Goal: Task Accomplishment & Management: Use online tool/utility

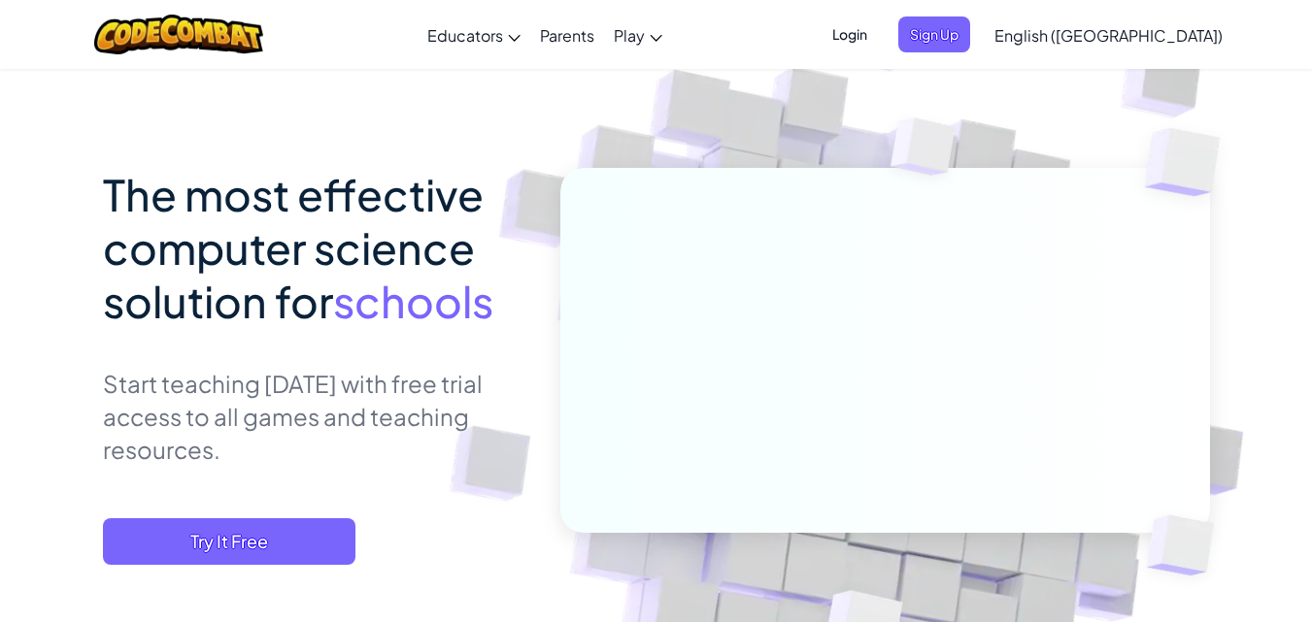
scroll to position [291, 0]
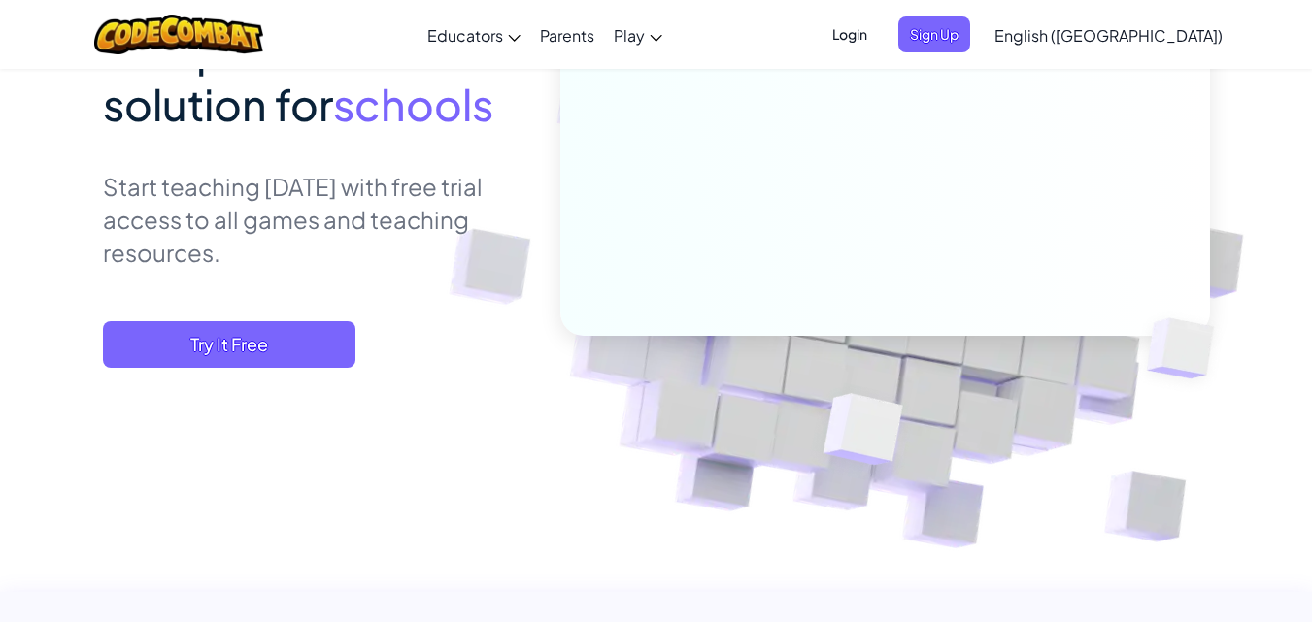
click at [1147, 35] on span "English ([GEOGRAPHIC_DATA])" at bounding box center [1108, 35] width 228 height 20
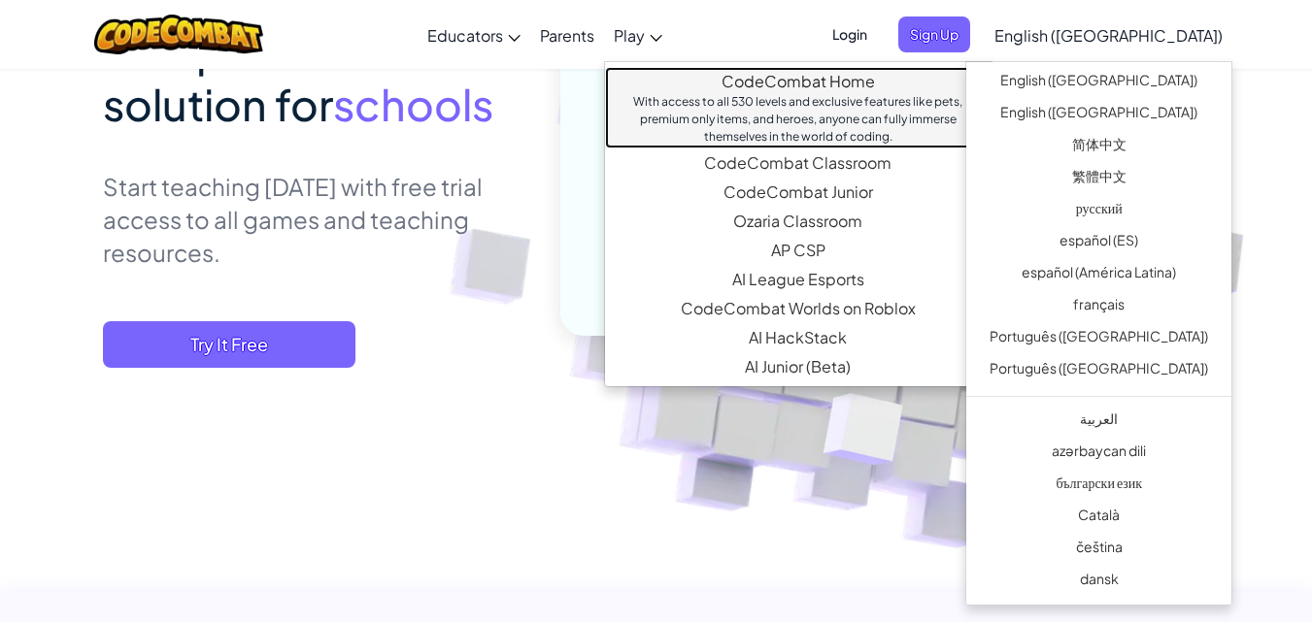
click at [784, 81] on link "CodeCombat Home With access to all 530 levels and exclusive features like pets,…" at bounding box center [798, 108] width 386 height 82
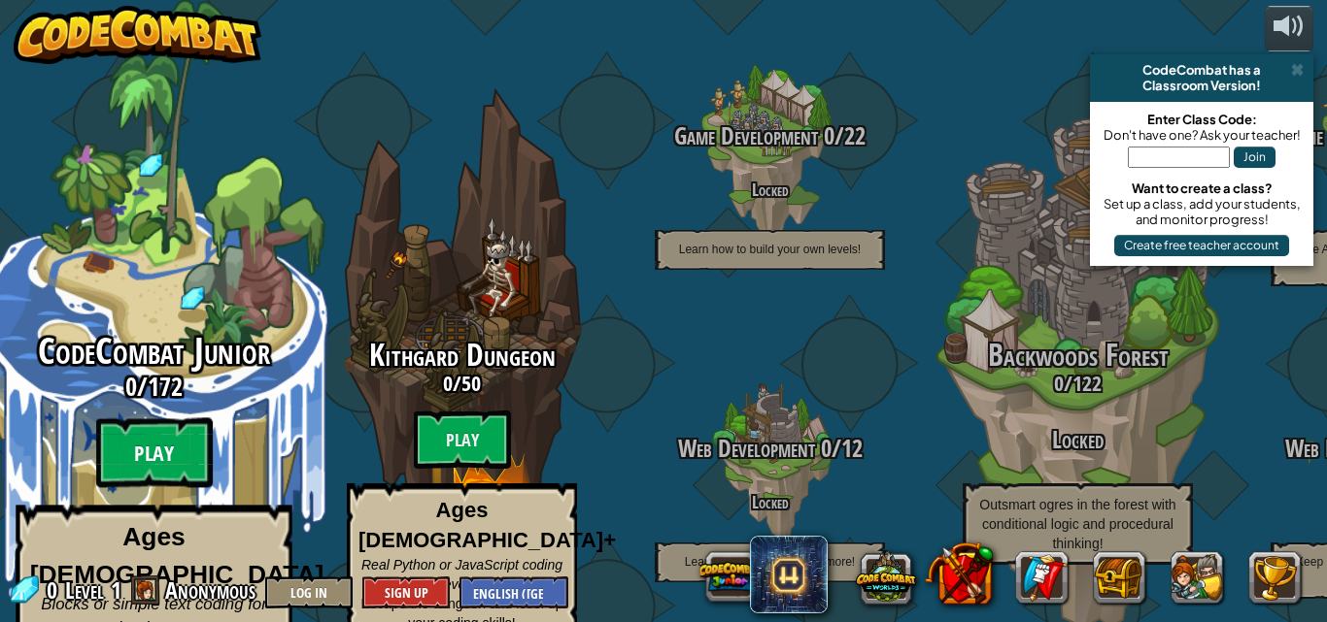
click at [188, 419] on btn "Play" at bounding box center [154, 454] width 117 height 70
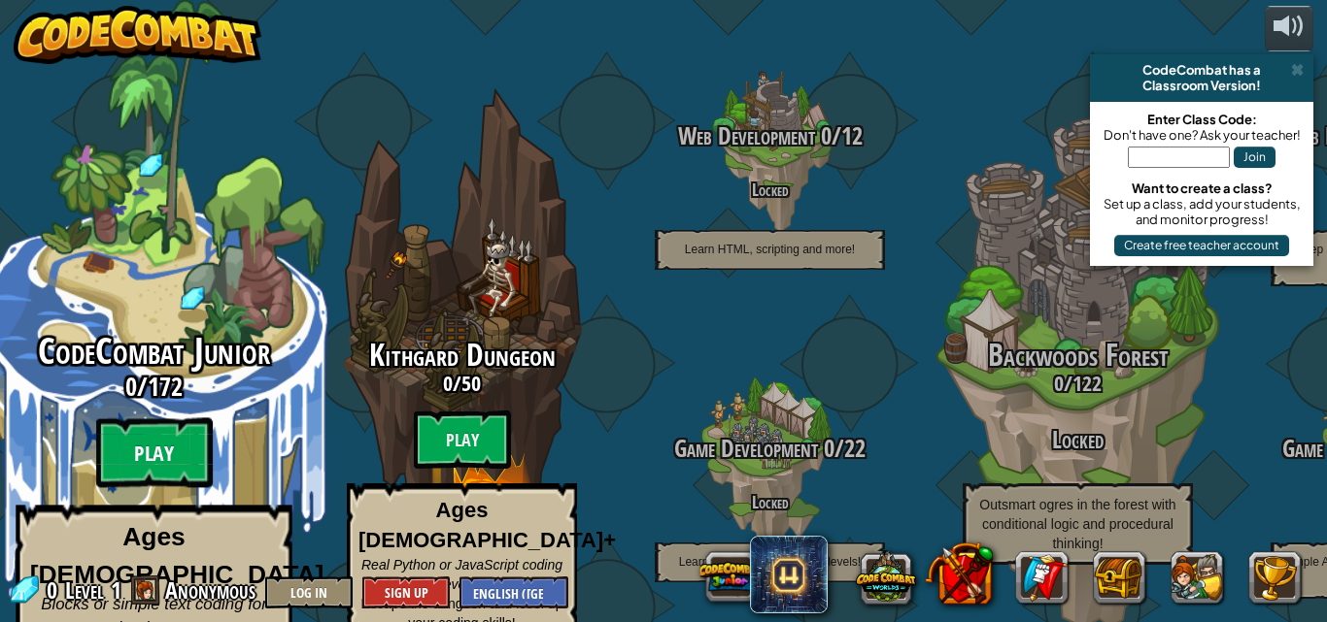
click at [182, 420] on btn "Play" at bounding box center [154, 454] width 117 height 70
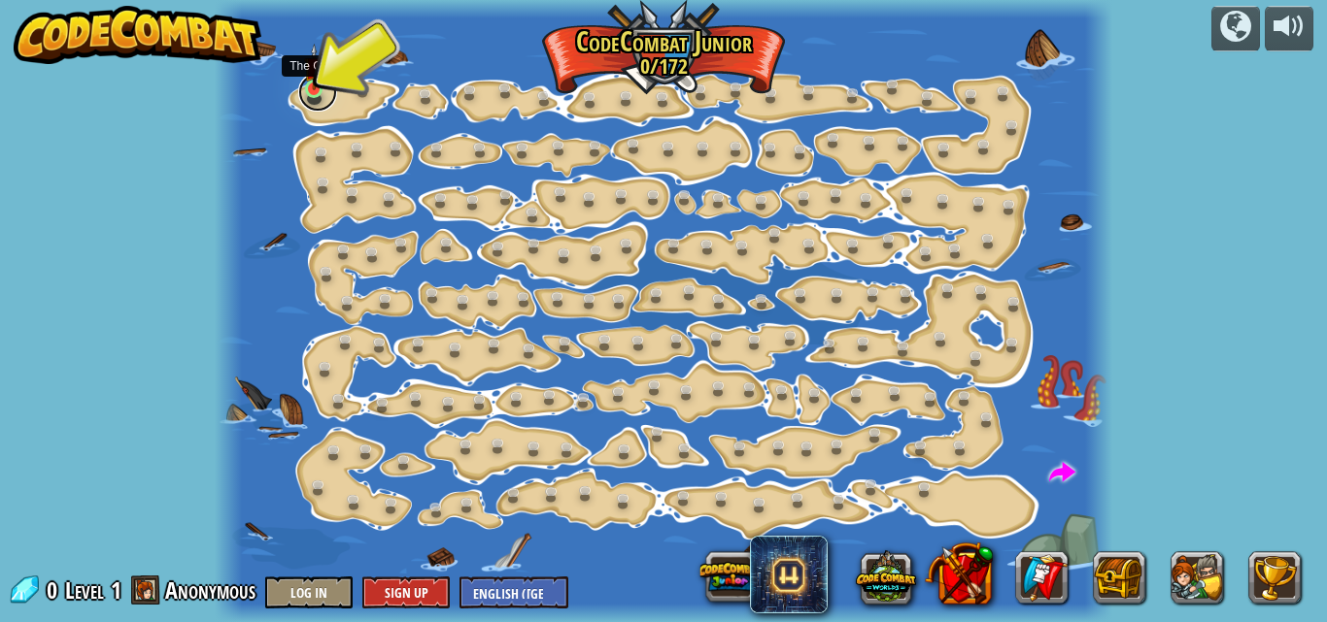
click at [308, 94] on link at bounding box center [317, 92] width 39 height 39
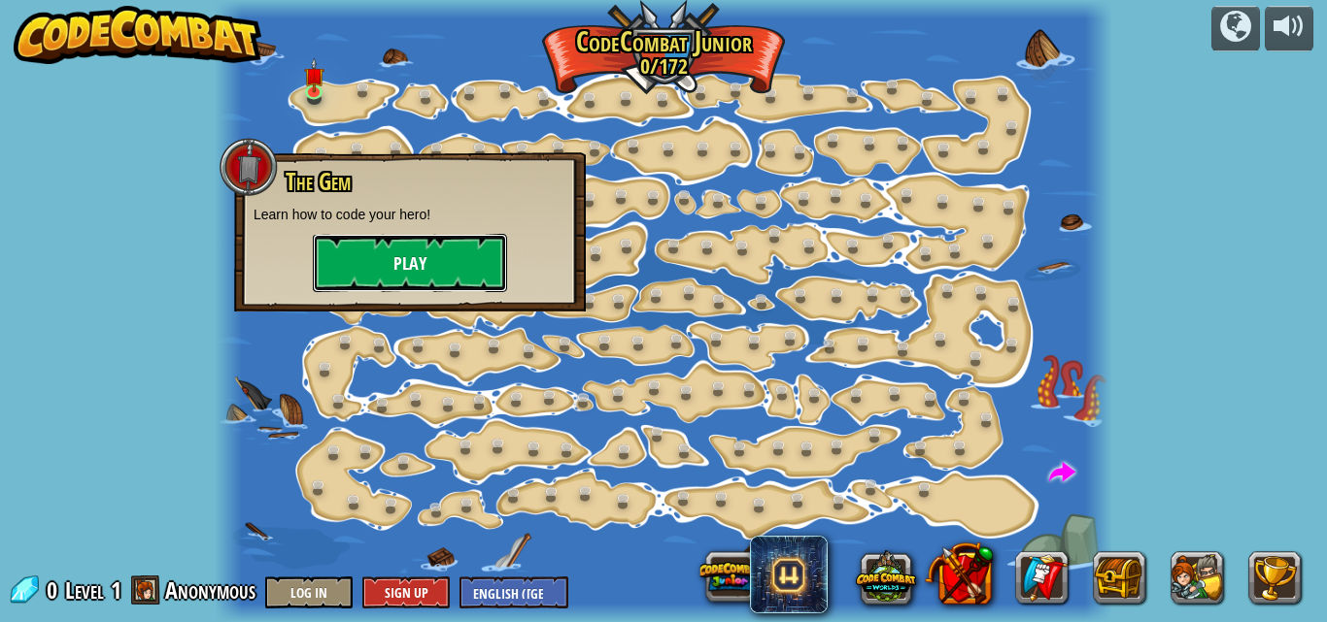
click at [420, 264] on button "Play" at bounding box center [410, 263] width 194 height 58
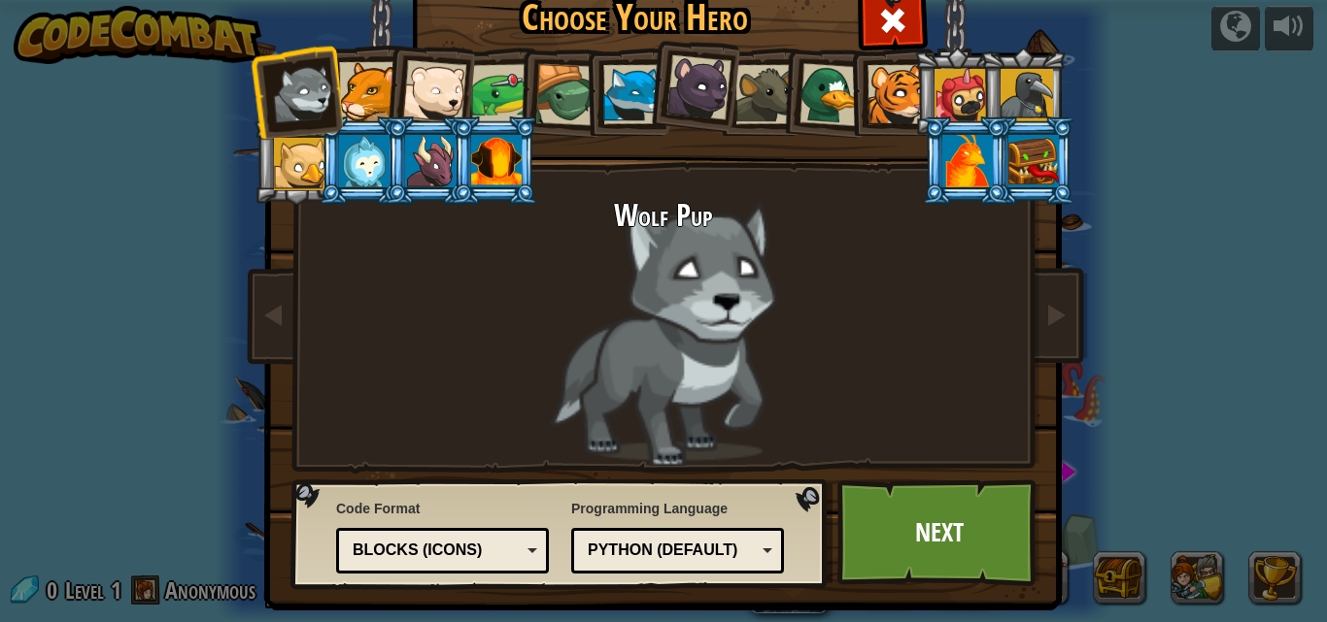
click at [363, 103] on div at bounding box center [368, 91] width 59 height 59
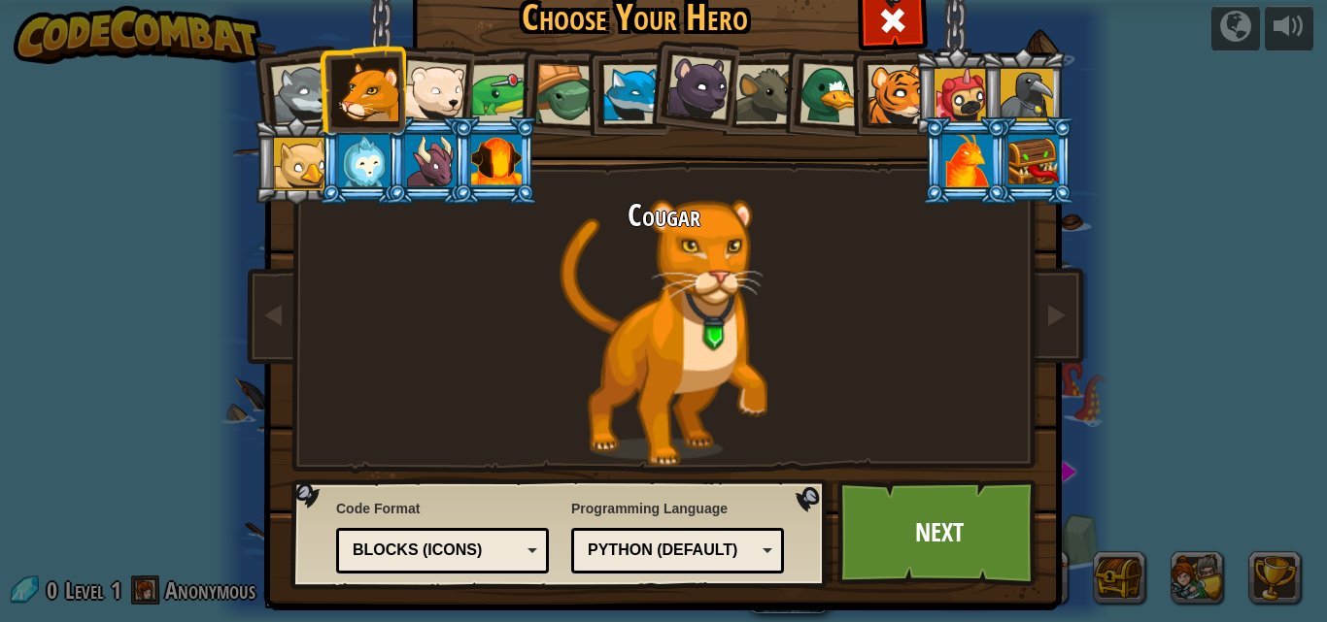
click at [424, 89] on div at bounding box center [434, 92] width 64 height 64
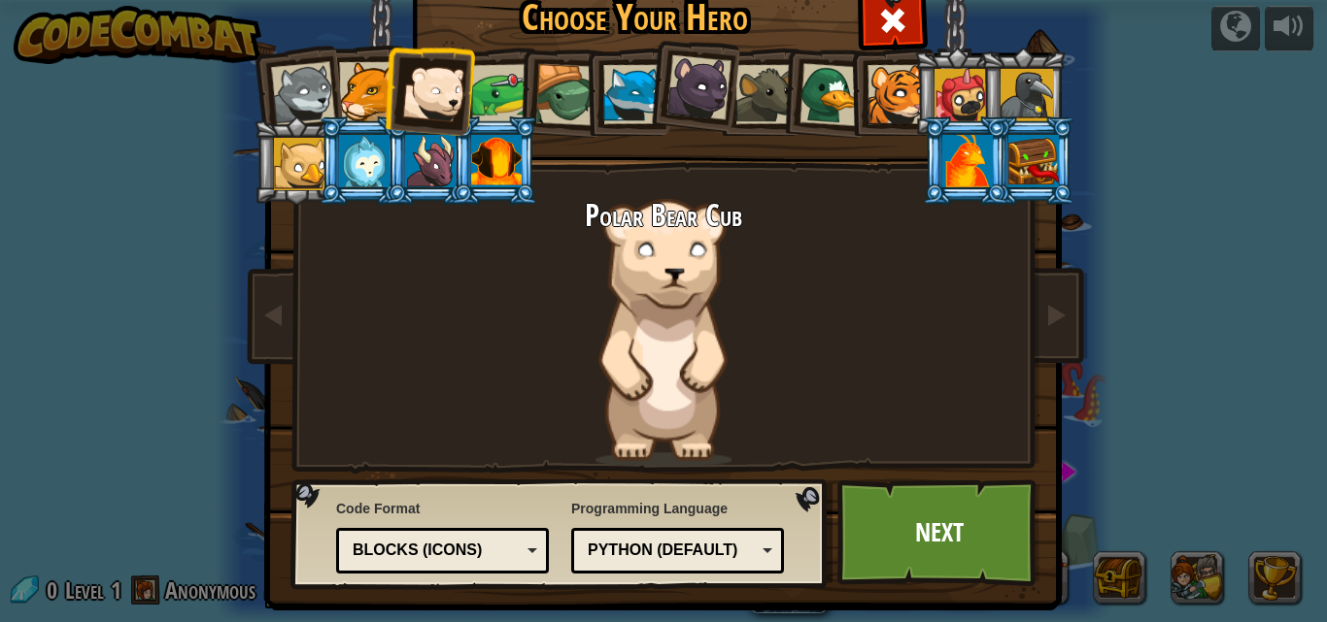
click at [500, 95] on div at bounding box center [501, 94] width 60 height 60
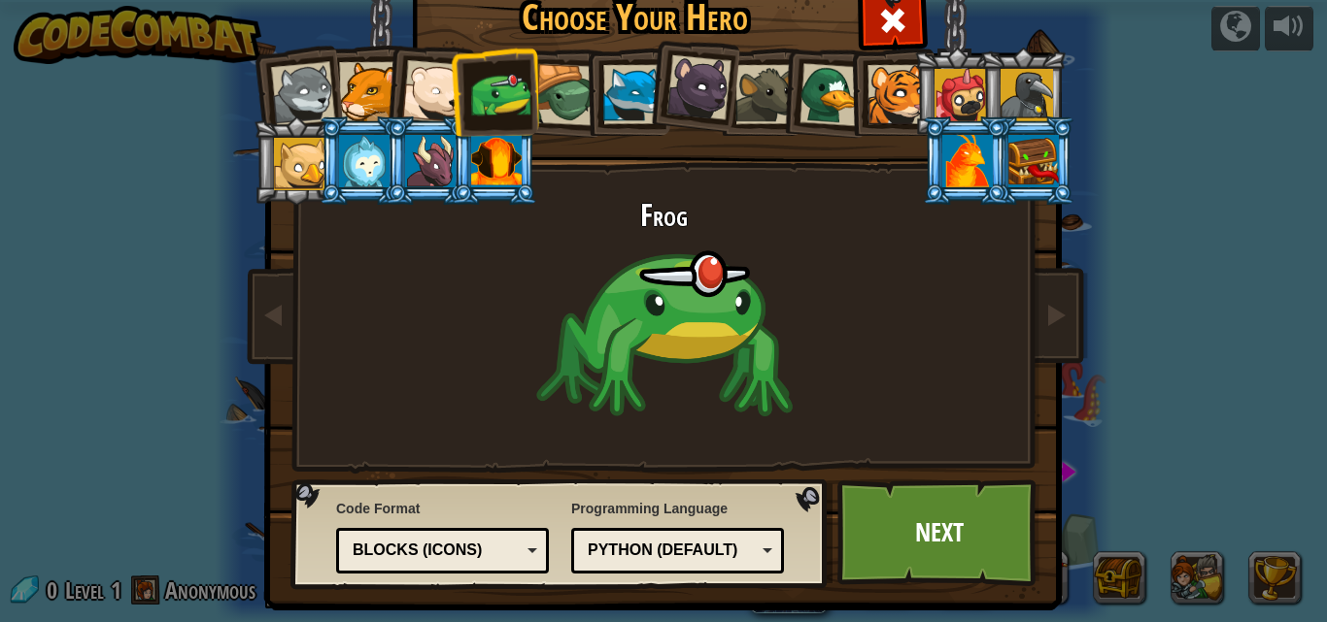
click at [616, 88] on div at bounding box center [632, 94] width 59 height 59
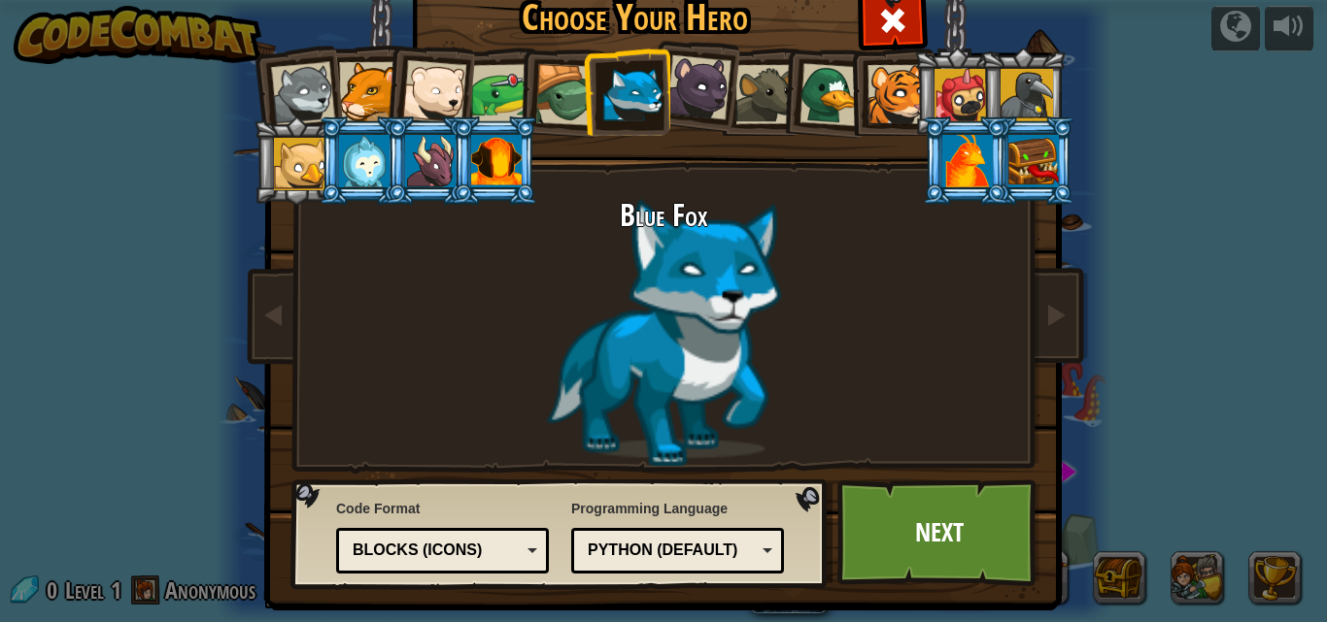
click at [684, 92] on div at bounding box center [698, 87] width 65 height 65
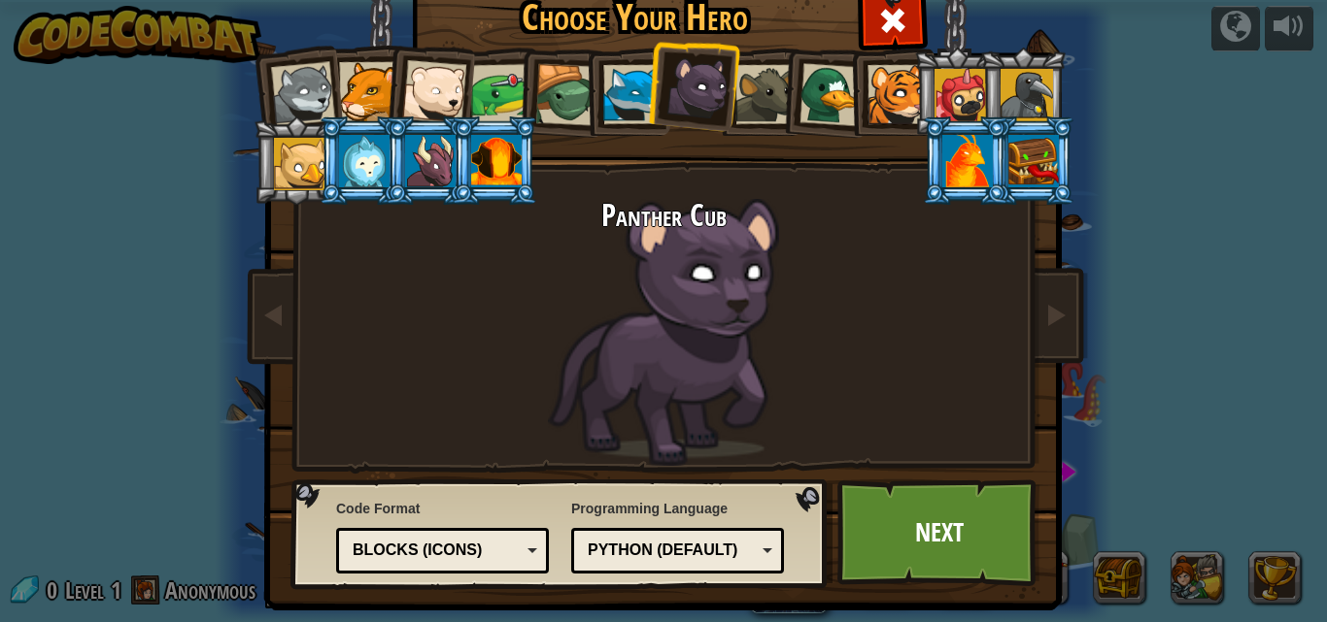
click at [735, 92] on div at bounding box center [764, 94] width 59 height 59
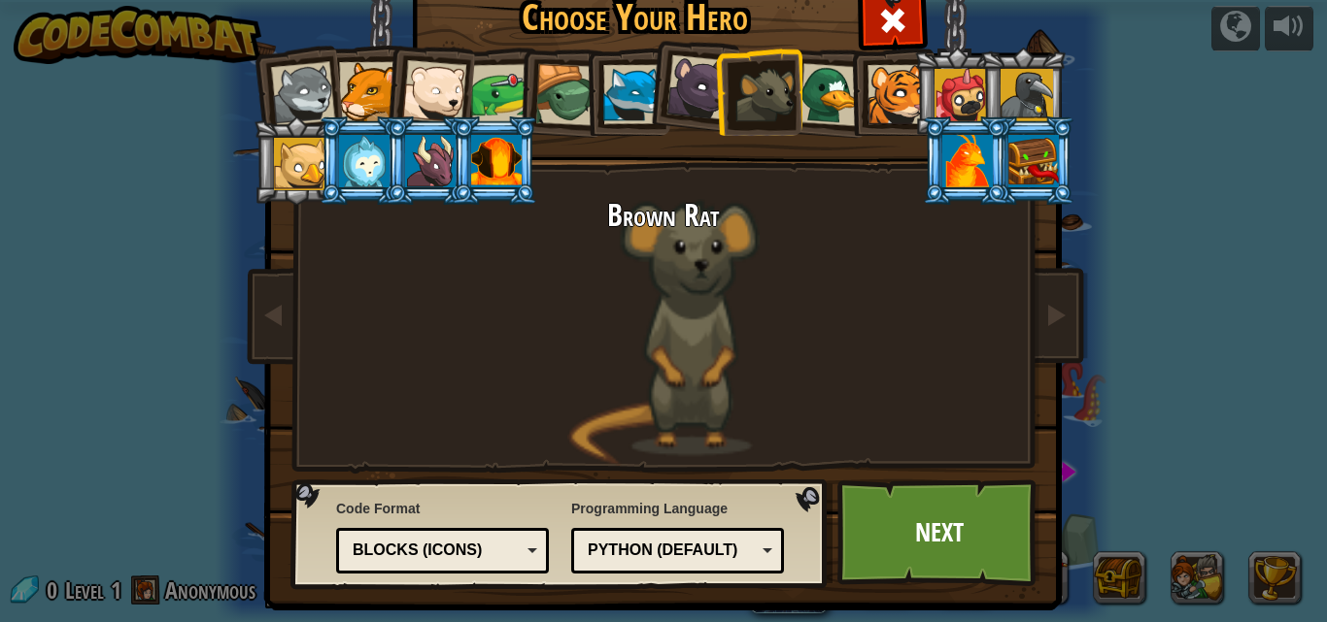
click at [824, 94] on div at bounding box center [830, 94] width 63 height 63
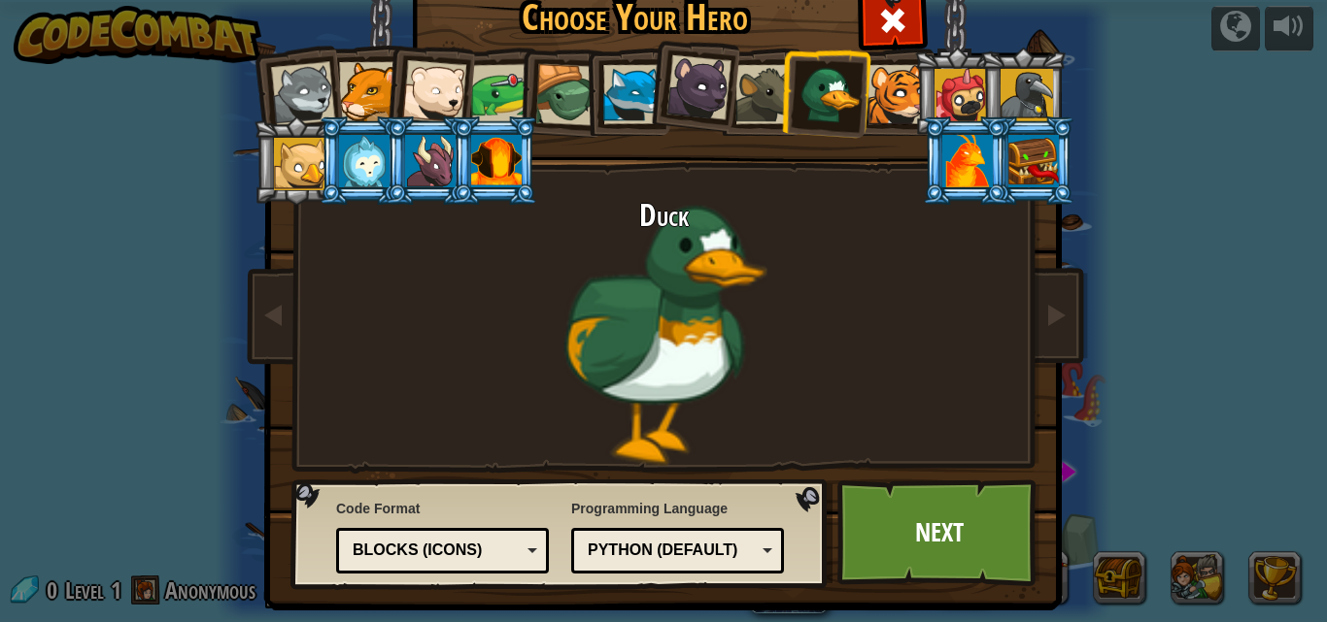
click at [312, 83] on div at bounding box center [303, 94] width 64 height 64
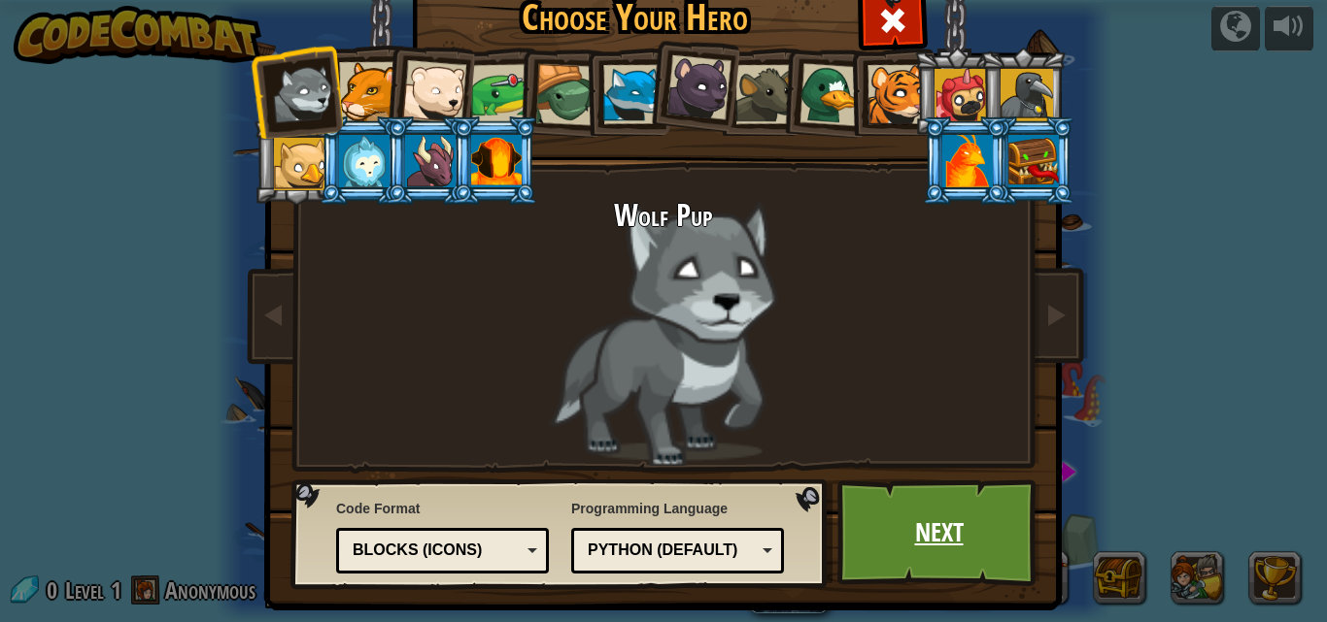
click at [930, 518] on link "Next" at bounding box center [938, 533] width 203 height 107
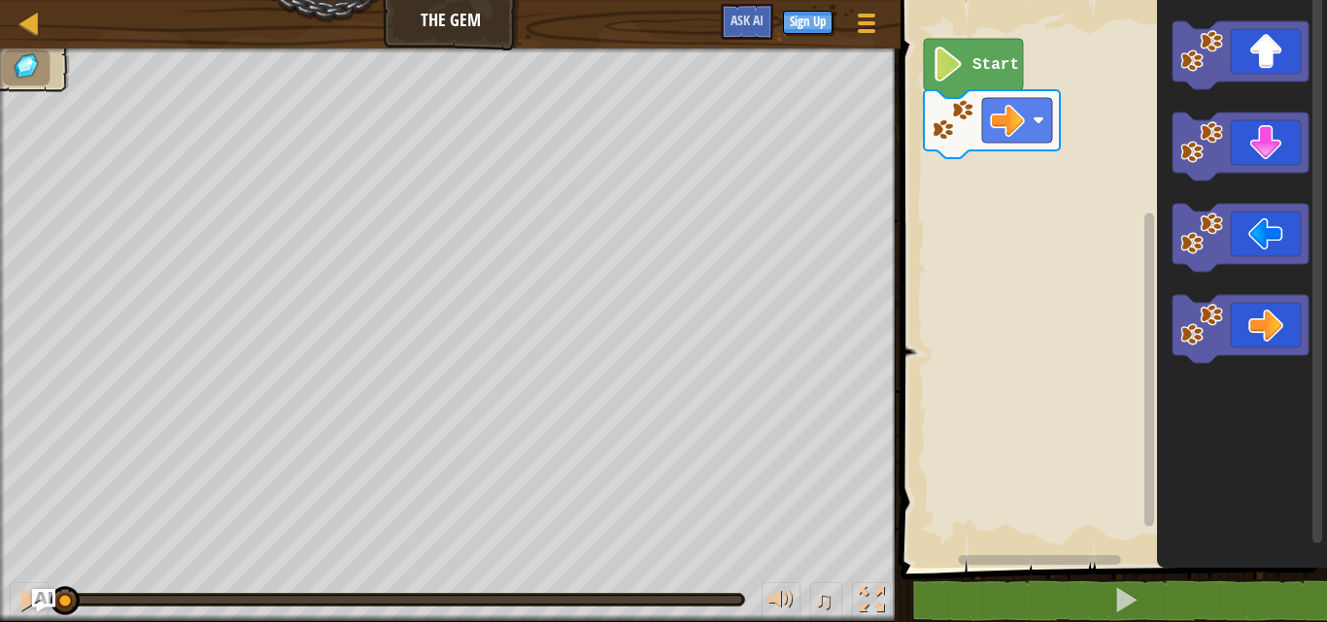
click at [1004, 179] on rect "Blockly Workspace" at bounding box center [1110, 279] width 432 height 578
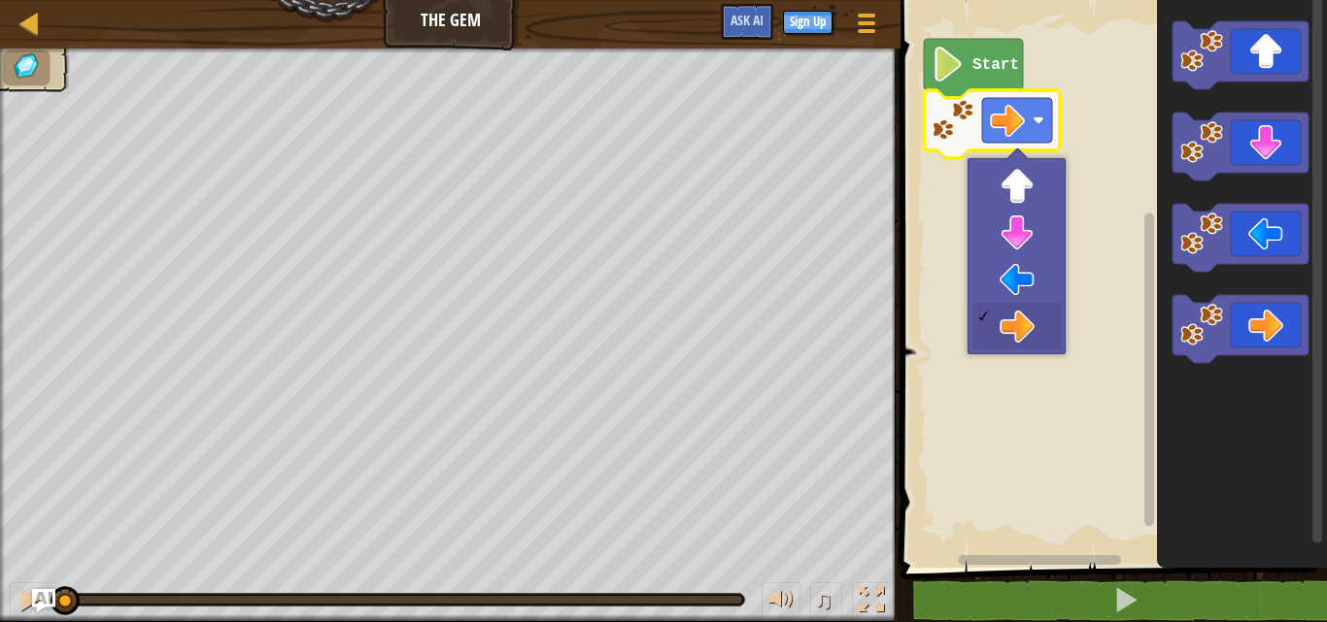
click at [1020, 129] on image "Blockly Workspace" at bounding box center [1007, 120] width 35 height 35
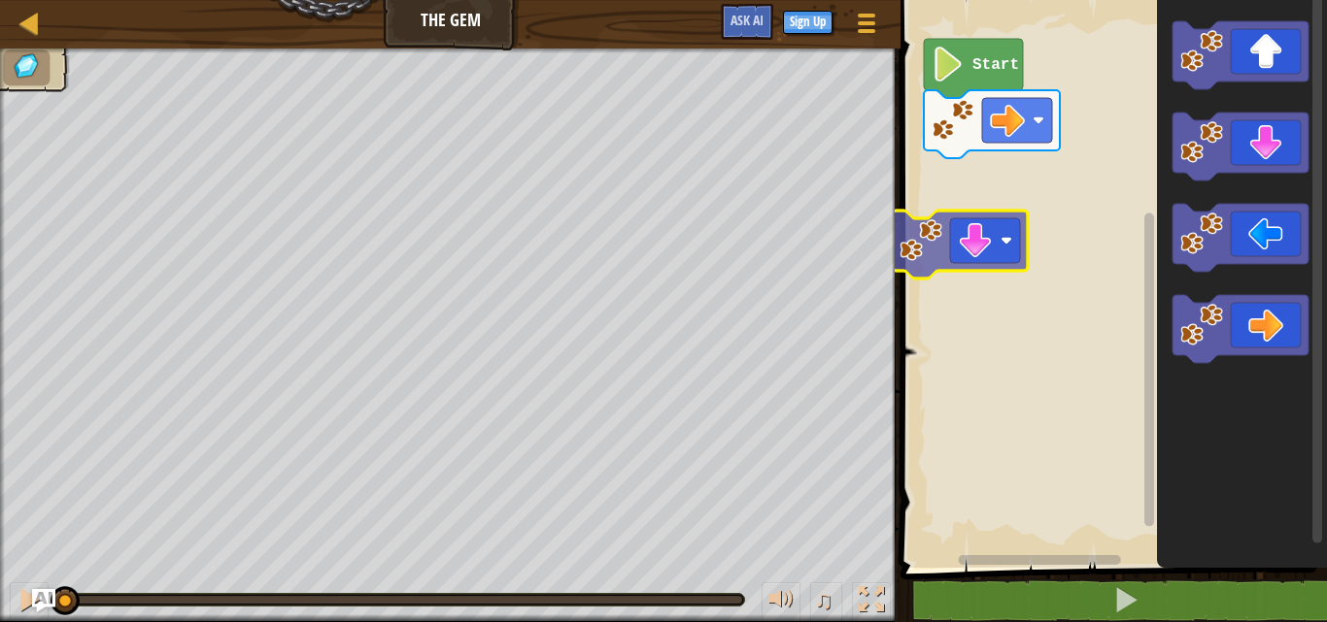
click at [943, 258] on div "Start" at bounding box center [1110, 279] width 432 height 578
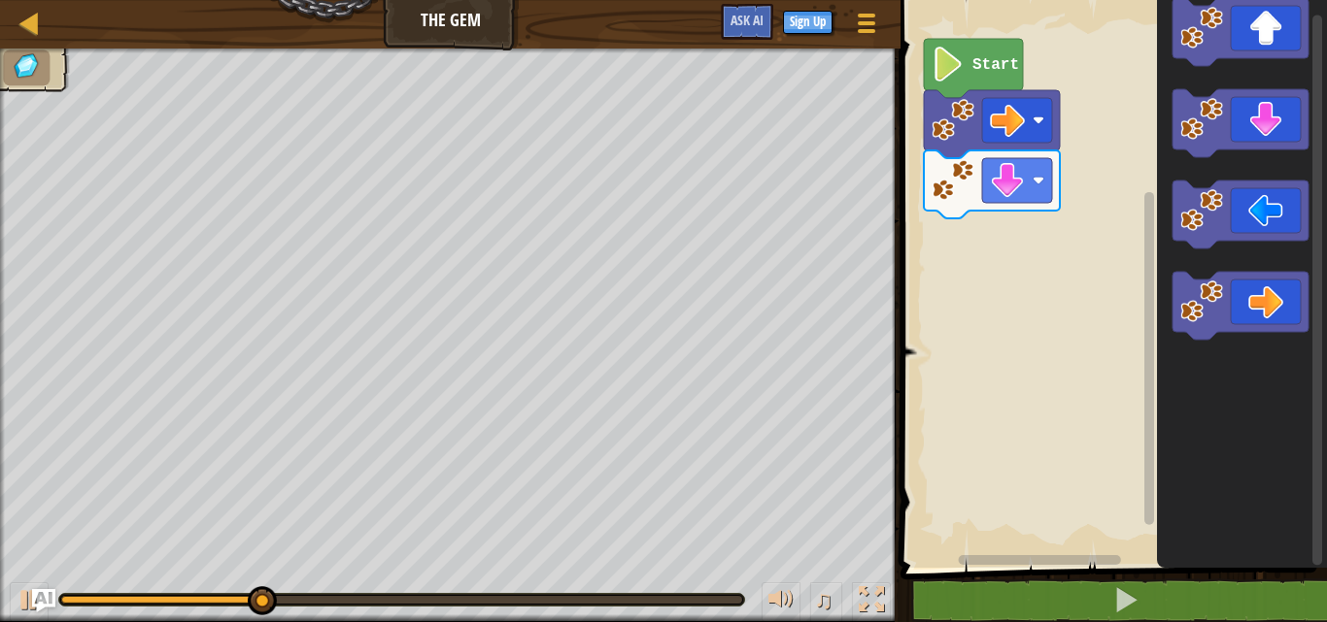
click at [1017, 267] on div "Start" at bounding box center [1110, 279] width 432 height 578
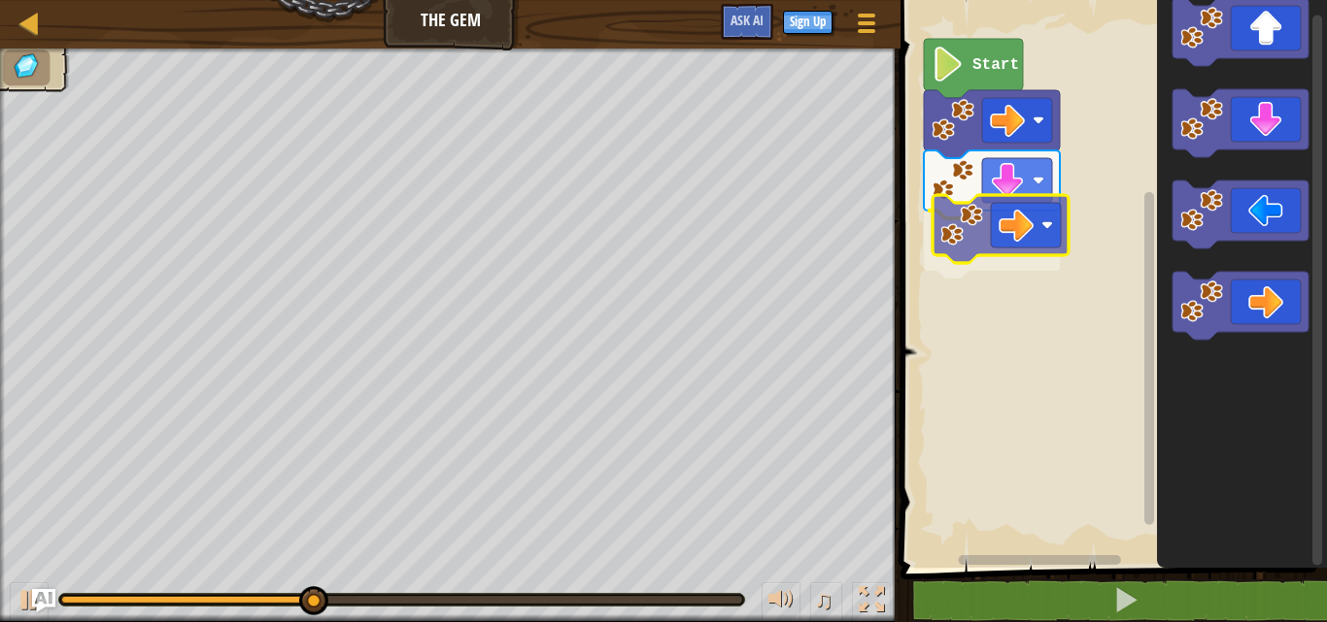
click at [952, 211] on div "Start" at bounding box center [1110, 279] width 432 height 578
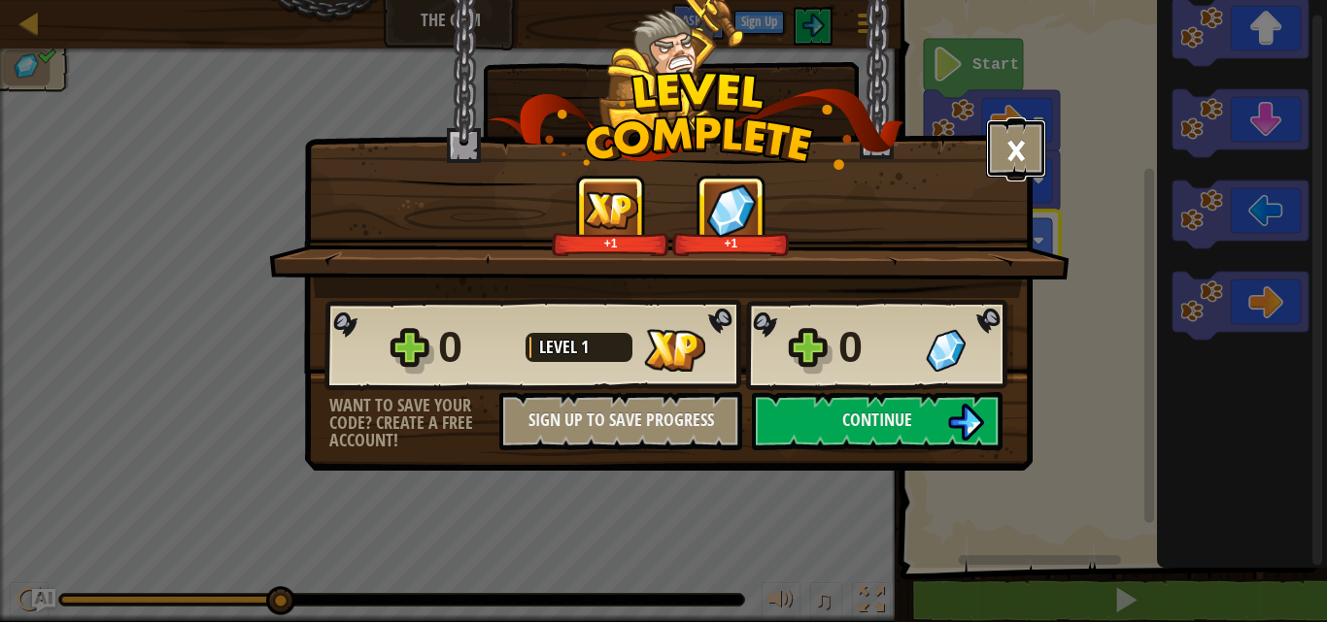
click at [1028, 146] on button "×" at bounding box center [1016, 148] width 60 height 58
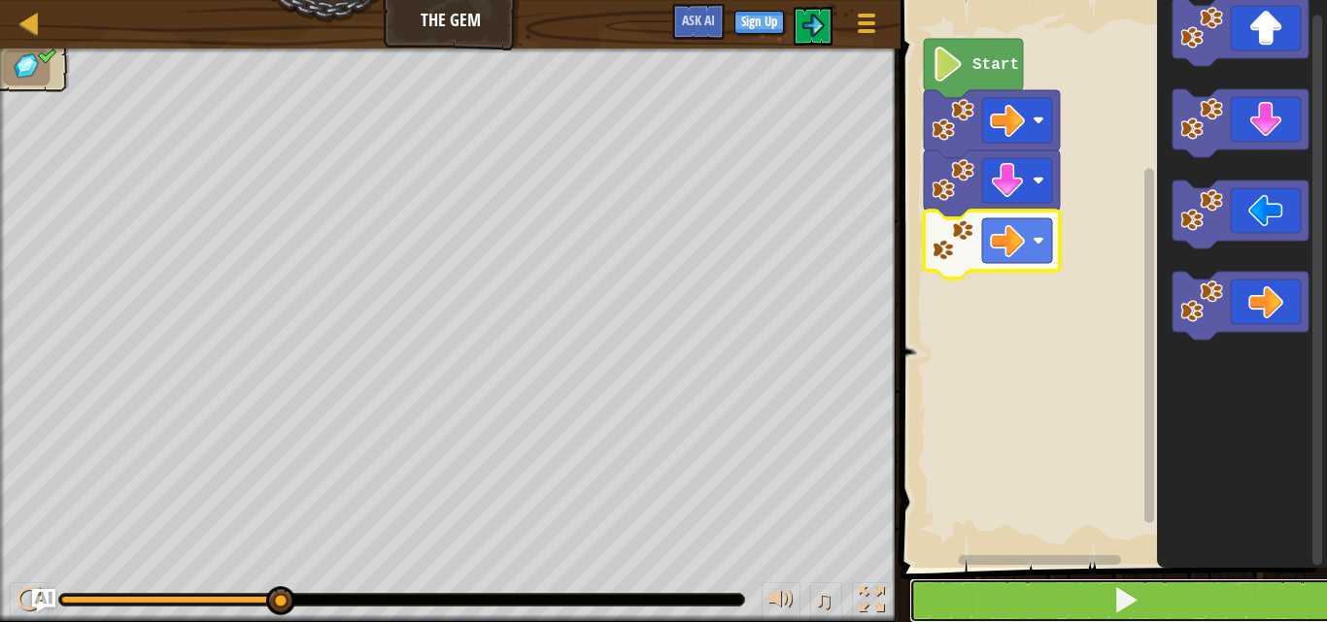
click at [1106, 597] on button at bounding box center [1125, 601] width 432 height 45
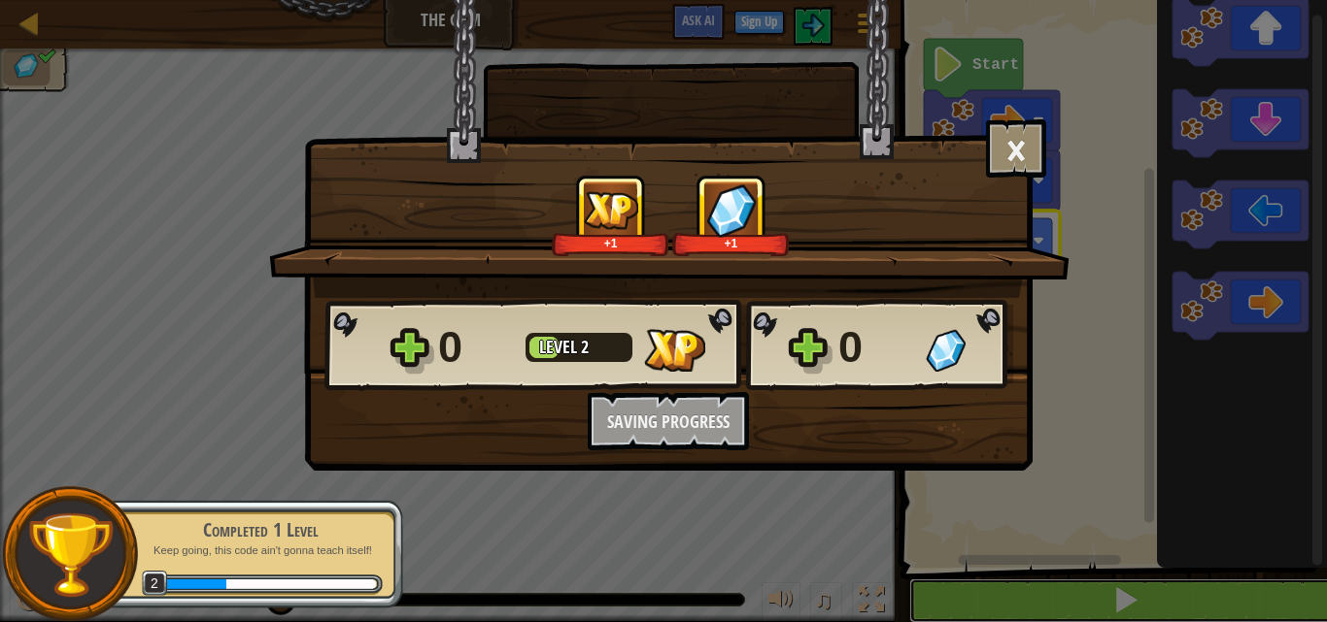
scroll to position [1, 0]
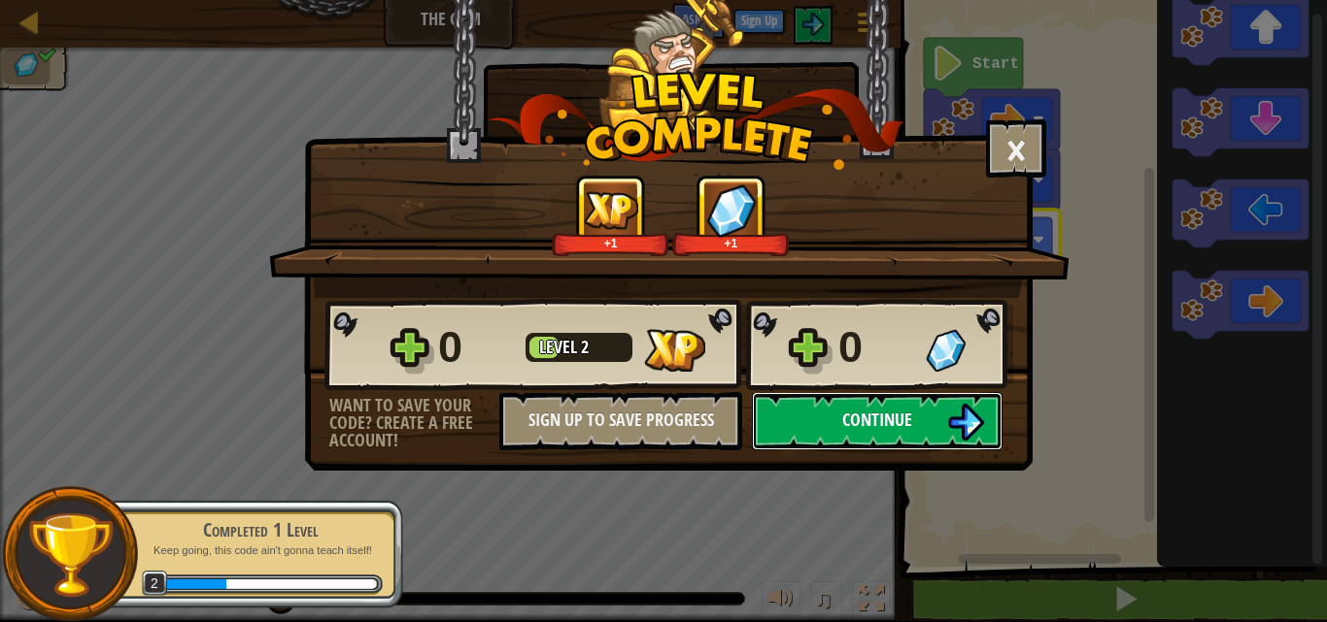
click at [926, 430] on button "Continue" at bounding box center [877, 421] width 251 height 58
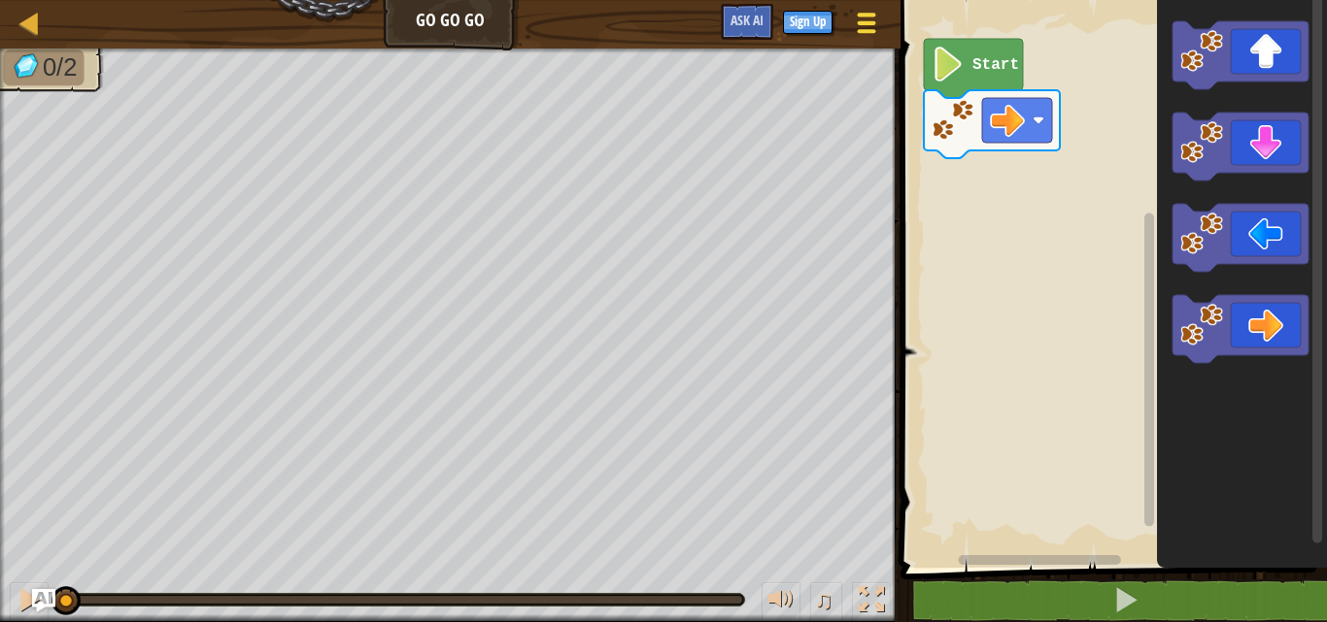
click at [847, 21] on button "Game Menu" at bounding box center [866, 27] width 51 height 48
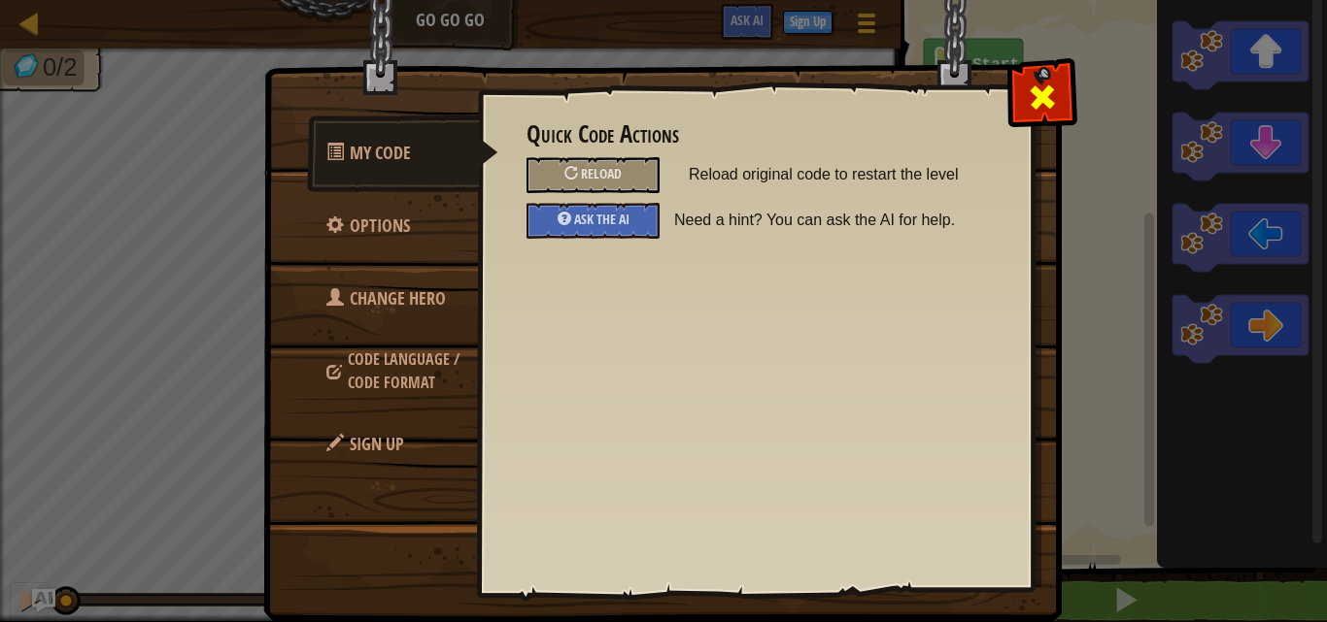
drag, startPoint x: 1076, startPoint y: 108, endPoint x: 1049, endPoint y: 94, distance: 30.4
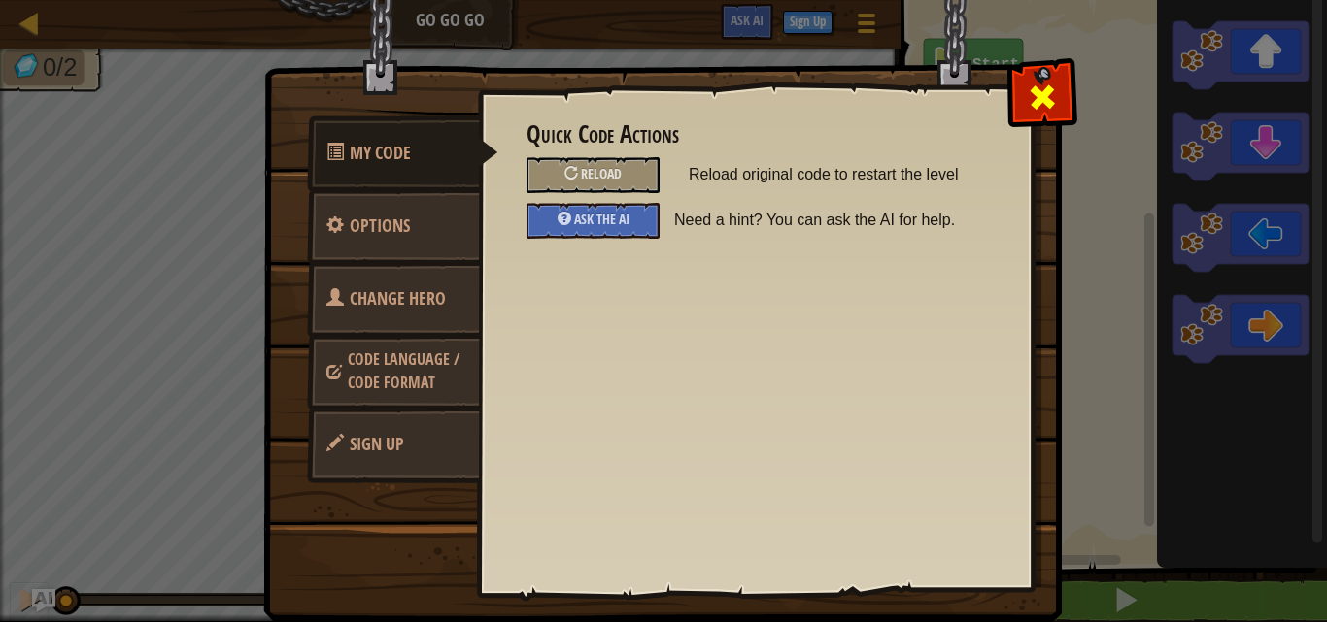
click at [1074, 104] on img at bounding box center [670, 274] width 814 height 695
click at [1036, 94] on span at bounding box center [1041, 97] width 31 height 31
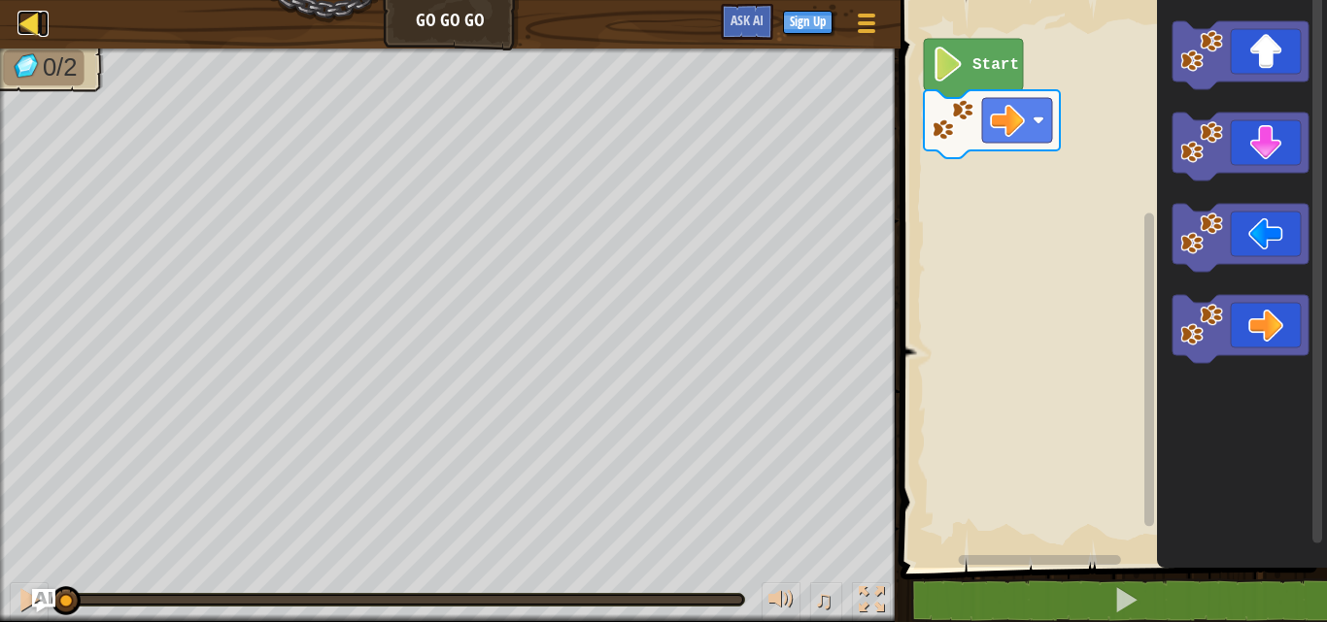
click at [22, 28] on div at bounding box center [29, 23] width 24 height 24
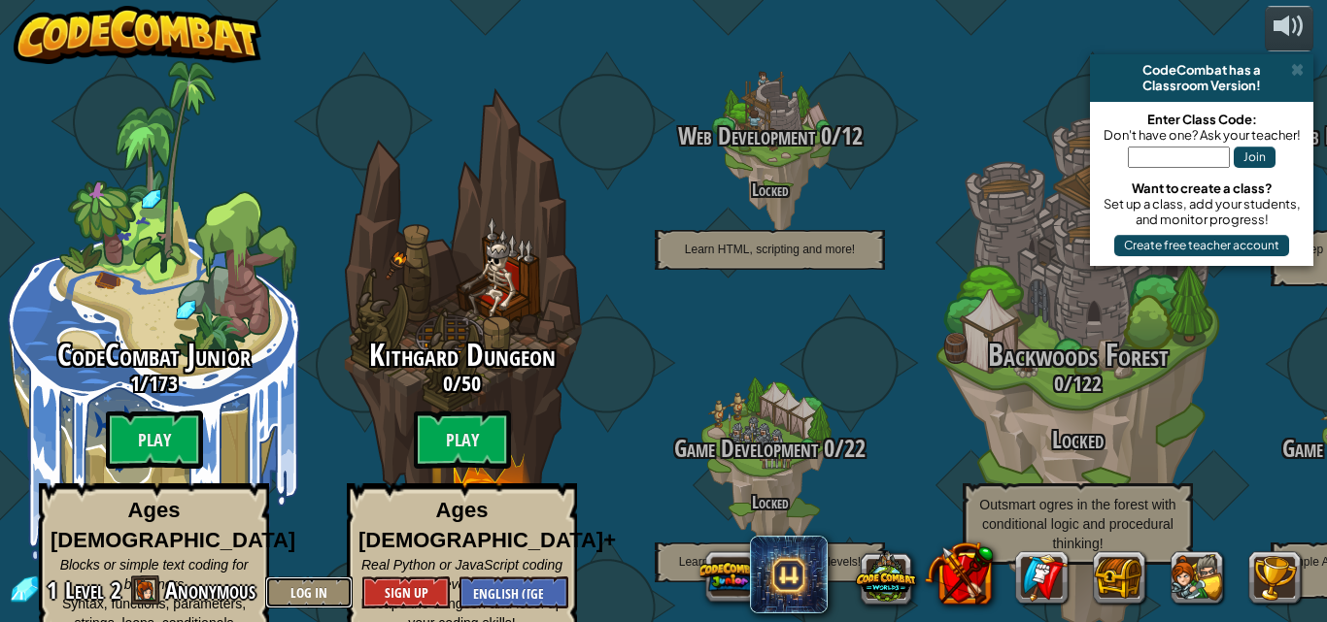
click at [325, 592] on button "Log In" at bounding box center [308, 593] width 87 height 32
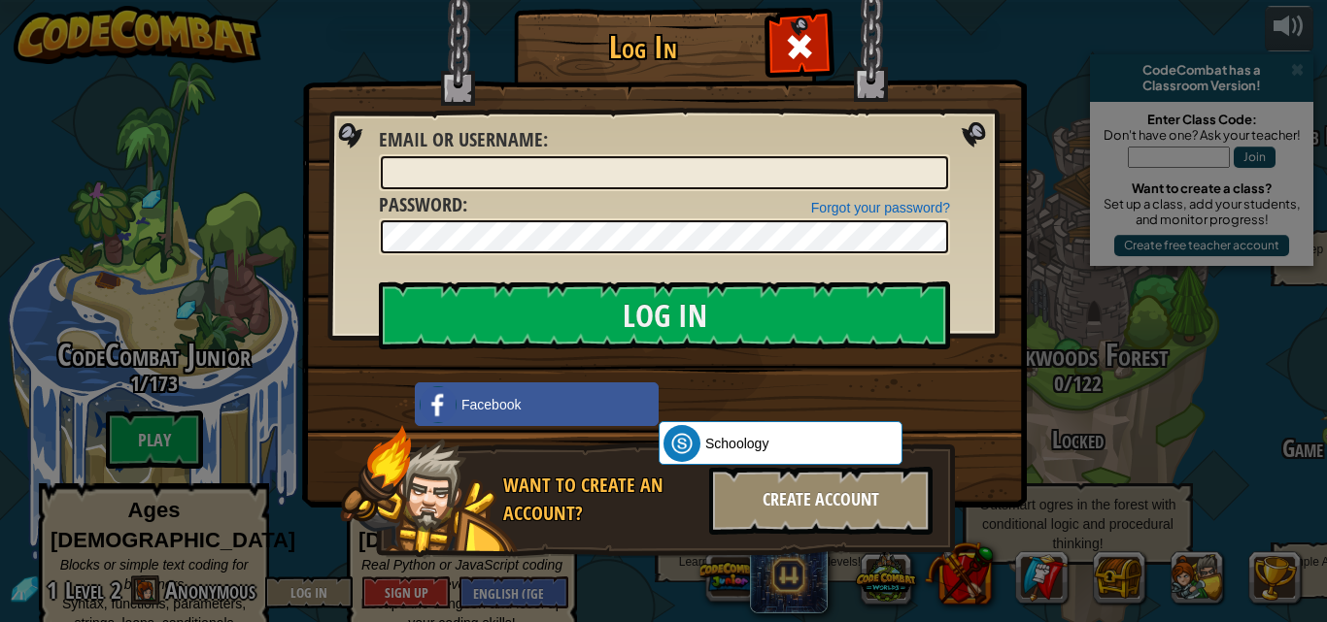
click at [799, 492] on div "Create Account" at bounding box center [820, 501] width 223 height 68
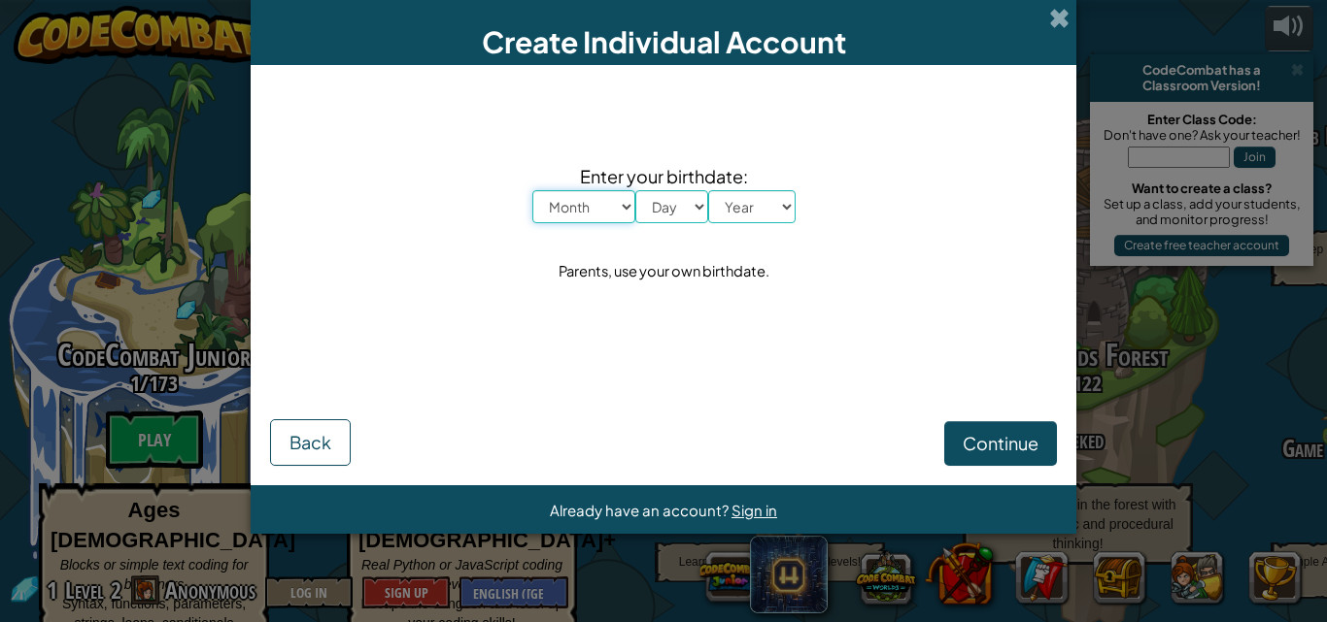
click at [626, 218] on select "Month January February March April May June July August September October Novem…" at bounding box center [583, 206] width 103 height 33
select select "5"
click at [532, 190] on select "Month January February March April May June July August September October Novem…" at bounding box center [583, 206] width 103 height 33
click at [651, 214] on select "Day 1 2 3 4 5 6 7 8 9 10 11 12 13 14 15 16 17 18 19 20 21 22 23 24 25 26 27 28 …" at bounding box center [671, 206] width 73 height 33
select select "8"
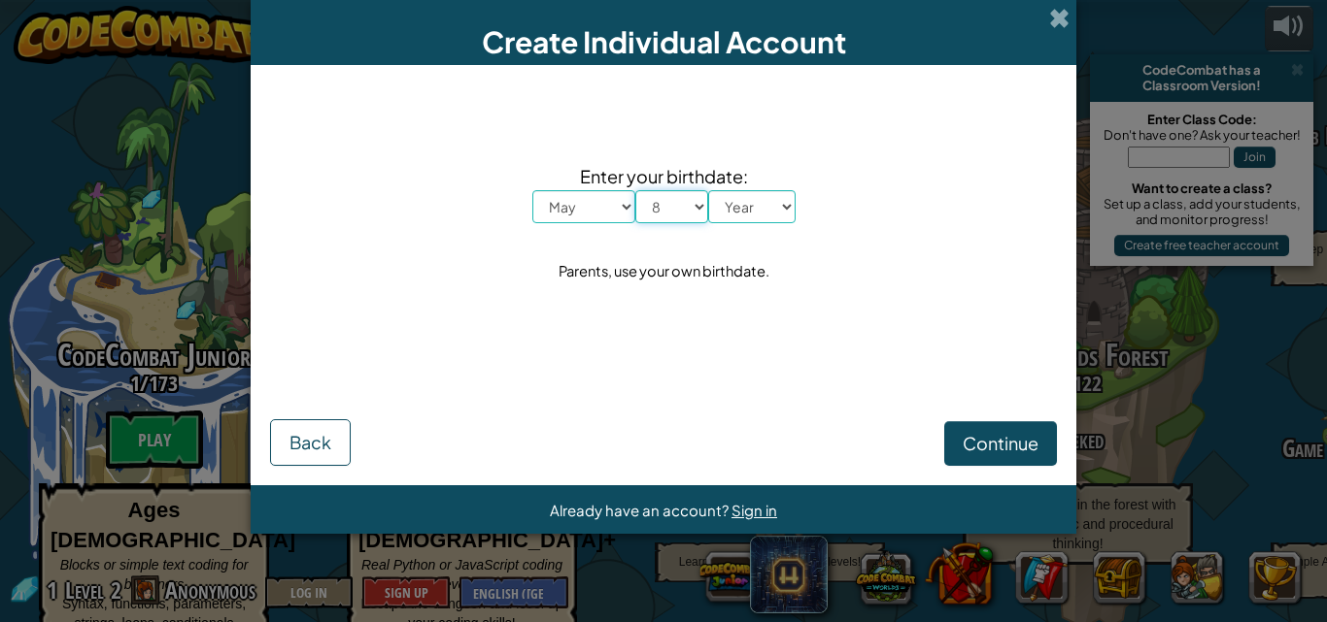
click at [635, 190] on select "Day 1 2 3 4 5 6 7 8 9 10 11 12 13 14 15 16 17 18 19 20 21 22 23 24 25 26 27 28 …" at bounding box center [671, 206] width 73 height 33
click at [741, 214] on select "Year 2025 2024 2023 2022 2021 2020 2019 2018 2017 2016 2015 2014 2013 2012 2011…" at bounding box center [751, 206] width 87 height 33
select select "2003"
click at [708, 190] on select "Year 2025 2024 2023 2022 2021 2020 2019 2018 2017 2016 2015 2014 2013 2012 2011…" at bounding box center [751, 206] width 87 height 33
click at [1024, 460] on button "Continue" at bounding box center [1000, 443] width 113 height 45
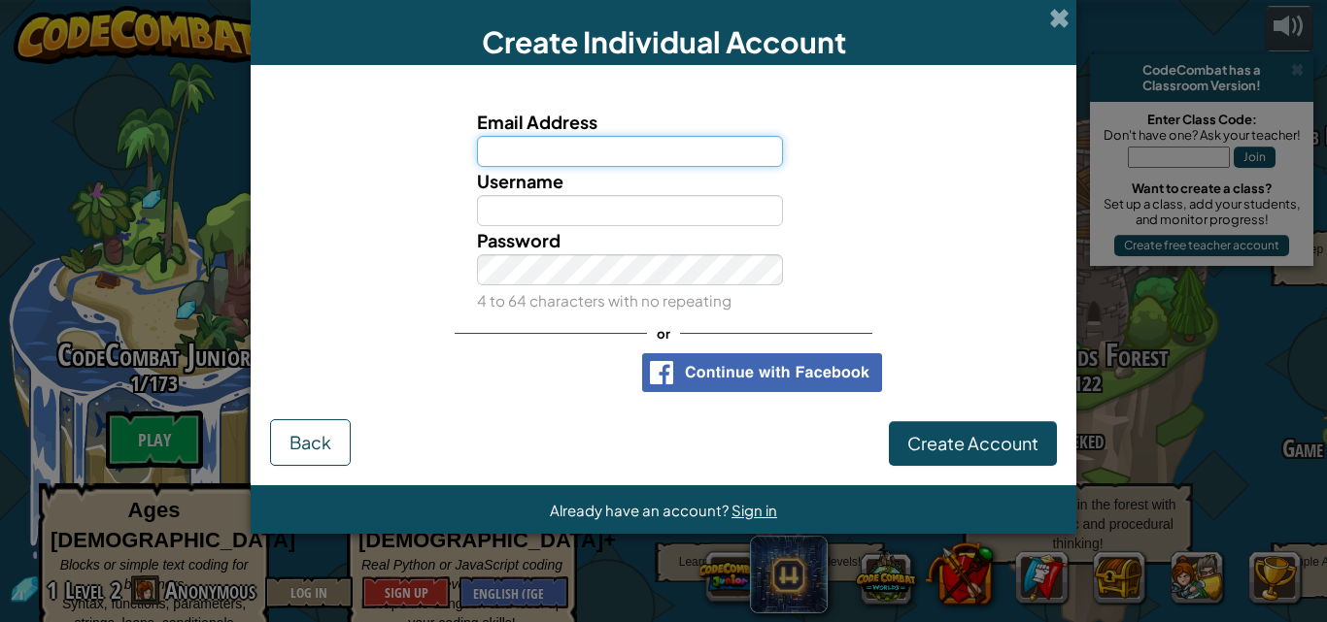
click at [718, 162] on input "Email Address" at bounding box center [630, 151] width 307 height 31
type input "[EMAIL_ADDRESS][DOMAIN_NAME]"
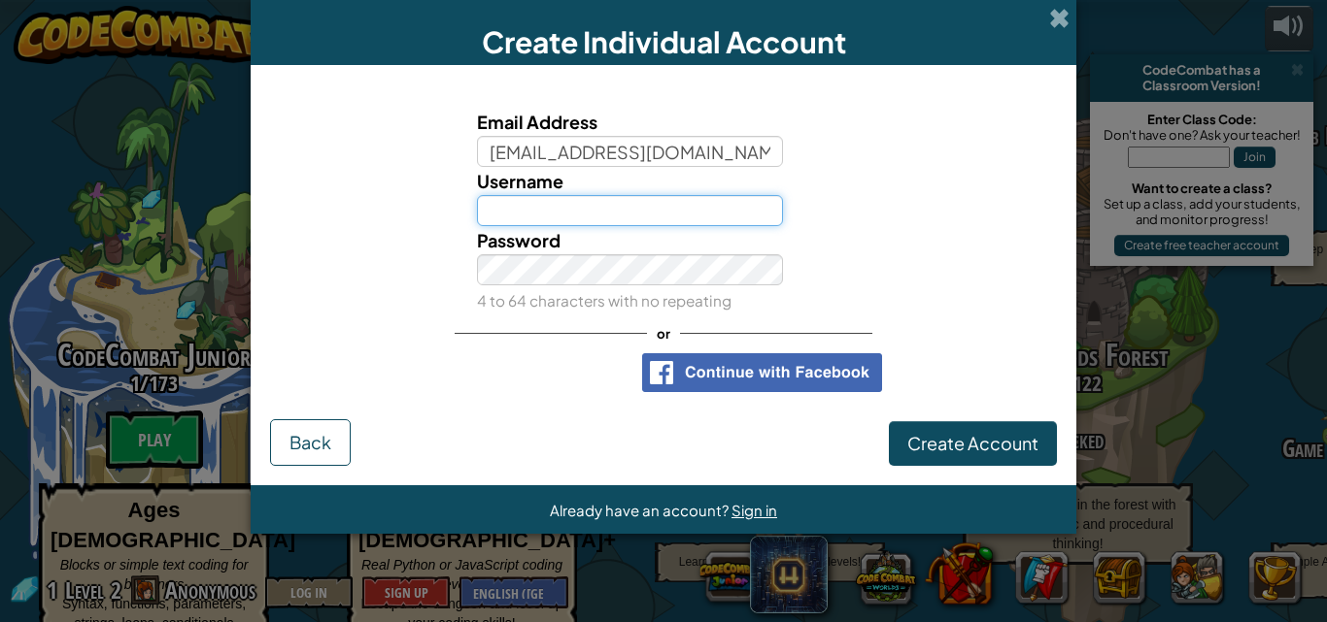
click at [714, 212] on input "Username" at bounding box center [630, 210] width 307 height 31
type input "MMM088"
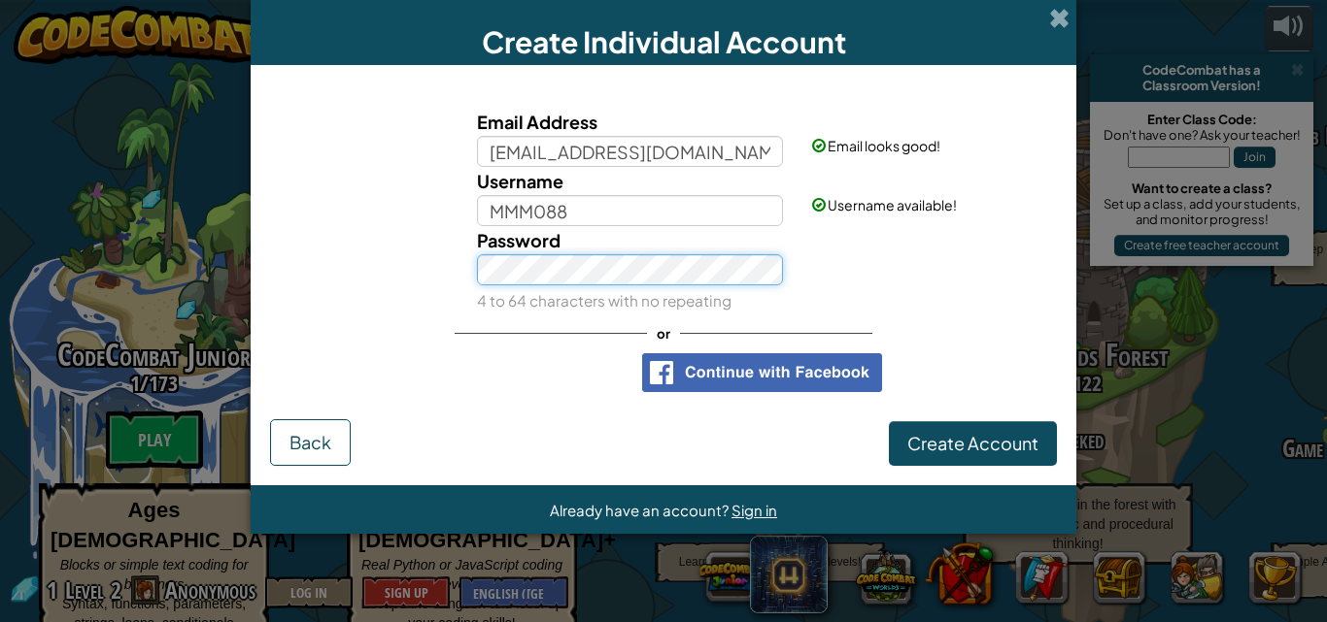
click at [889, 421] on button "Create Account" at bounding box center [973, 443] width 168 height 45
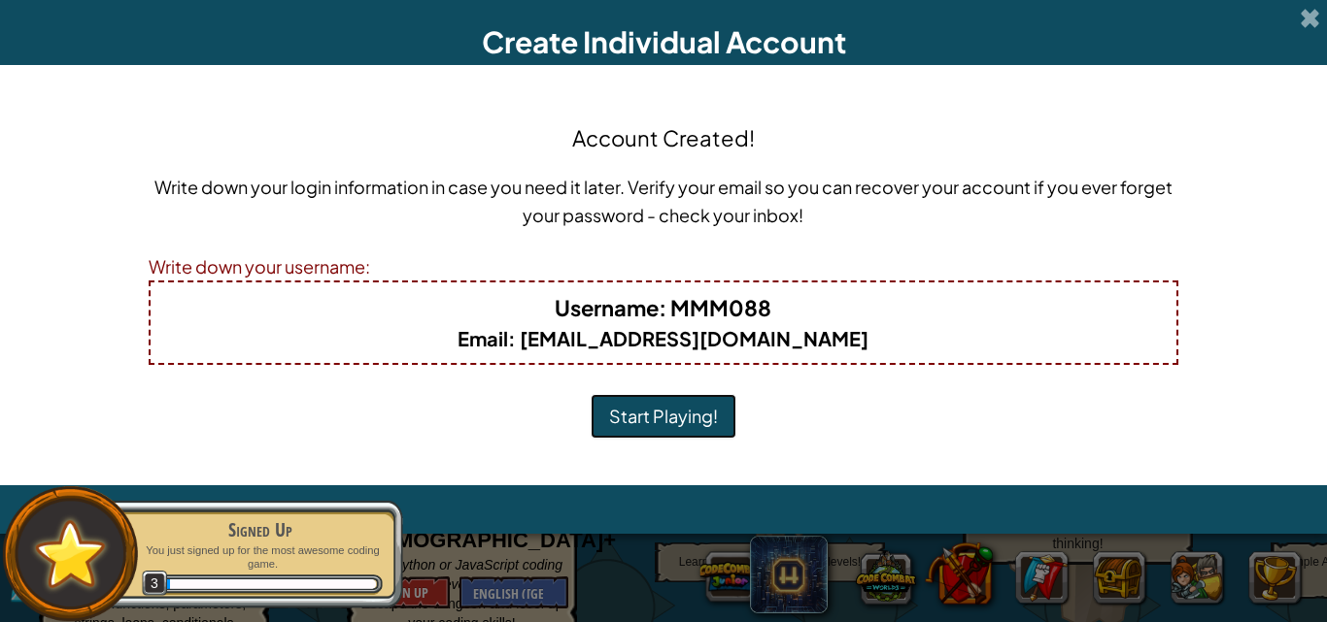
click at [675, 424] on button "Start Playing!" at bounding box center [663, 416] width 146 height 45
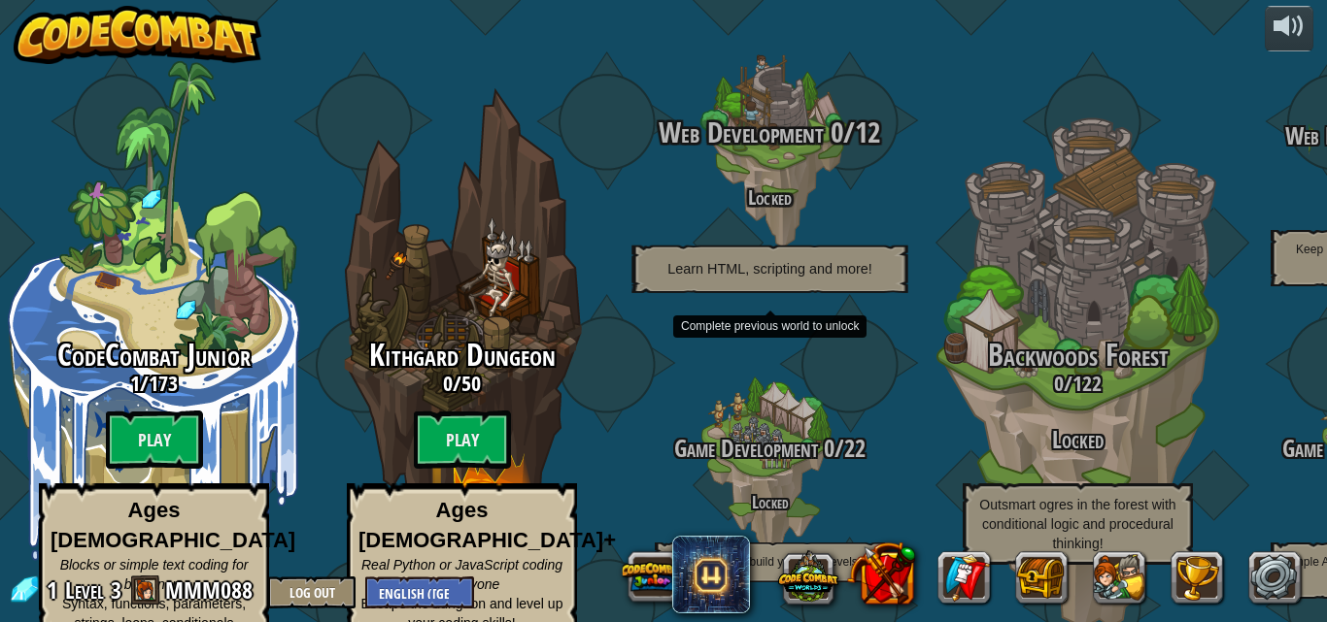
click at [779, 184] on div "Web Development 0 / 12 Locked Learn HTML, scripting and more!" at bounding box center [769, 205] width 369 height 177
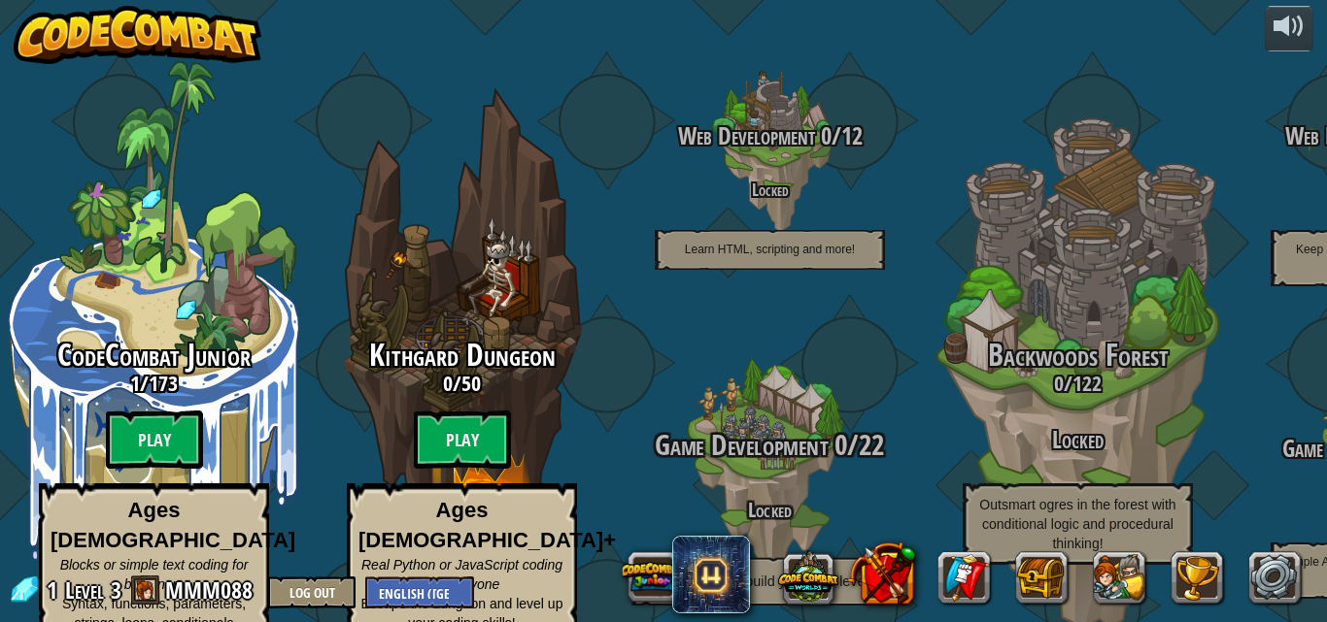
click at [789, 425] on span "Game Development" at bounding box center [741, 445] width 173 height 40
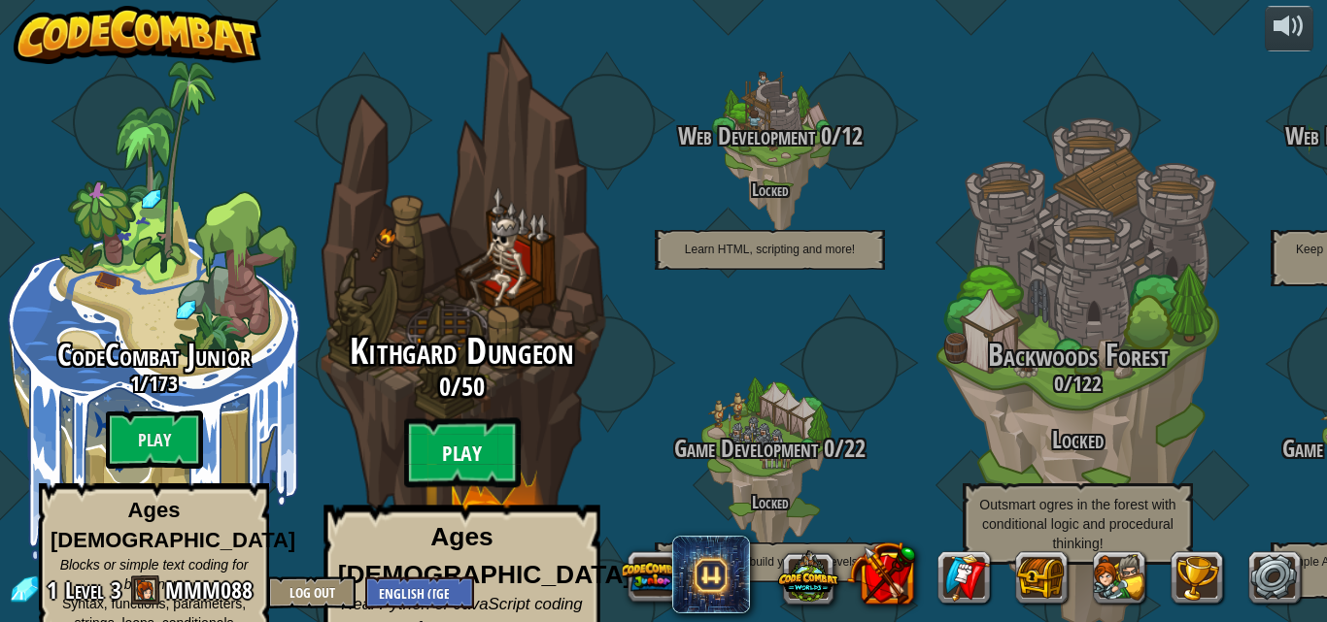
click at [490, 428] on btn "Play" at bounding box center [462, 454] width 117 height 70
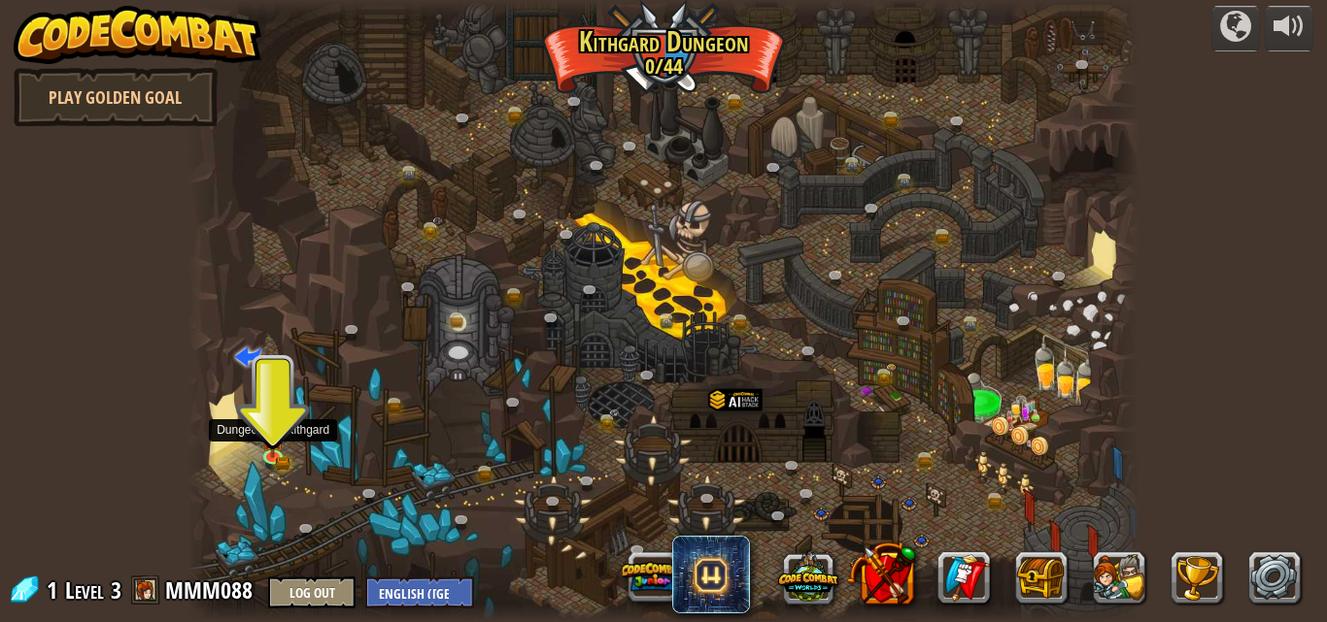
click at [260, 443] on div at bounding box center [663, 311] width 953 height 622
click at [269, 448] on img at bounding box center [273, 430] width 22 height 50
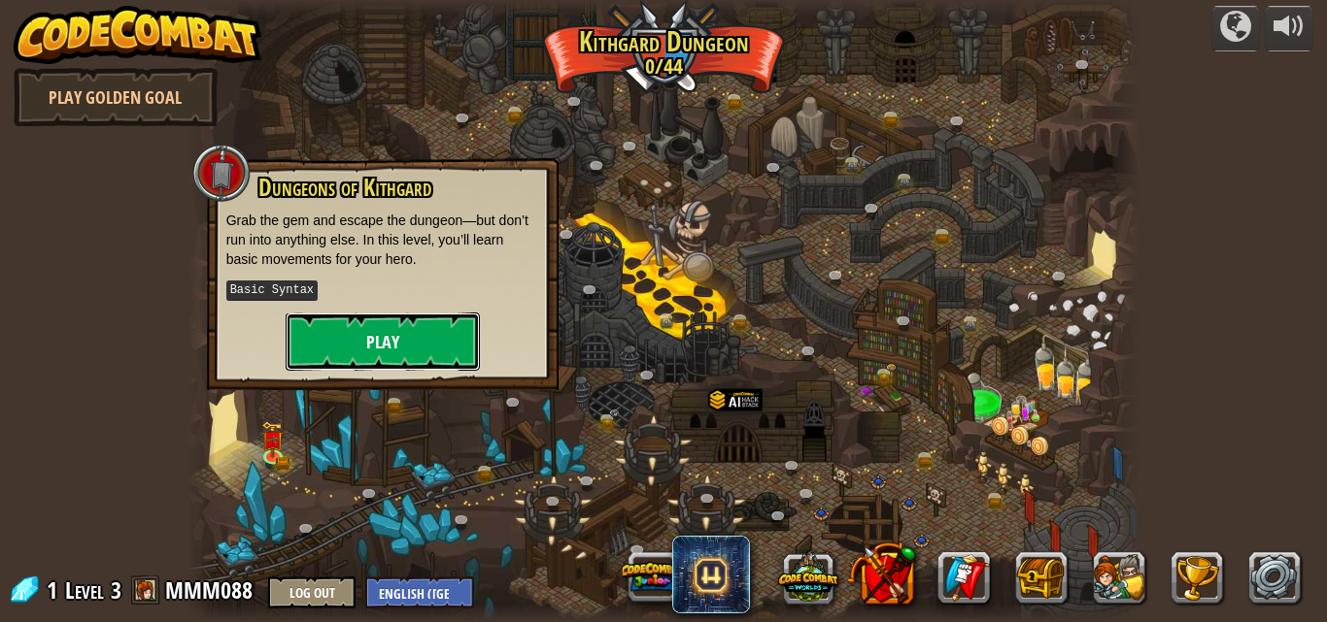
click at [375, 366] on button "Play" at bounding box center [383, 342] width 194 height 58
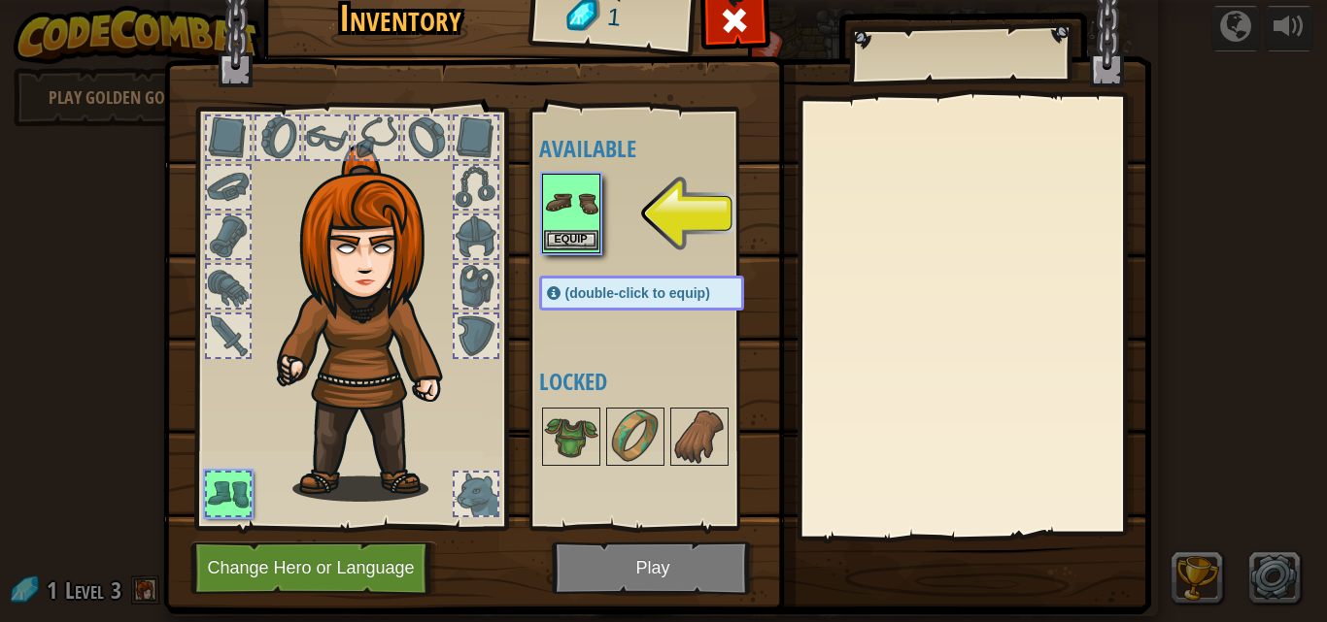
click at [568, 187] on img at bounding box center [571, 203] width 54 height 54
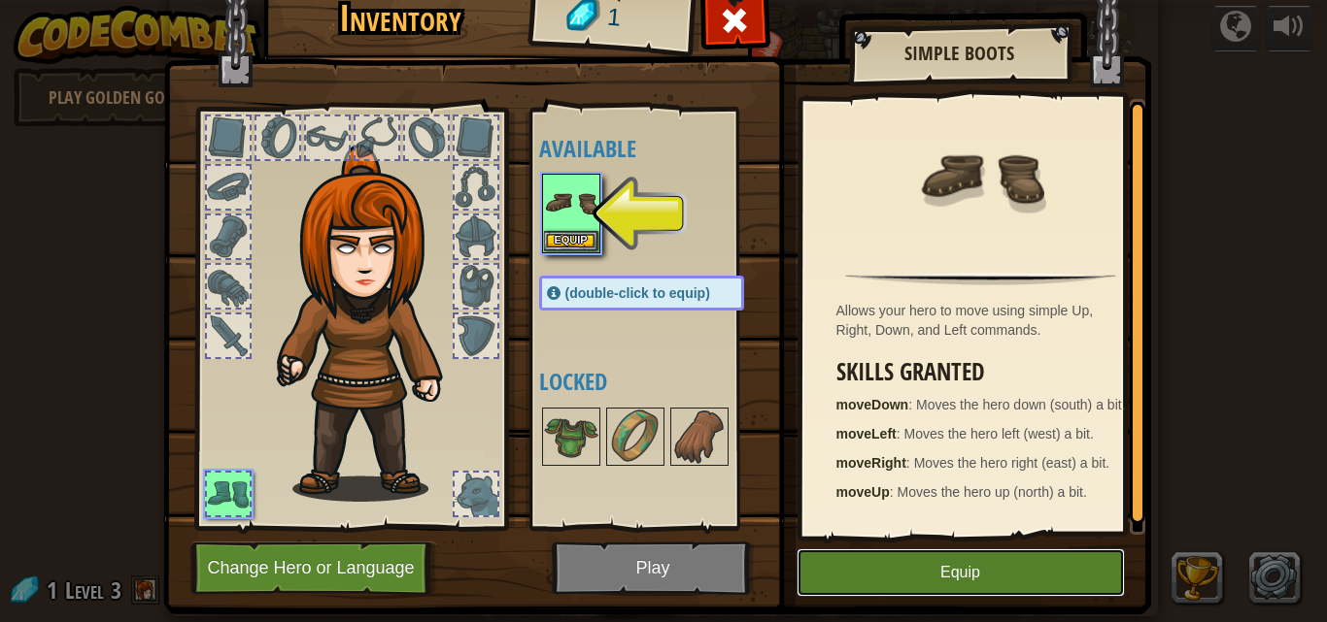
click at [943, 570] on button "Equip" at bounding box center [960, 573] width 328 height 49
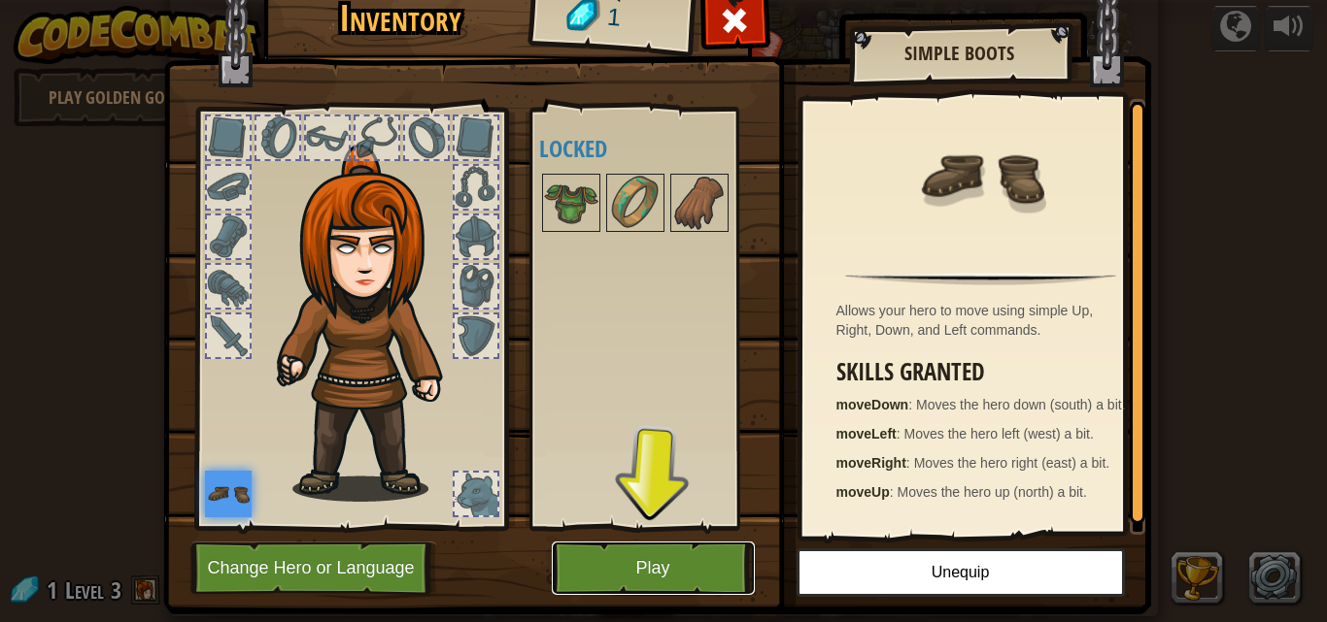
click at [687, 575] on button "Play" at bounding box center [653, 568] width 203 height 53
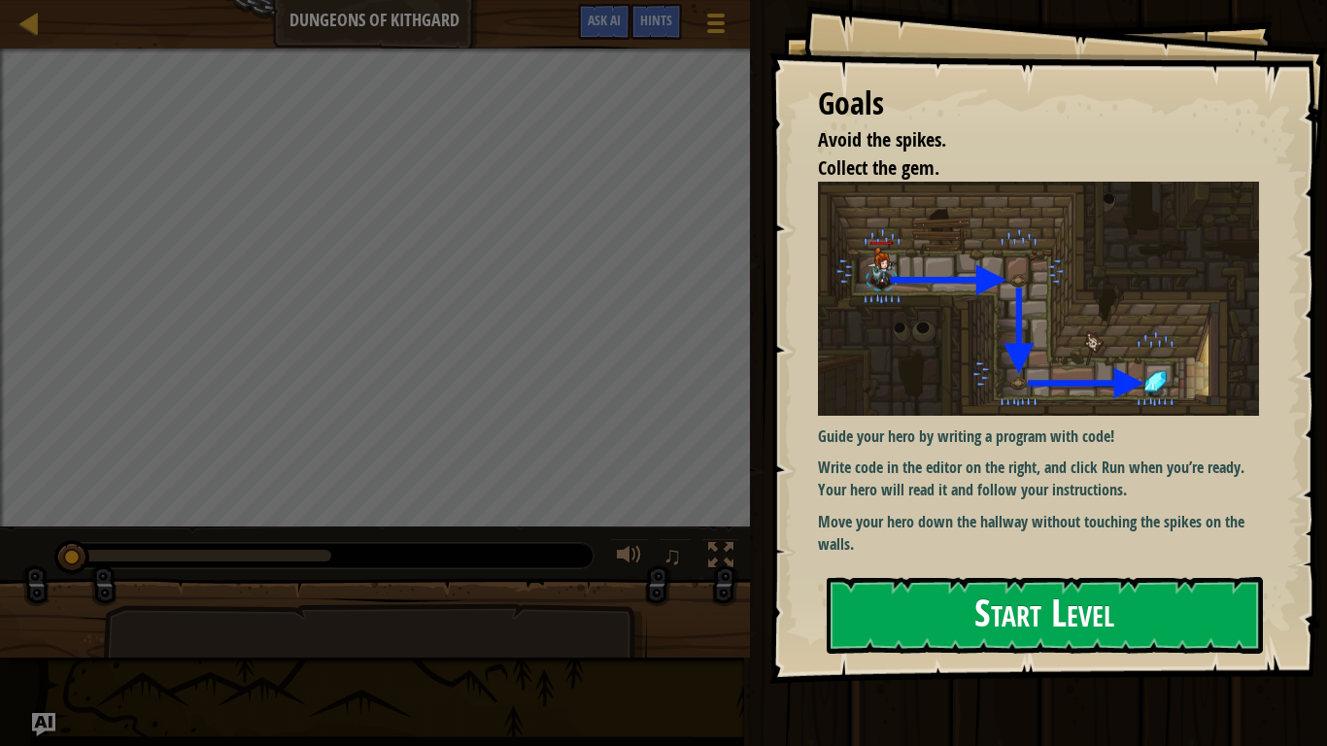
click at [1092, 589] on button "Start Level" at bounding box center [1044, 615] width 436 height 77
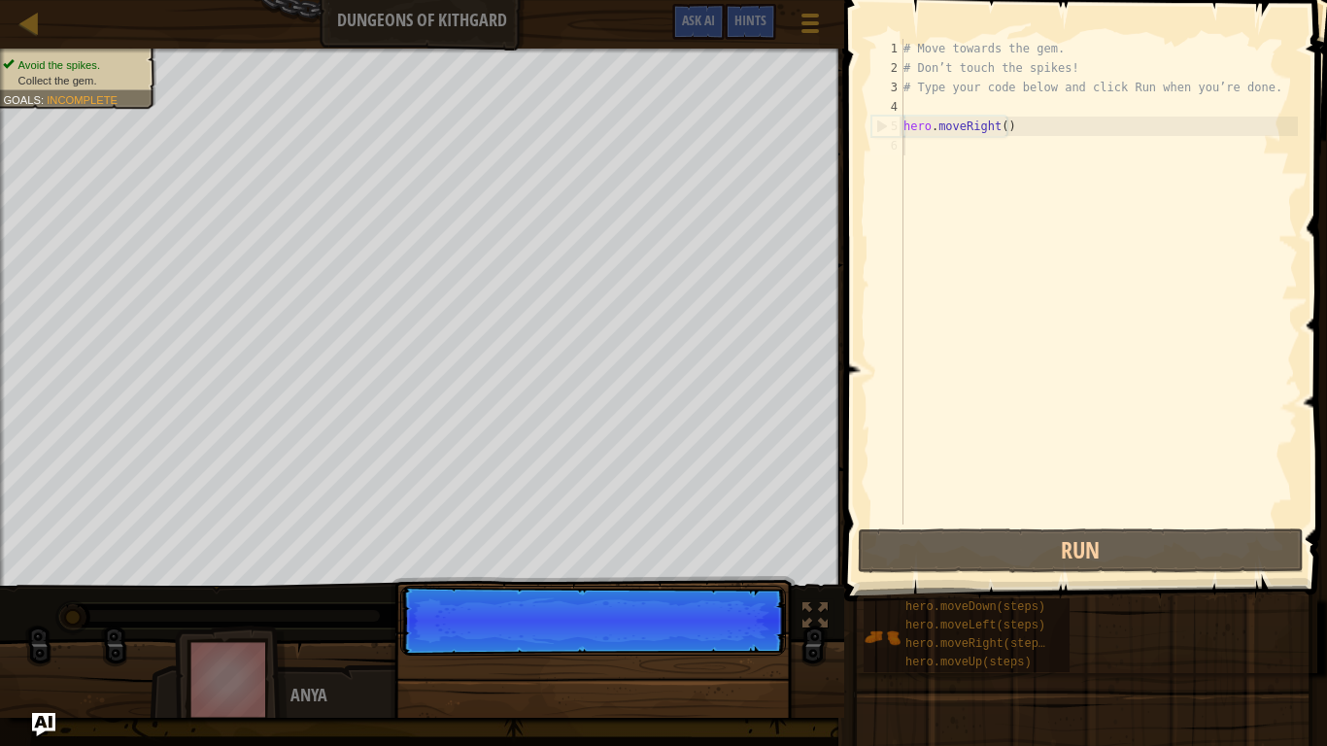
click at [929, 149] on div "# Move towards the gem. # Don’t touch the spikes! # Type your code below and cl…" at bounding box center [1098, 301] width 398 height 524
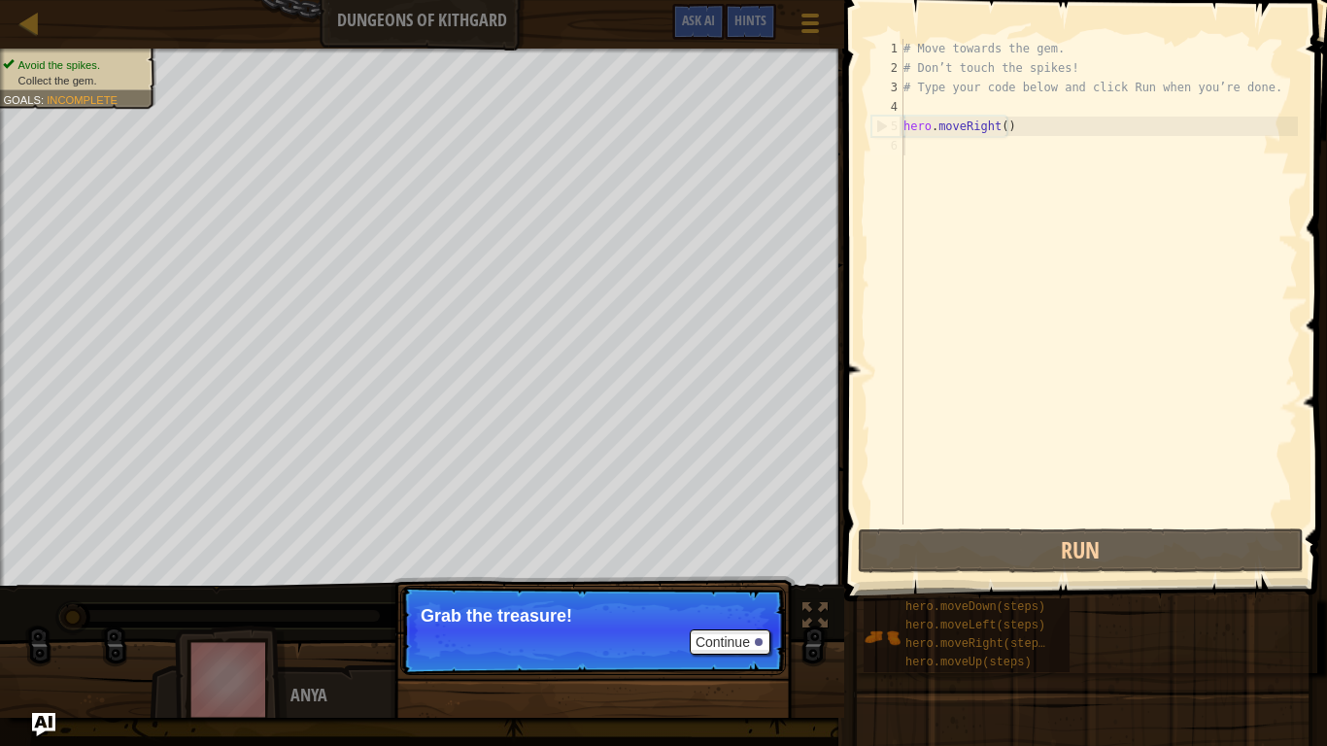
click at [957, 148] on div "# Move towards the gem. # Don’t touch the spikes! # Type your code below and cl…" at bounding box center [1098, 301] width 398 height 524
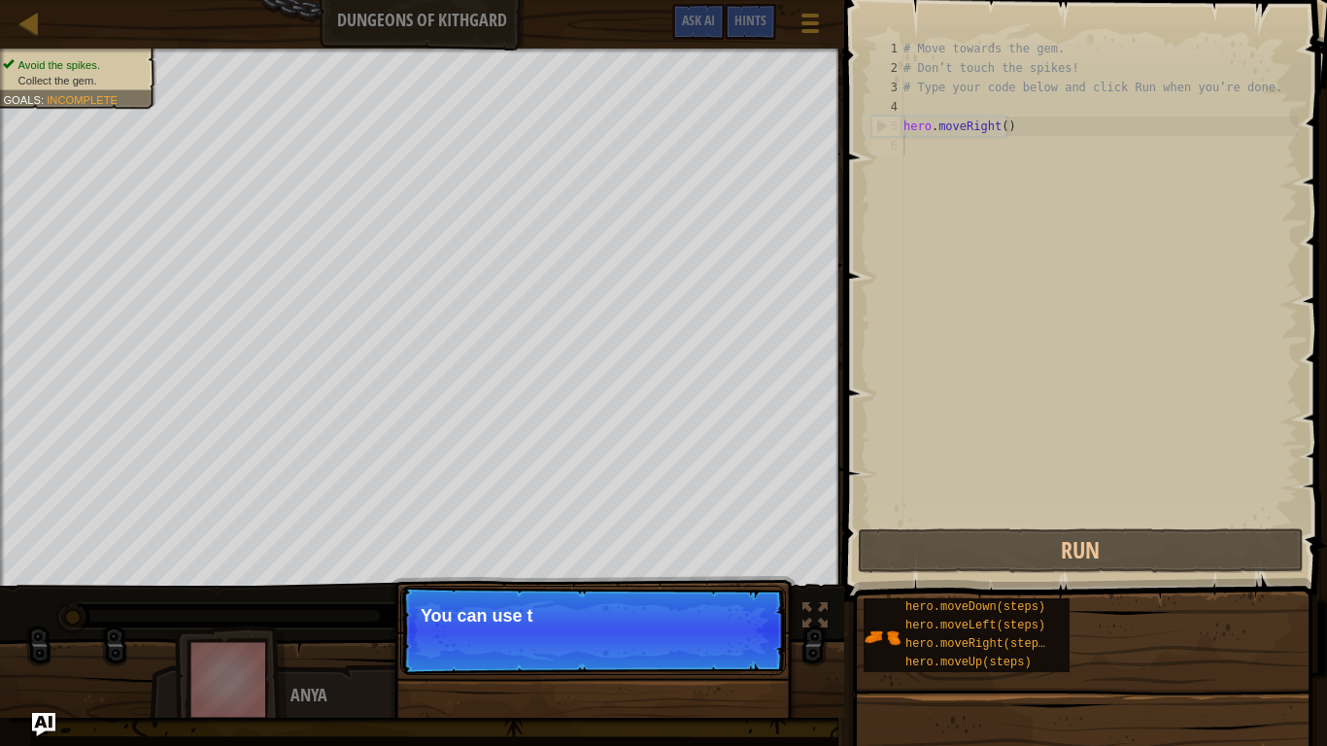
click at [732, 621] on p "Continue You can use t" at bounding box center [593, 630] width 386 height 89
click at [720, 621] on button "Continue" at bounding box center [729, 641] width 81 height 25
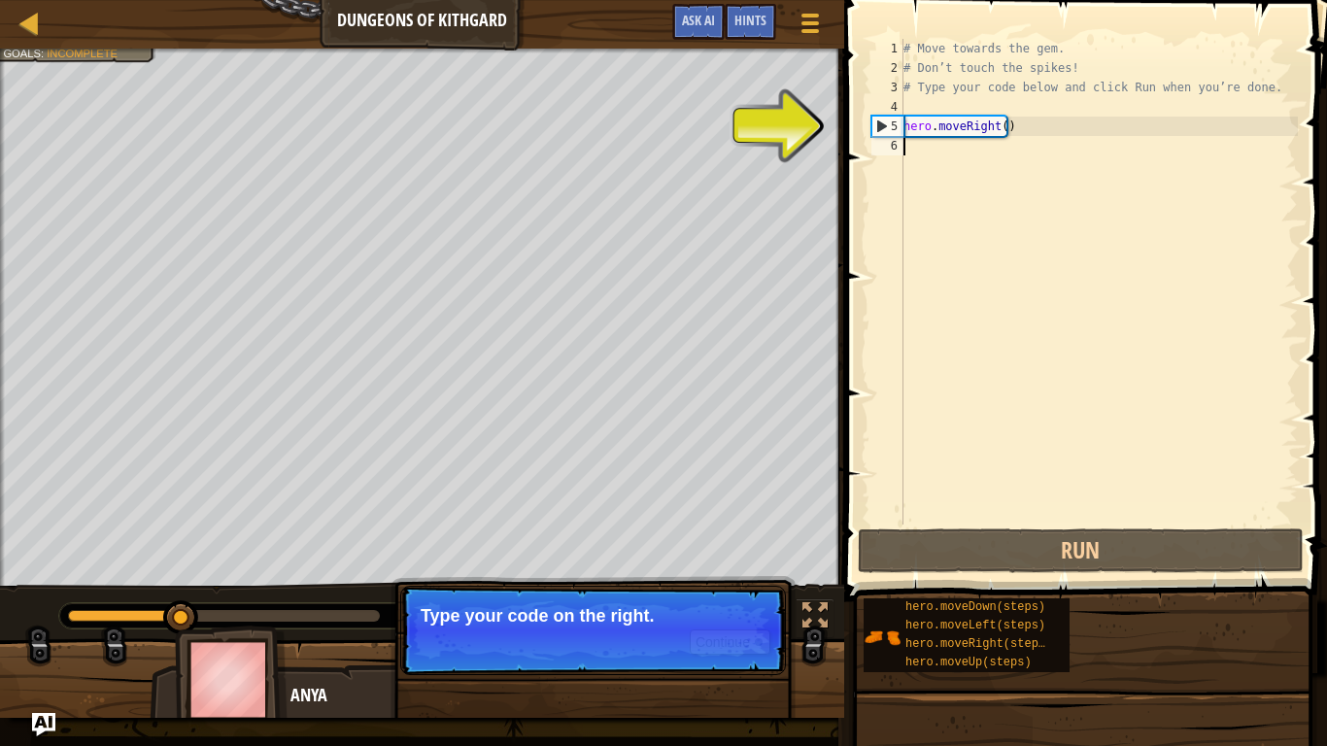
click at [954, 144] on div "# Move towards the gem. # Don’t touch the spikes! # Type your code below and cl…" at bounding box center [1098, 301] width 398 height 524
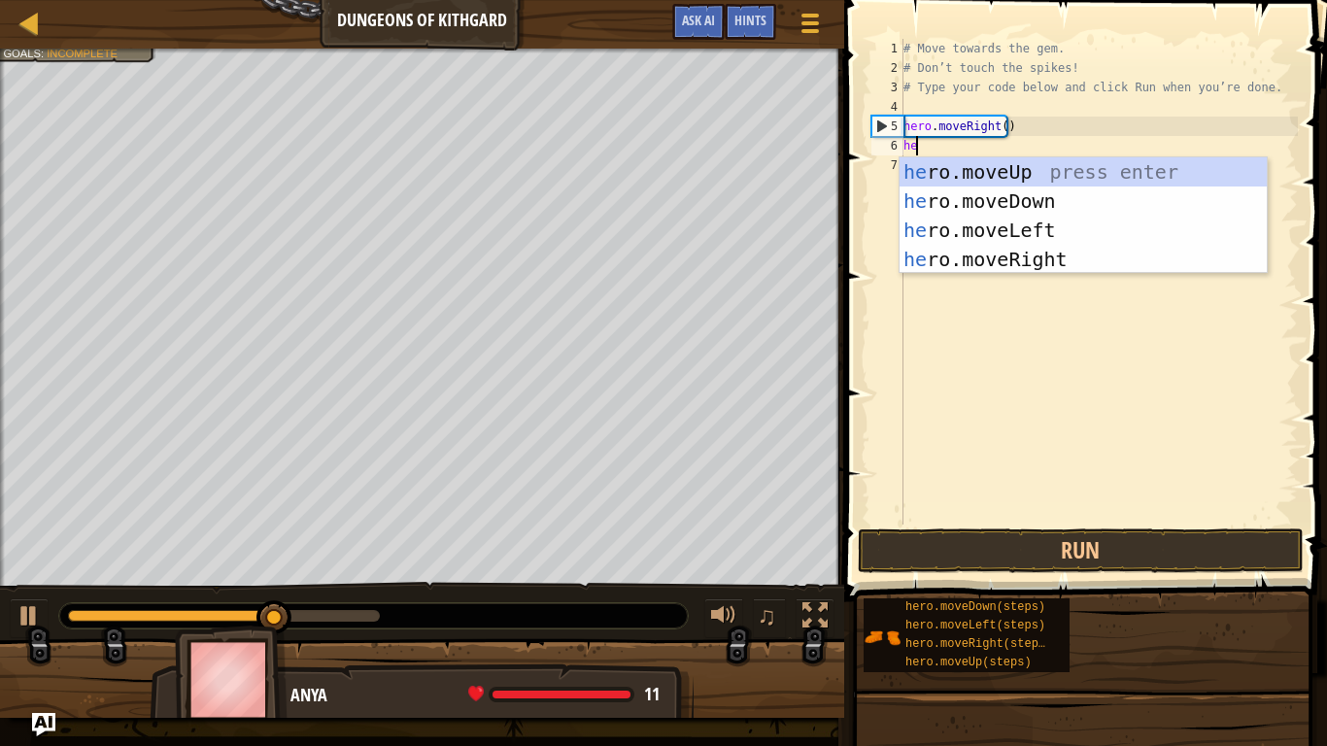
type textarea "her"
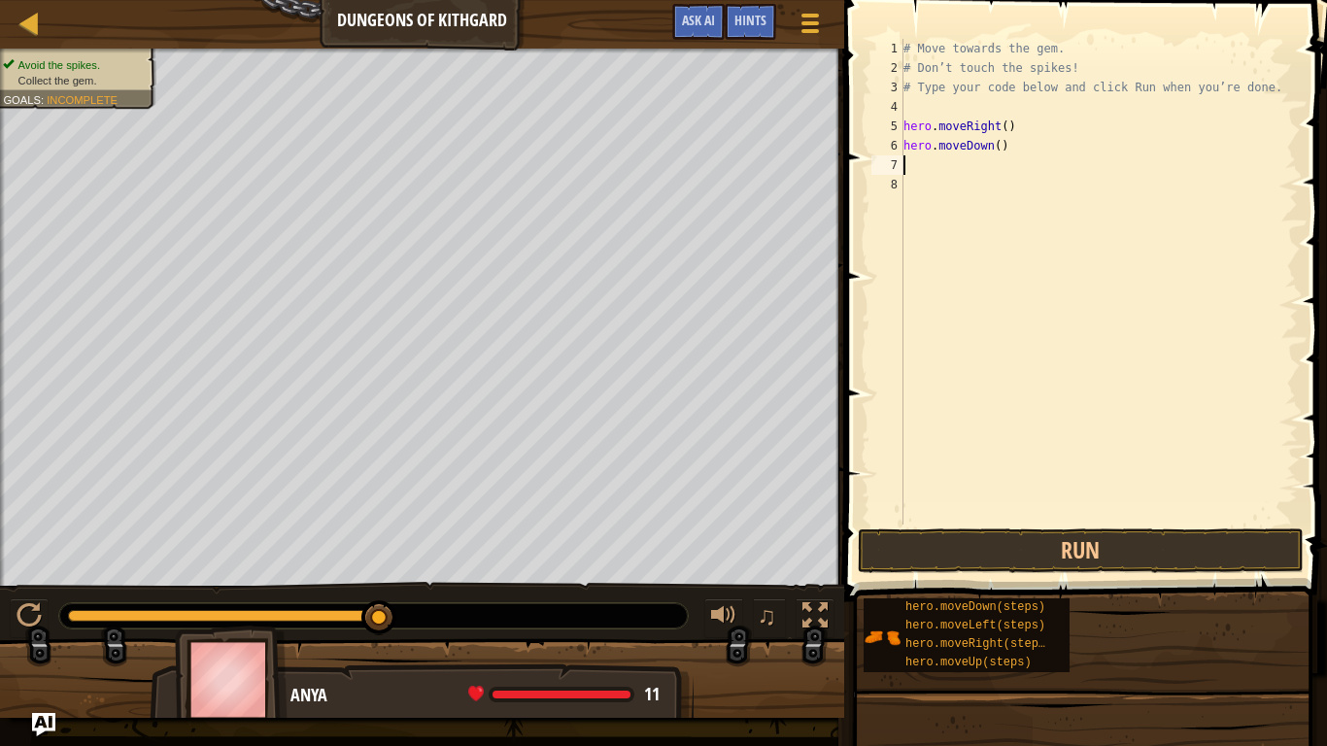
type textarea "h"
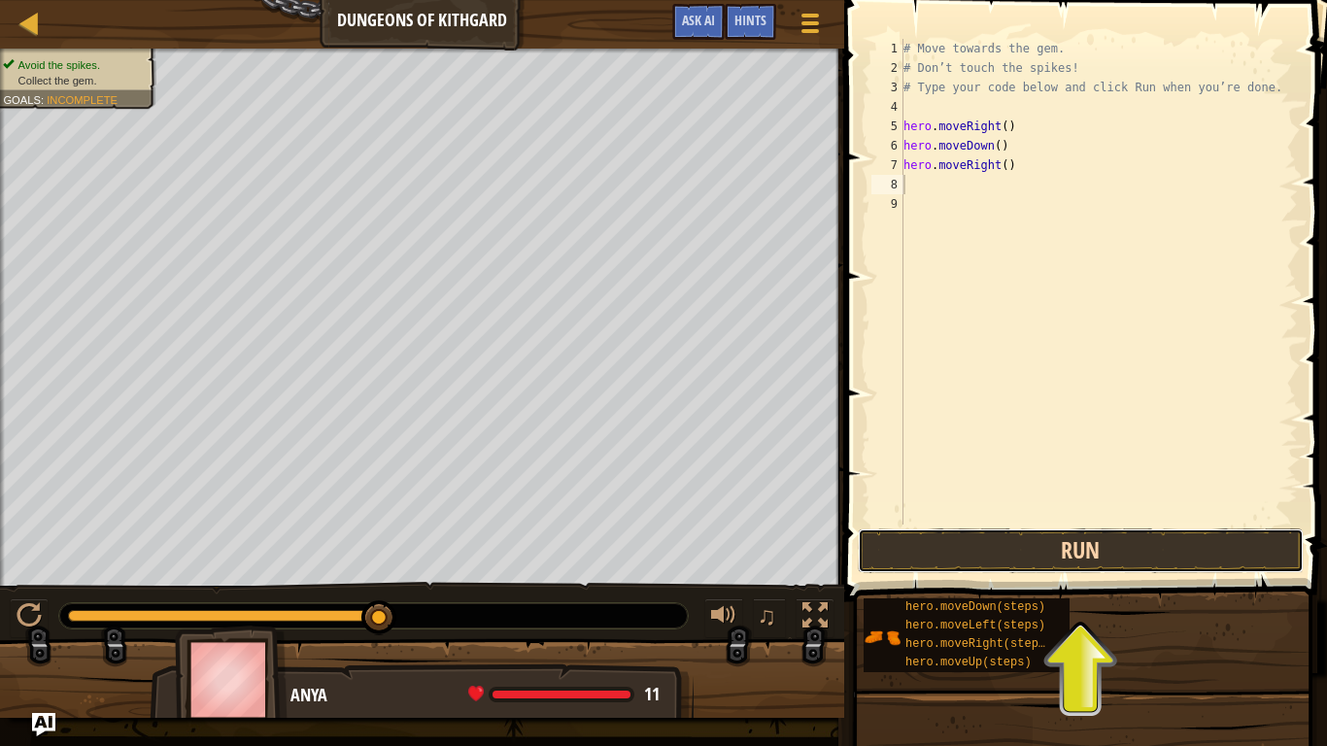
click at [1124, 554] on button "Run" at bounding box center [1080, 550] width 446 height 45
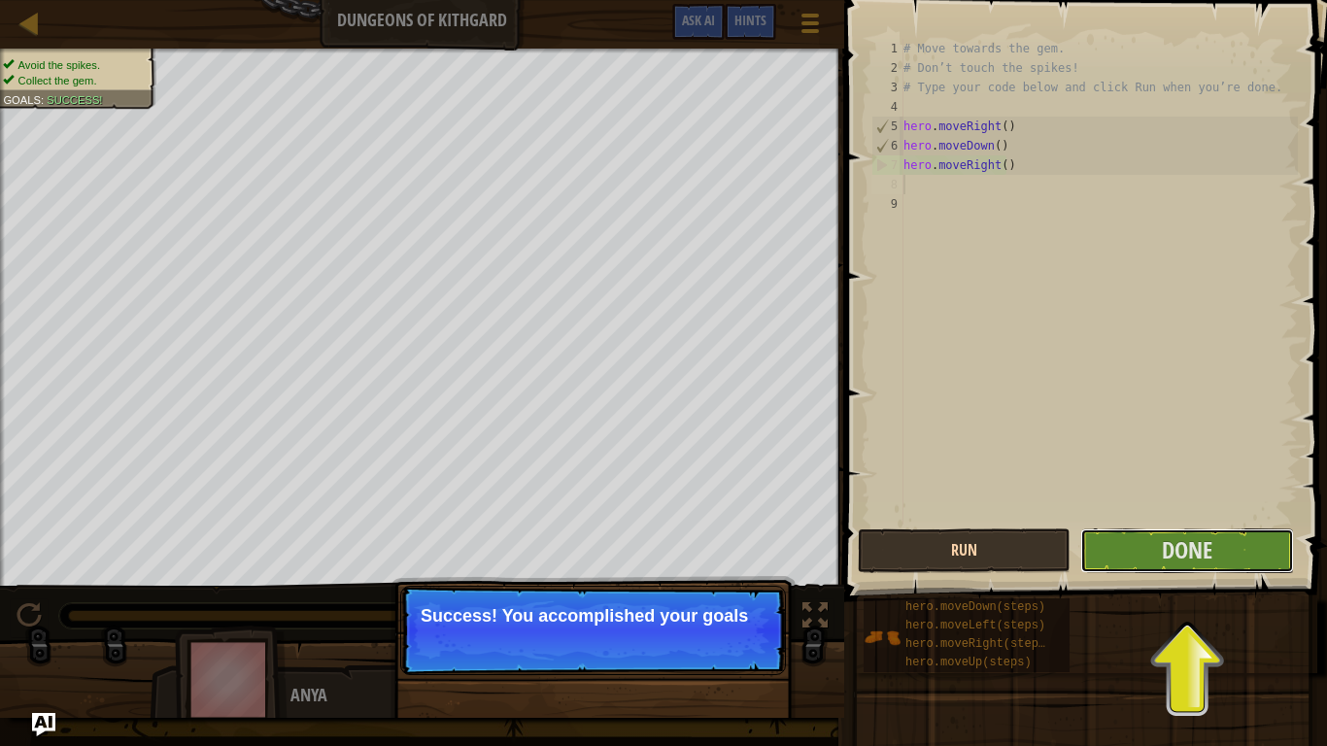
click at [1124, 554] on button "Done" at bounding box center [1186, 550] width 213 height 45
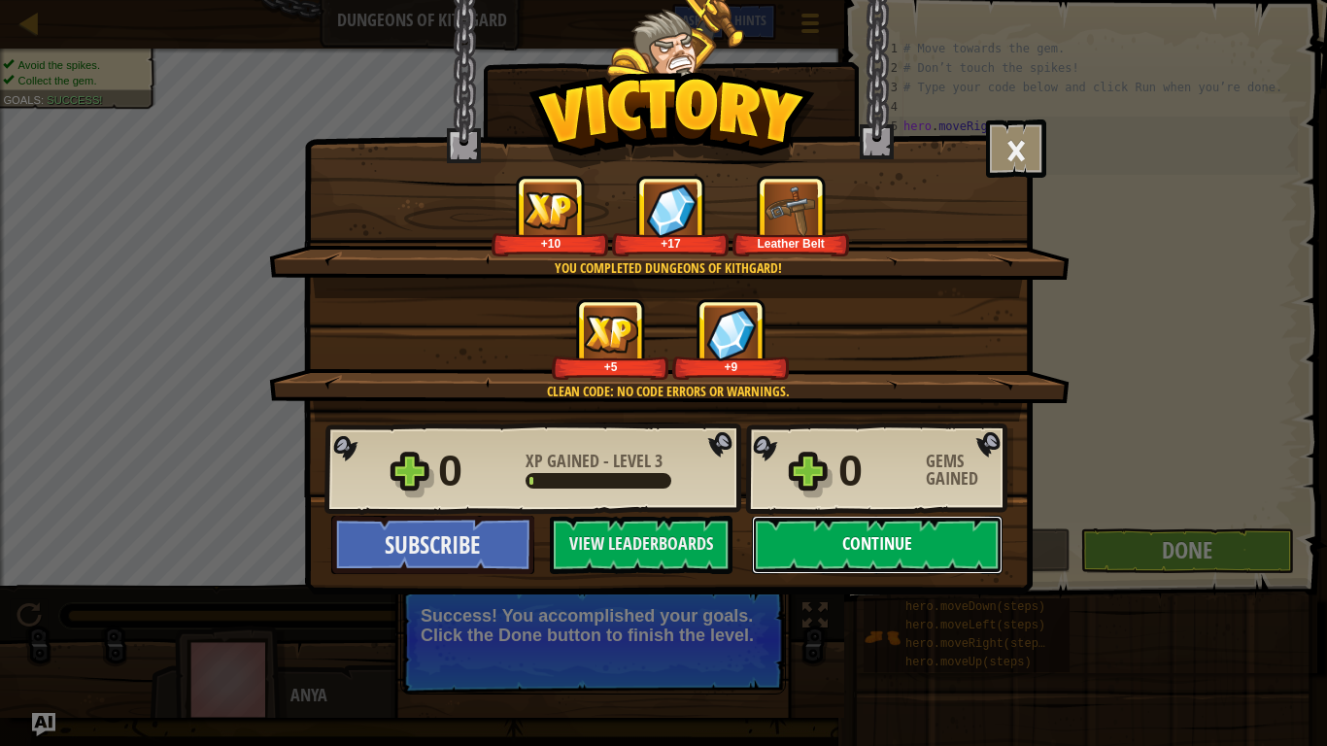
click at [933, 535] on button "Continue" at bounding box center [877, 545] width 251 height 58
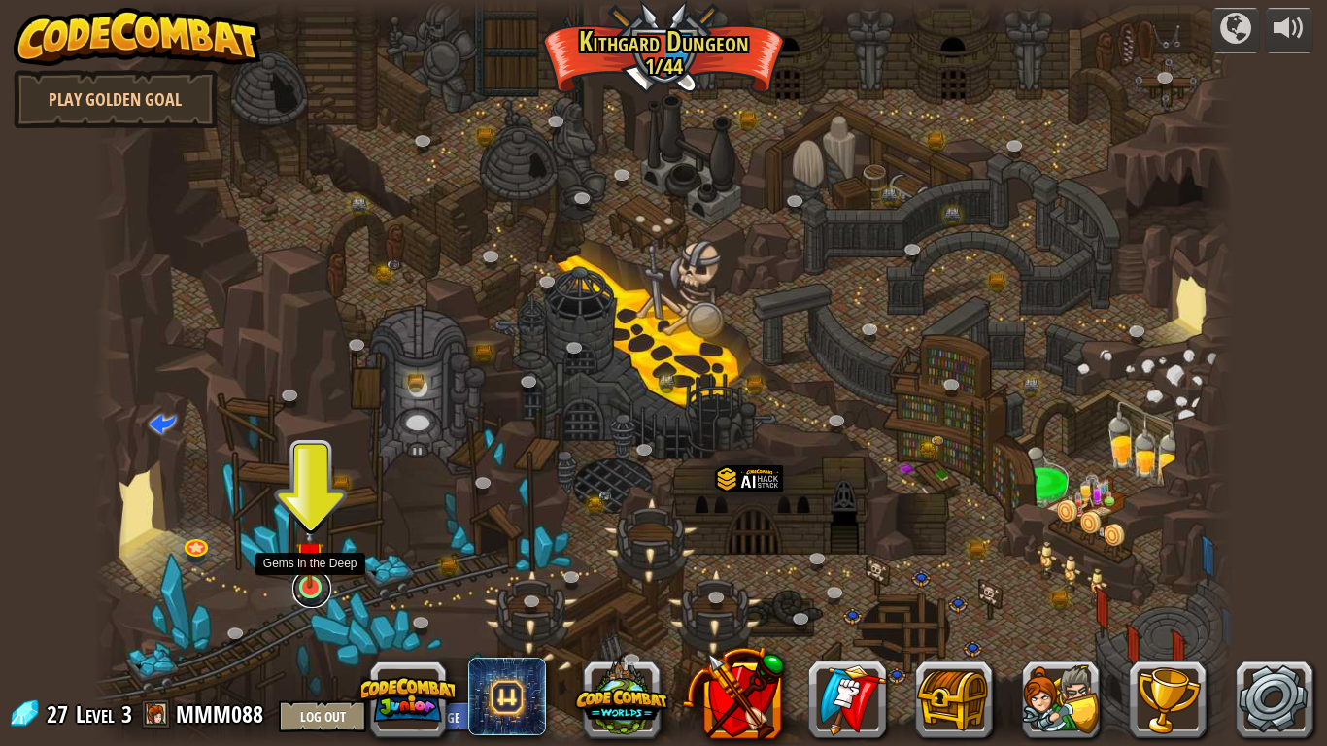
click at [308, 597] on link at bounding box center [311, 588] width 39 height 39
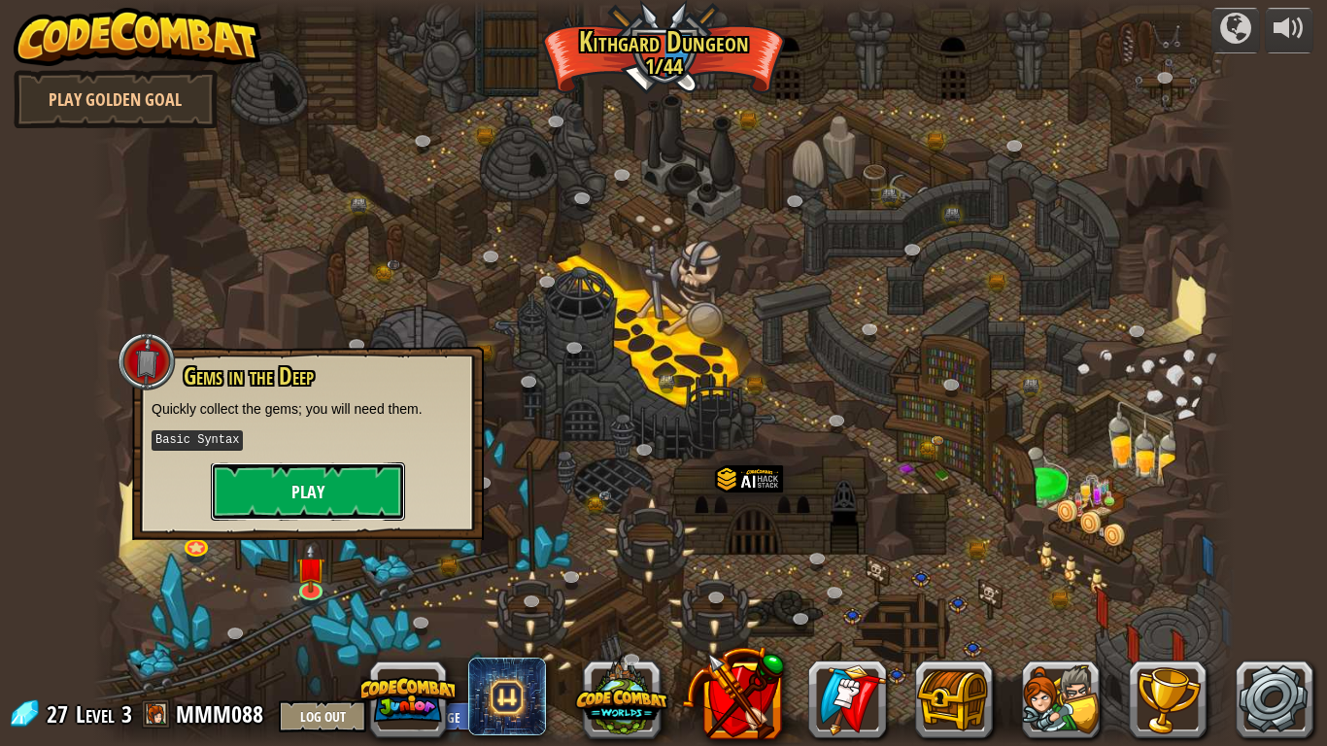
click at [373, 510] on button "Play" at bounding box center [308, 491] width 194 height 58
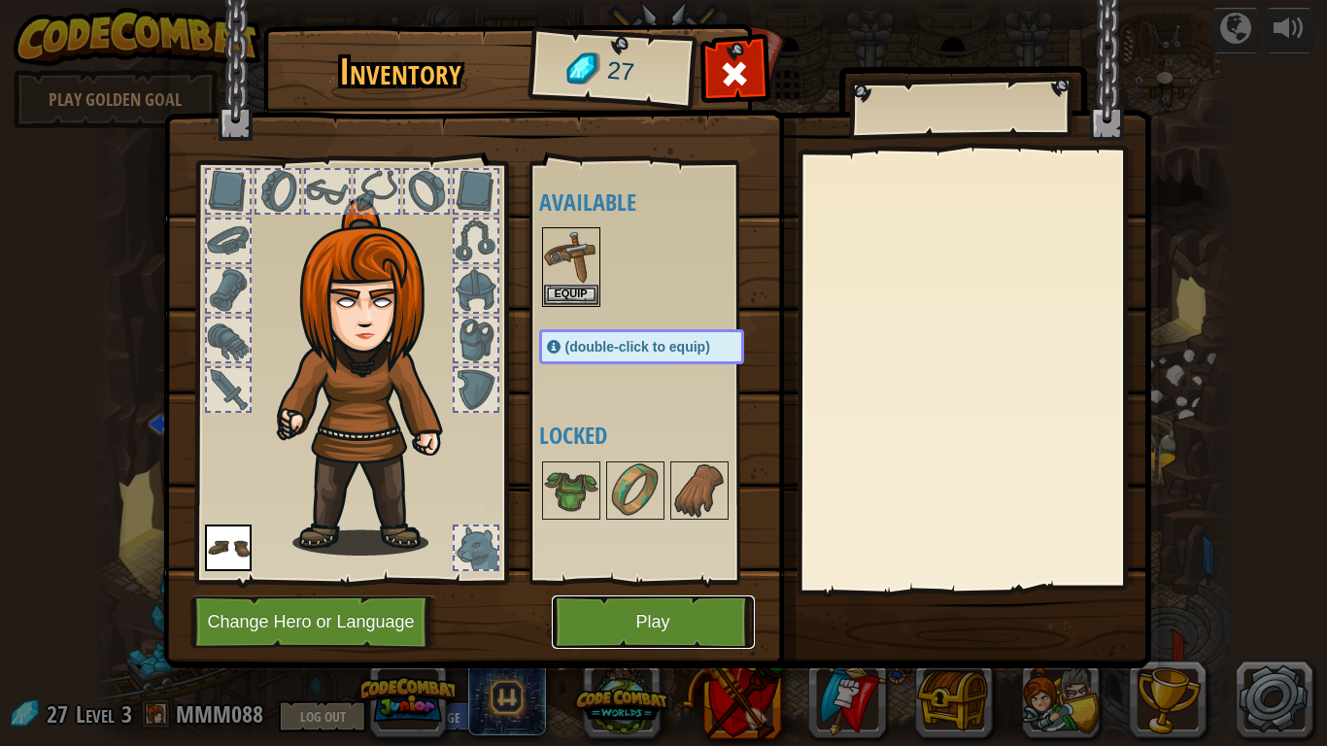
click at [673, 621] on button "Play" at bounding box center [653, 621] width 203 height 53
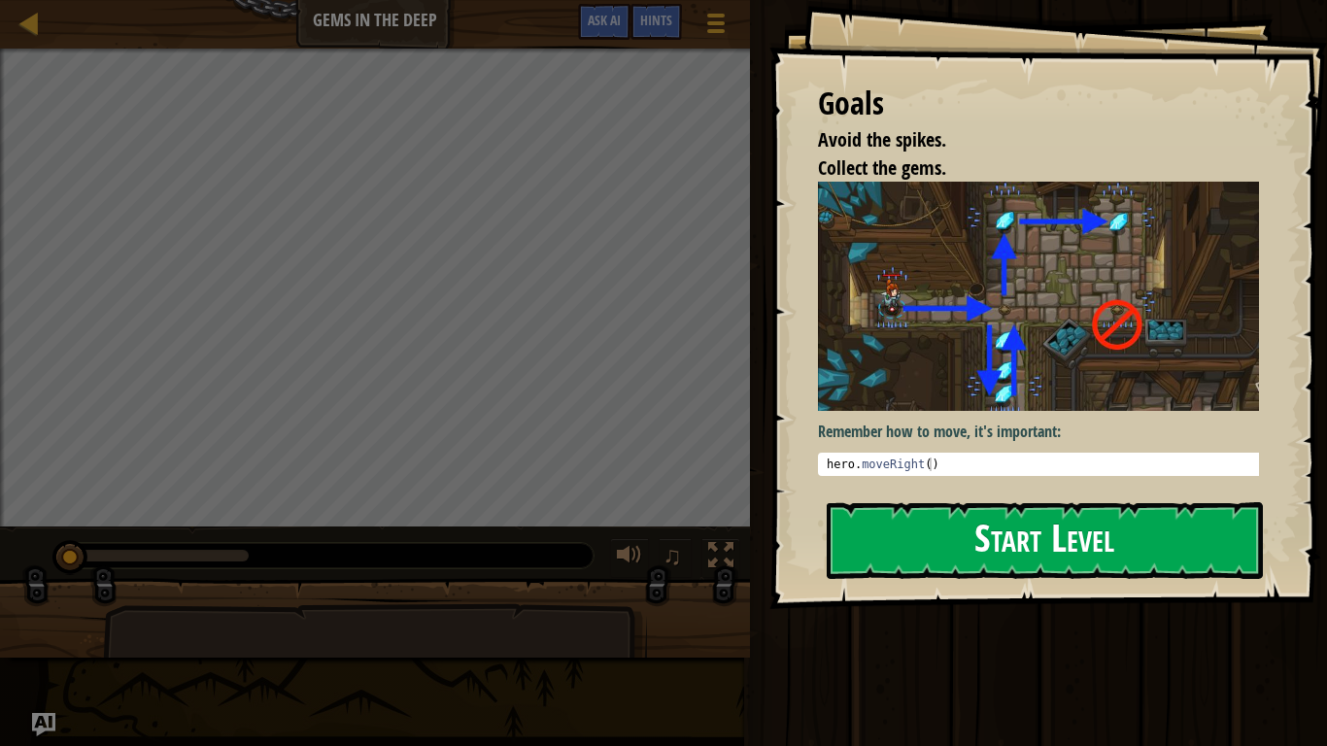
click at [1057, 518] on button "Start Level" at bounding box center [1044, 540] width 436 height 77
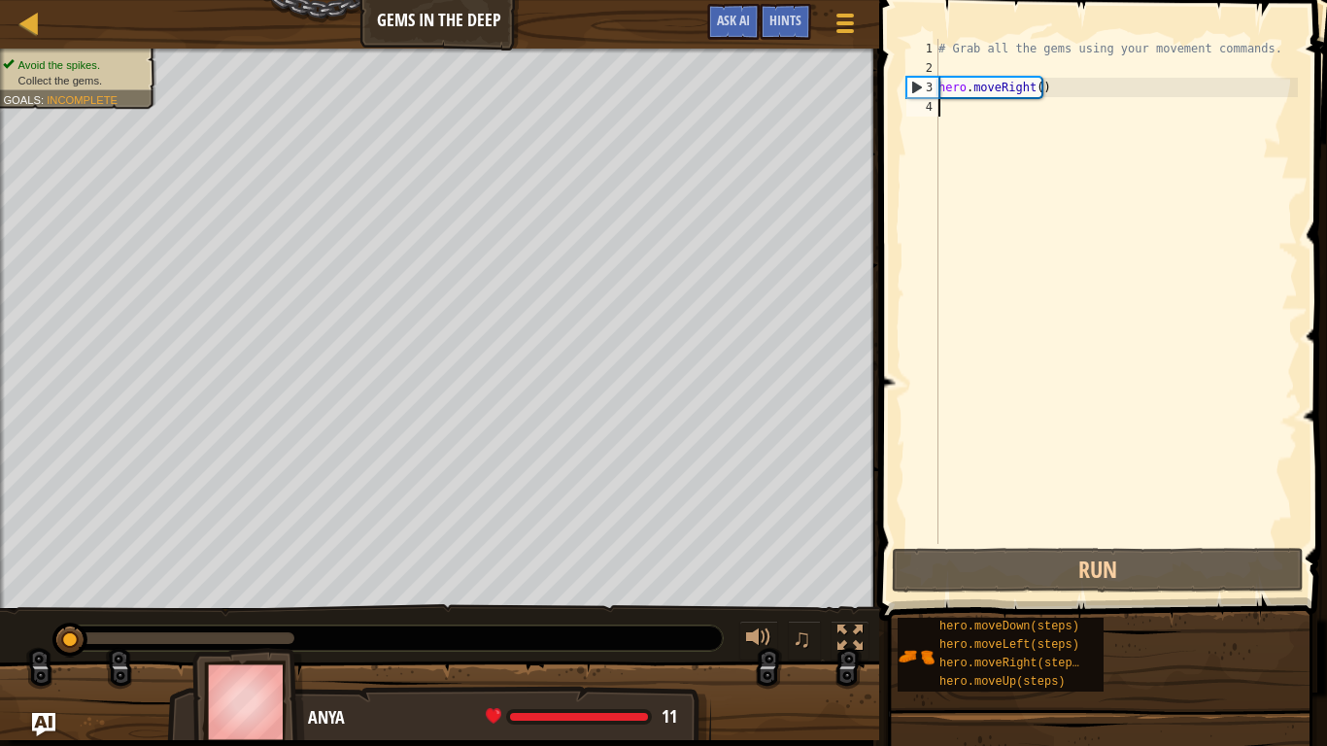
scroll to position [9, 0]
type textarea "he"
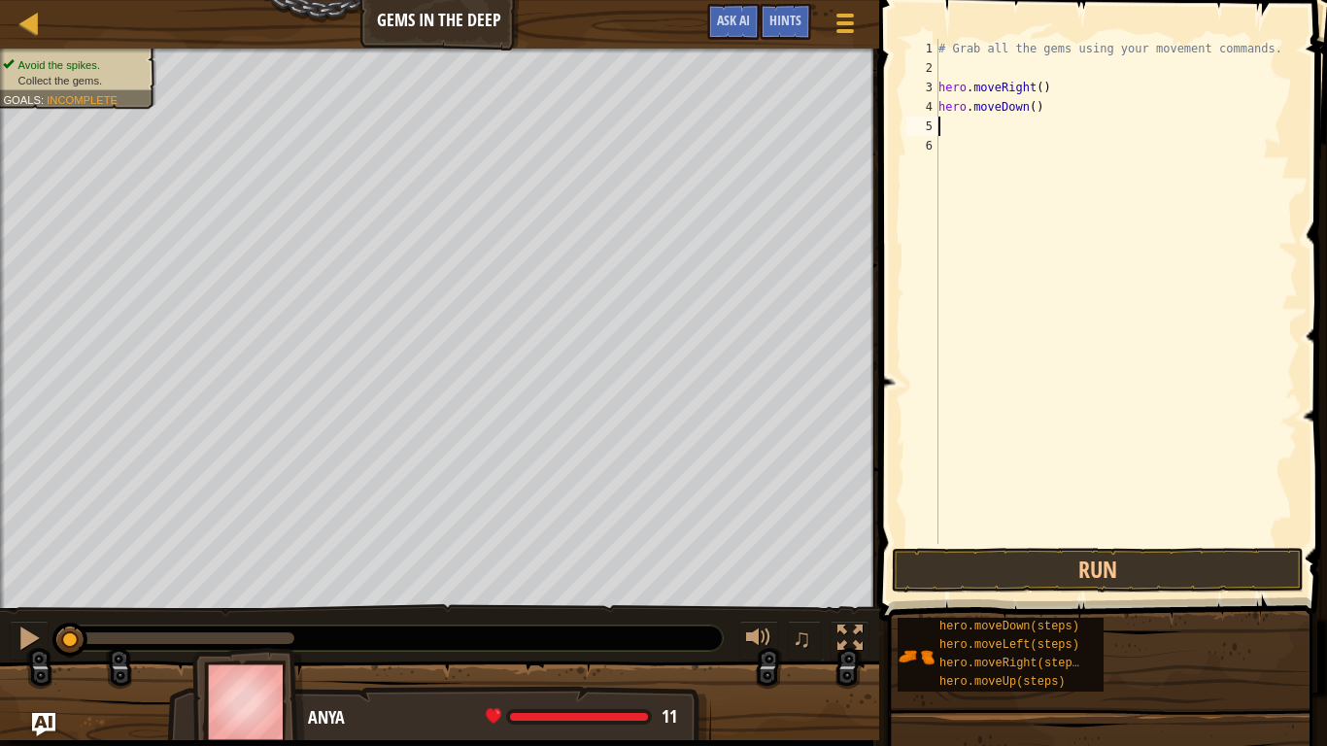
type textarea "h"
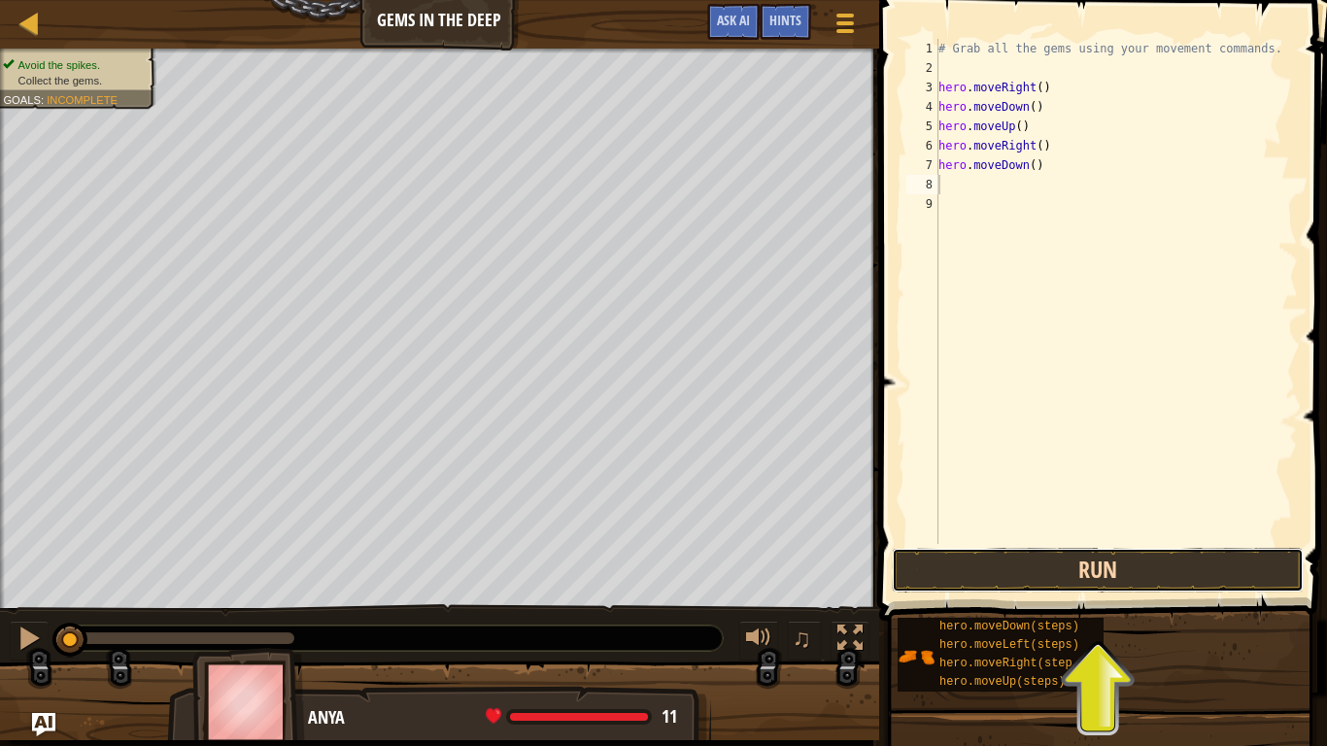
click at [1055, 565] on button "Run" at bounding box center [1097, 570] width 412 height 45
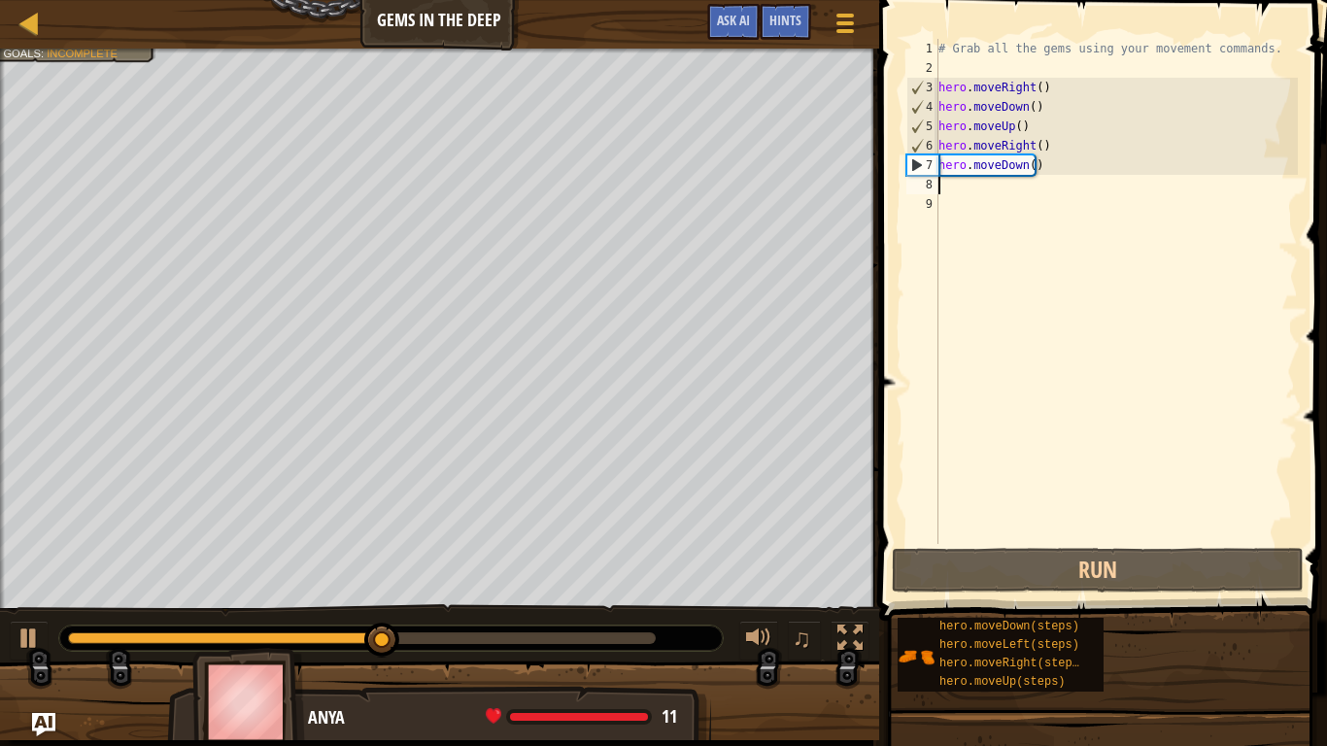
click at [985, 183] on div "# Grab all the gems using your movement commands. hero . moveRight ( ) hero . m…" at bounding box center [1115, 311] width 363 height 544
click at [912, 163] on div "7" at bounding box center [922, 164] width 31 height 19
click at [915, 130] on div "5" at bounding box center [922, 126] width 31 height 19
type textarea "hero.moveUp()"
drag, startPoint x: 1006, startPoint y: 128, endPoint x: 1032, endPoint y: 130, distance: 26.3
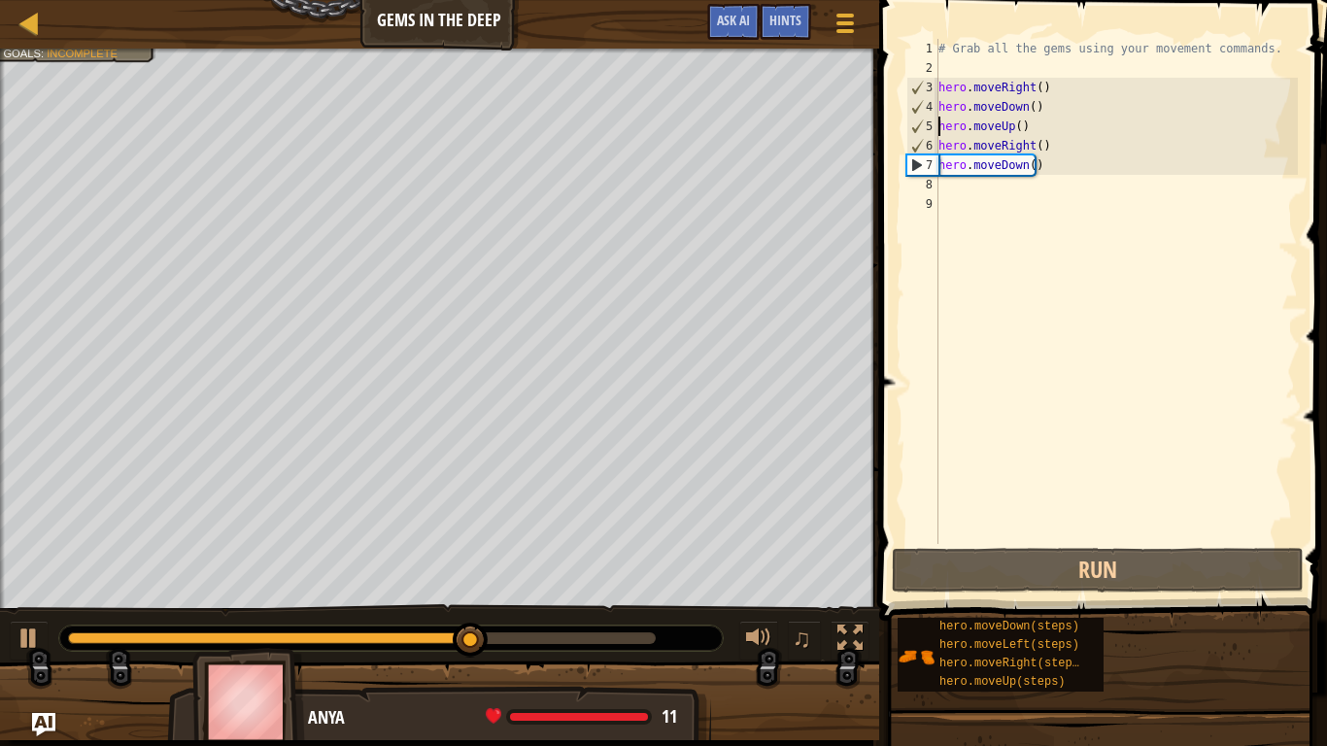
click at [1007, 129] on div "# Grab all the gems using your movement commands. hero . moveRight ( ) hero . m…" at bounding box center [1115, 311] width 363 height 544
click at [1051, 130] on div "# Grab all the gems using your movement commands. hero . moveRight ( ) hero . m…" at bounding box center [1115, 311] width 363 height 544
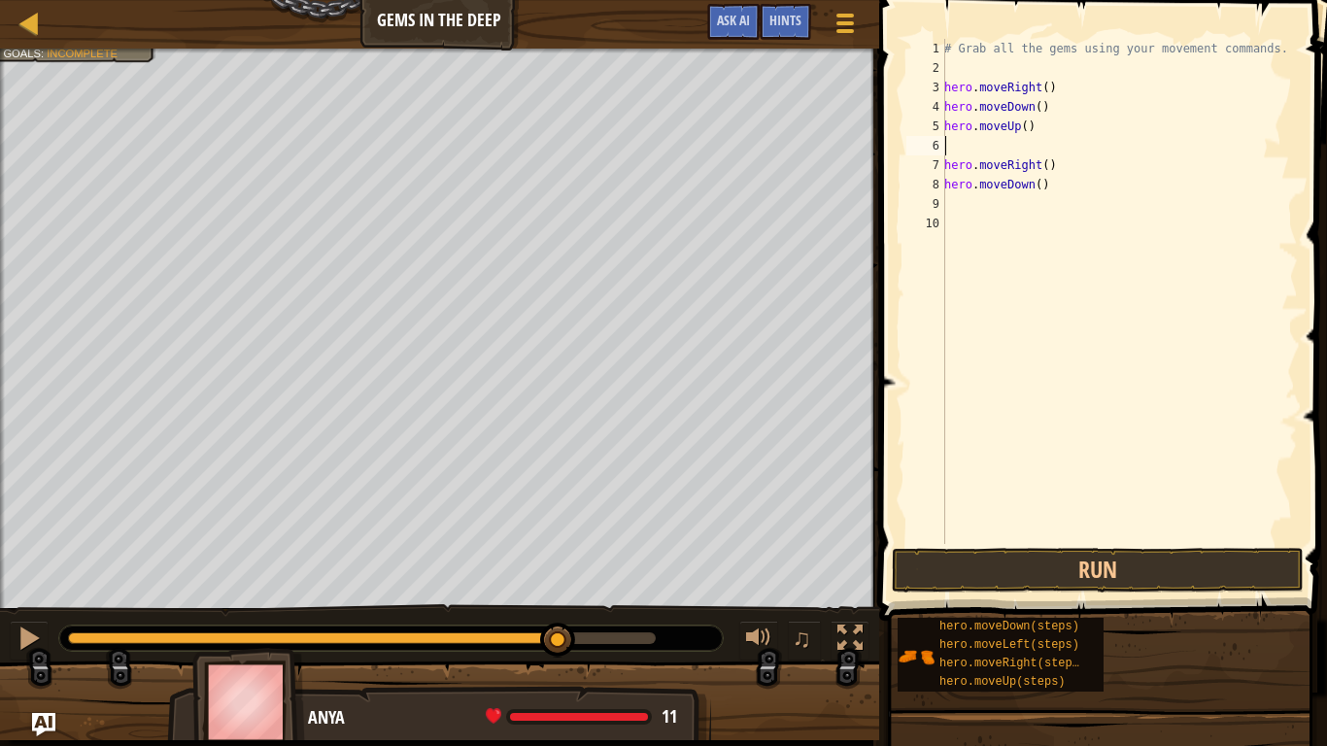
type textarea "h"
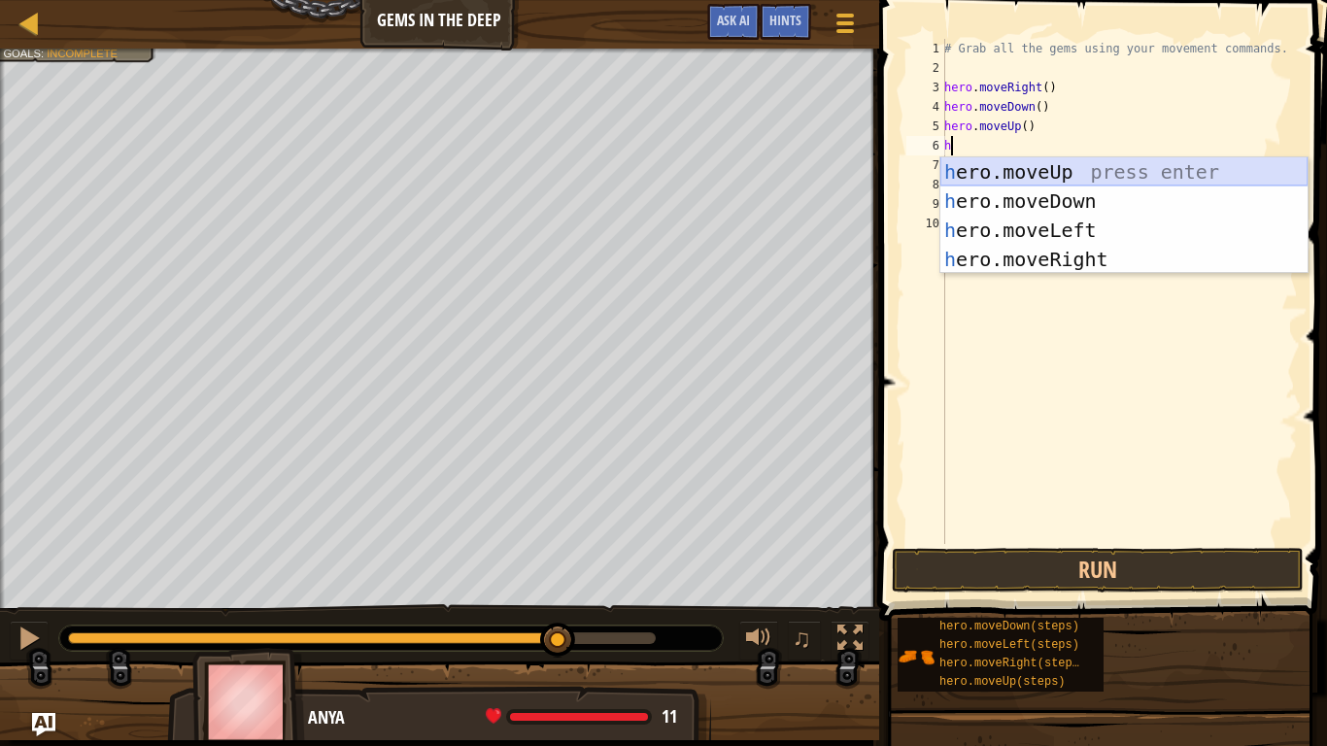
click at [1067, 164] on div "h ero.moveUp press enter h ero.moveDown press enter h ero.moveLeft press enter …" at bounding box center [1123, 244] width 367 height 175
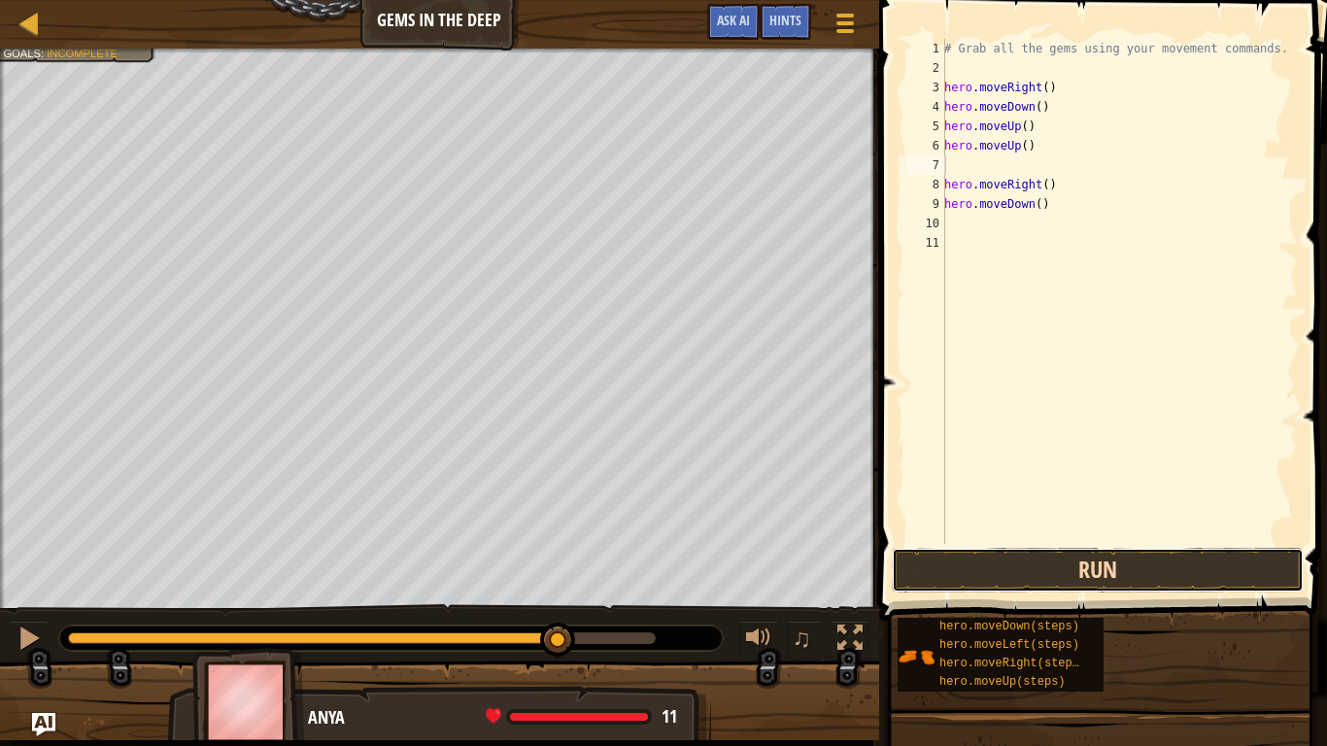
click at [1115, 574] on button "Run" at bounding box center [1097, 570] width 412 height 45
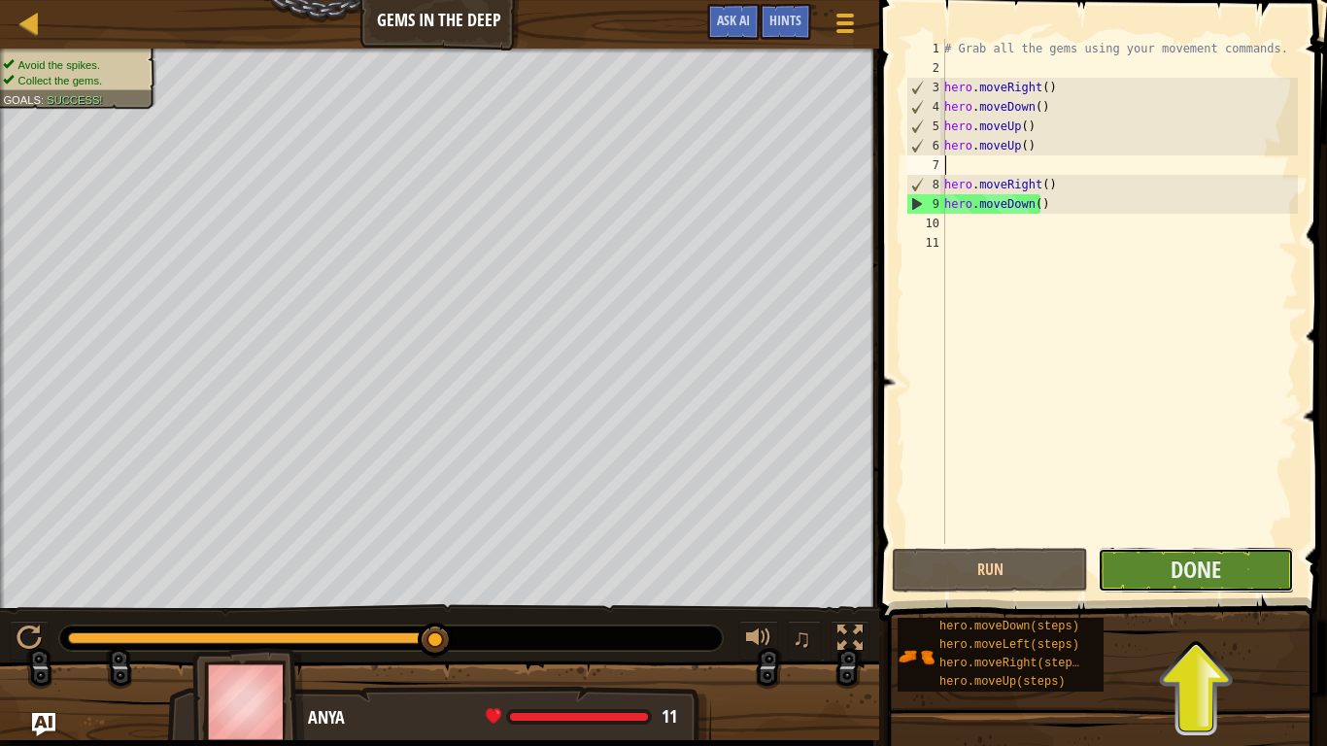
click at [1250, 560] on button "Done" at bounding box center [1195, 570] width 196 height 45
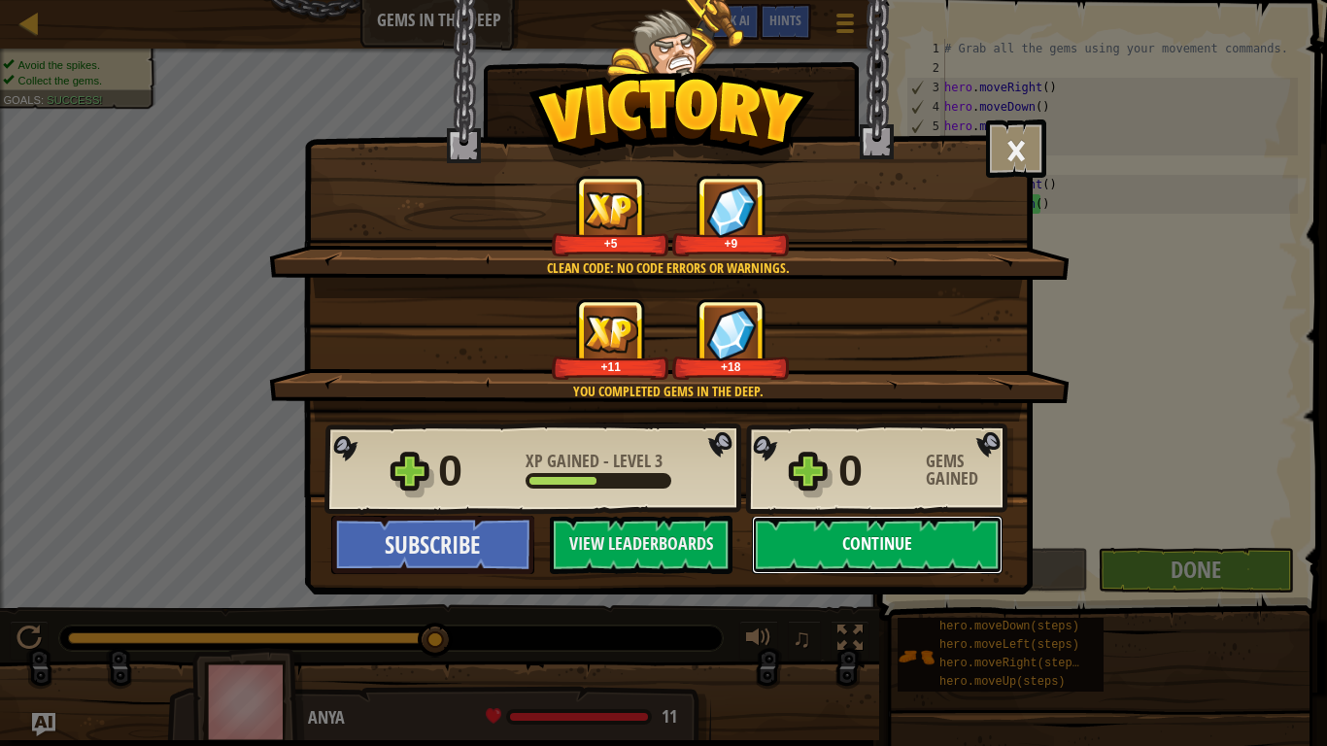
click at [884, 551] on button "Continue" at bounding box center [877, 545] width 251 height 58
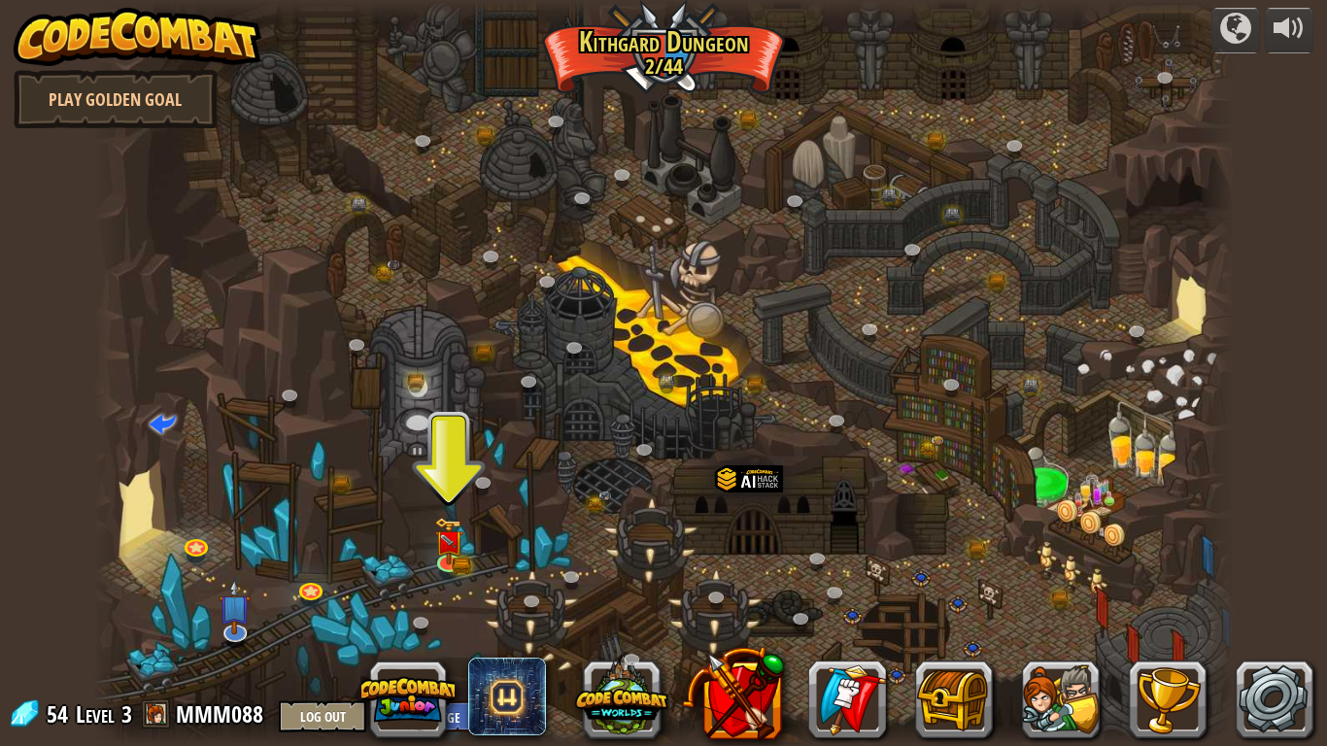
drag, startPoint x: 691, startPoint y: 331, endPoint x: 676, endPoint y: 362, distance: 34.7
click at [690, 331] on div at bounding box center [663, 373] width 1141 height 746
click at [676, 367] on div at bounding box center [663, 373] width 1141 height 746
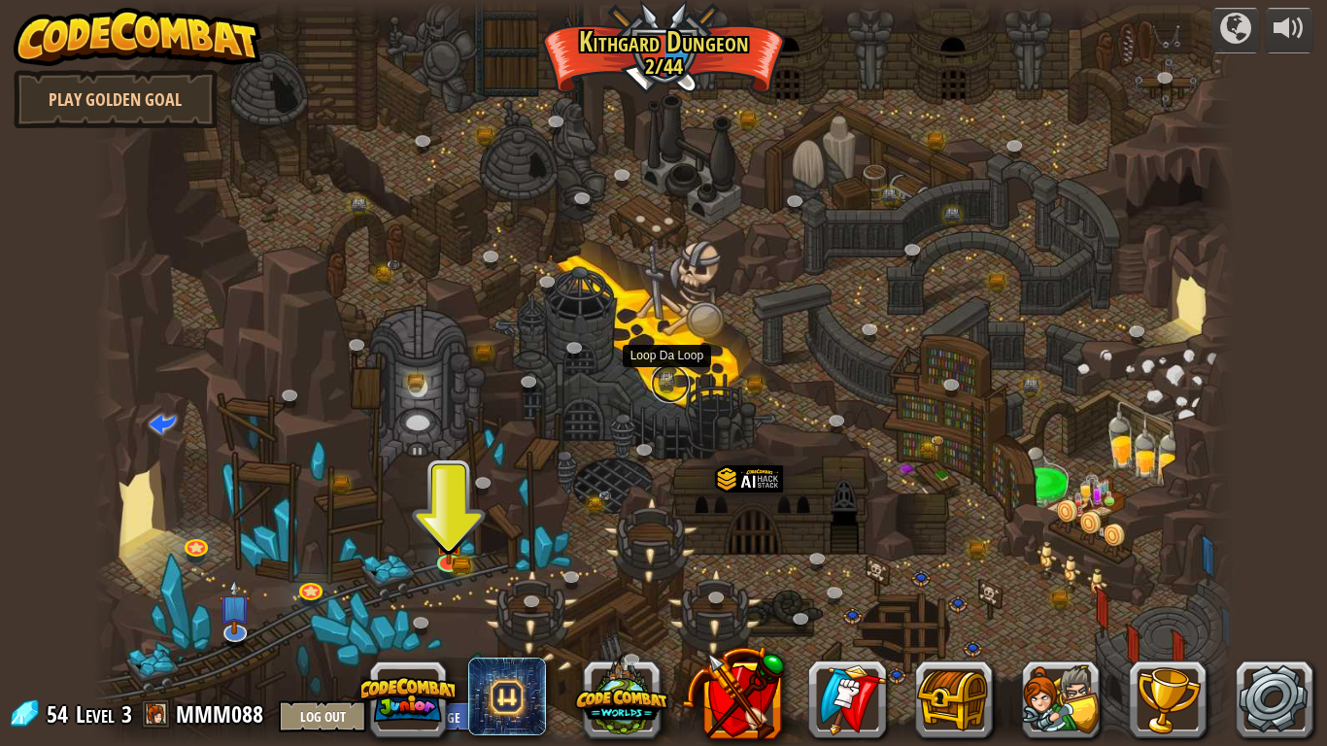
click at [668, 378] on link at bounding box center [670, 383] width 39 height 39
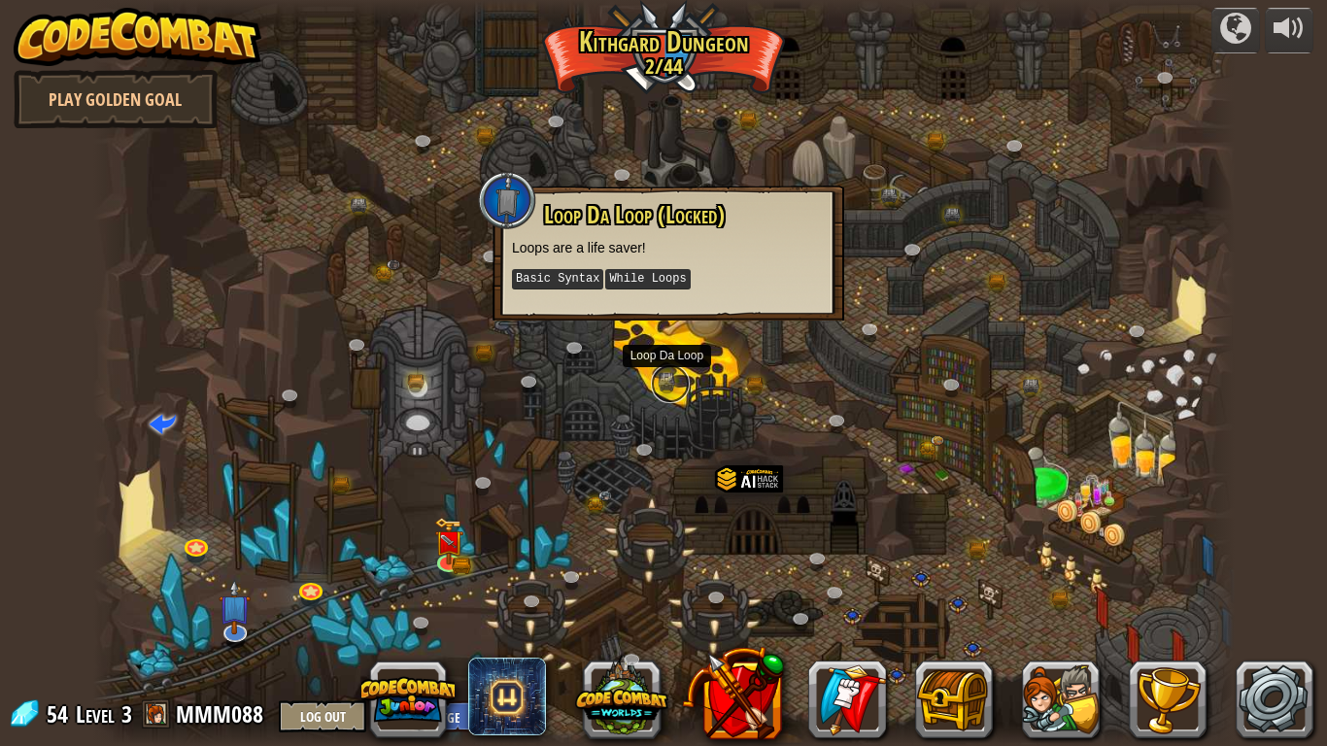
click at [668, 378] on link at bounding box center [670, 383] width 39 height 39
click at [485, 605] on div at bounding box center [663, 373] width 1141 height 746
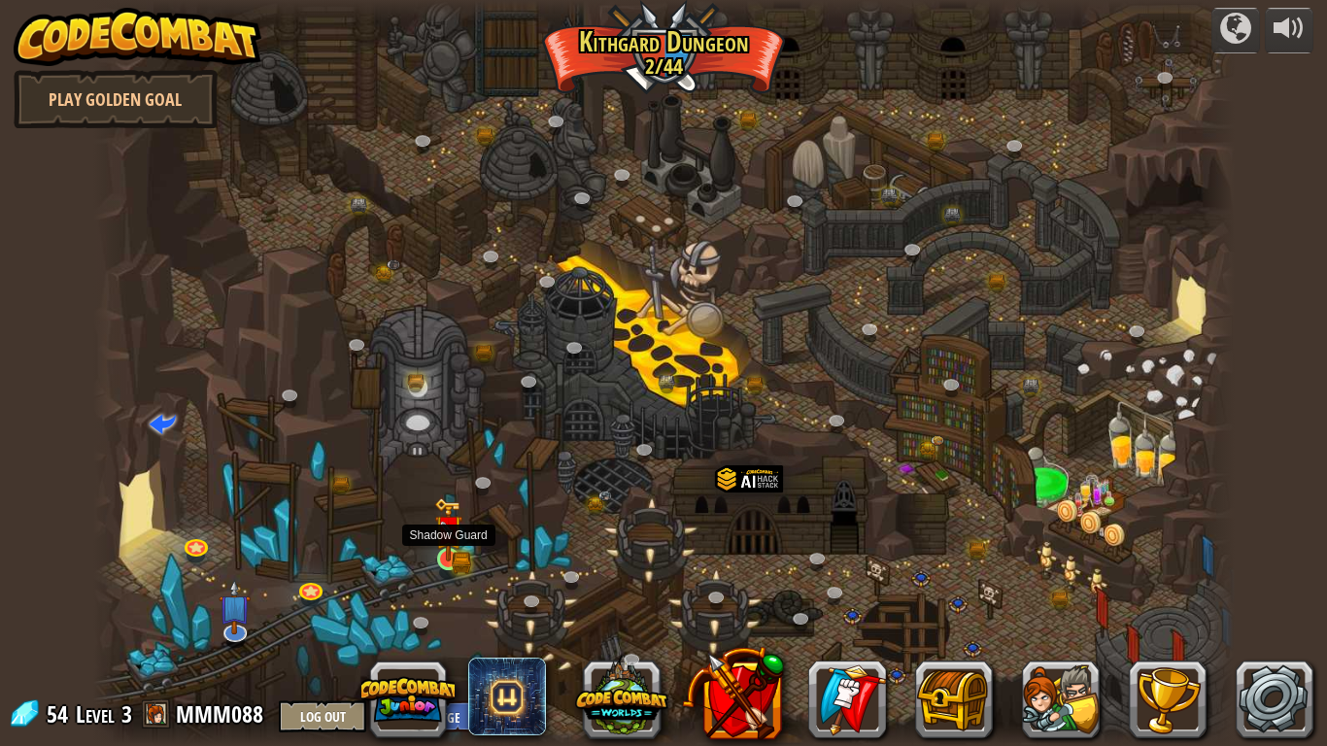
click at [459, 557] on img at bounding box center [448, 528] width 29 height 63
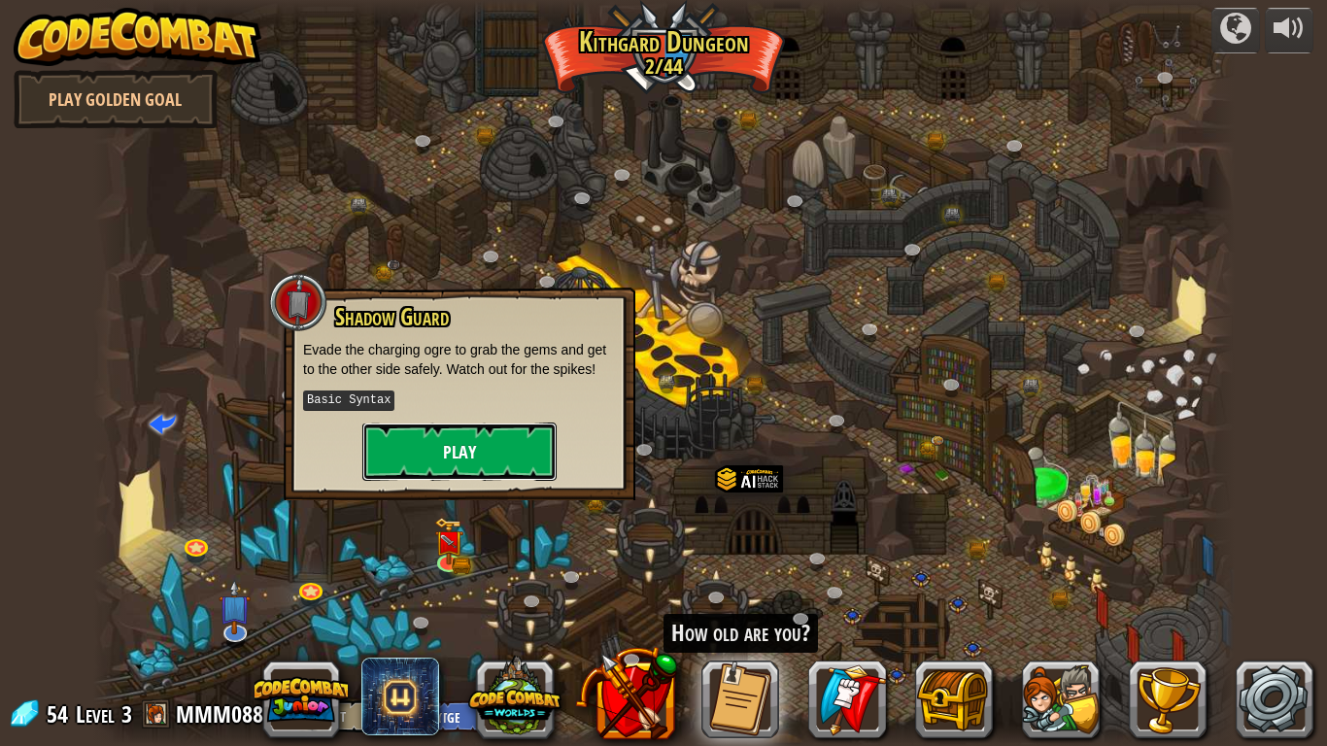
click at [453, 464] on button "Play" at bounding box center [459, 451] width 194 height 58
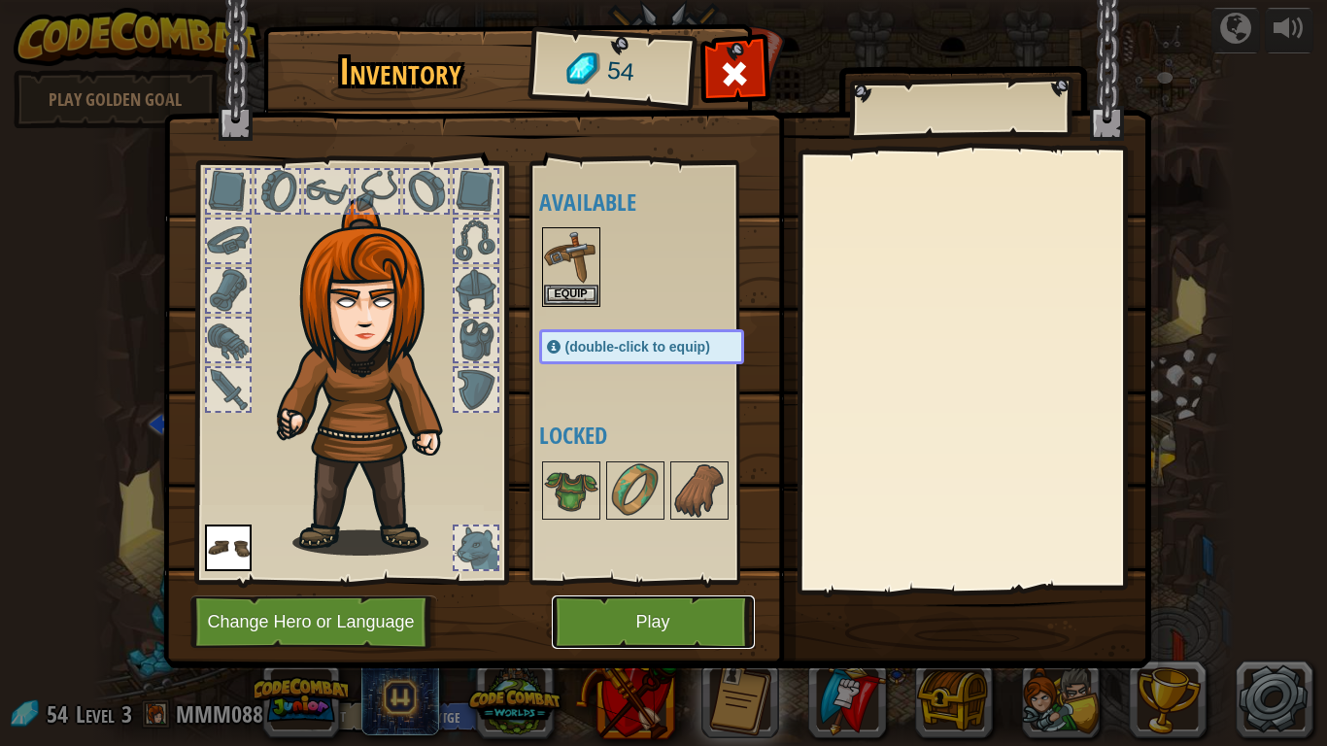
click at [681, 621] on button "Play" at bounding box center [653, 621] width 203 height 53
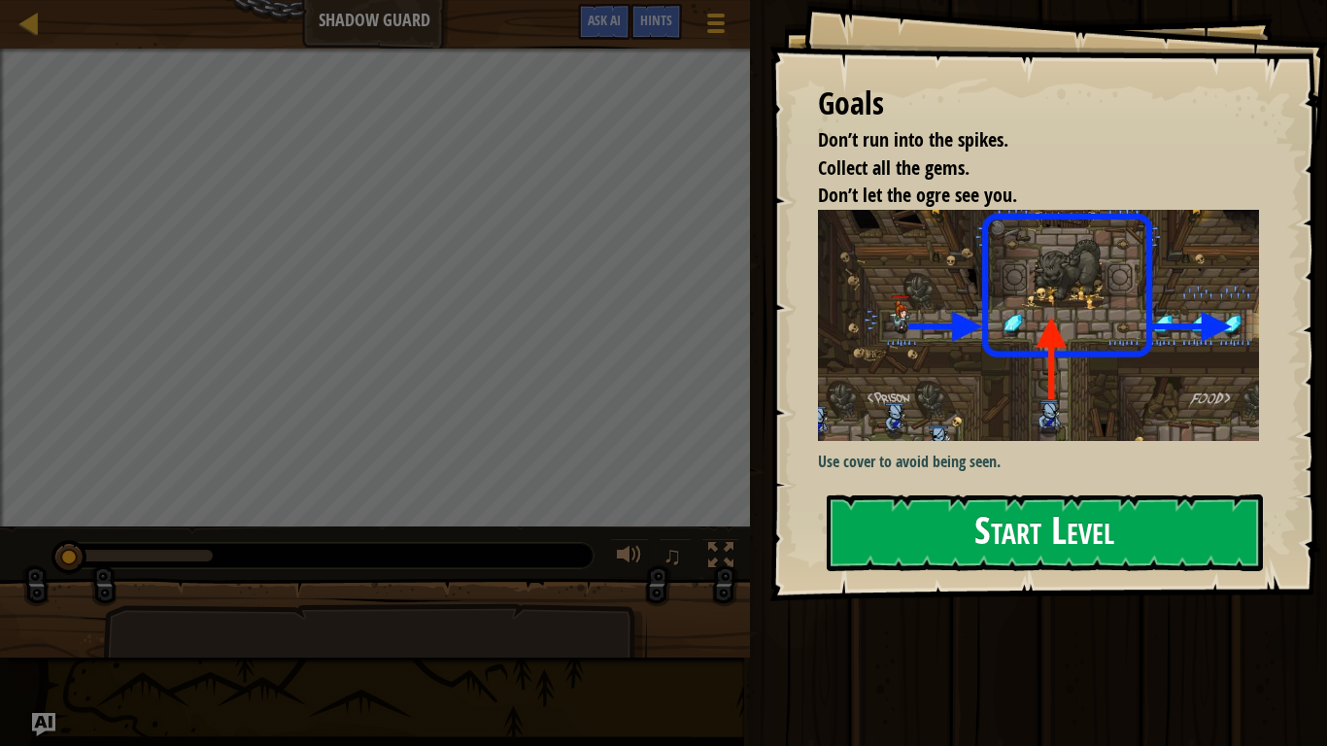
click at [1023, 494] on button "Start Level" at bounding box center [1044, 532] width 436 height 77
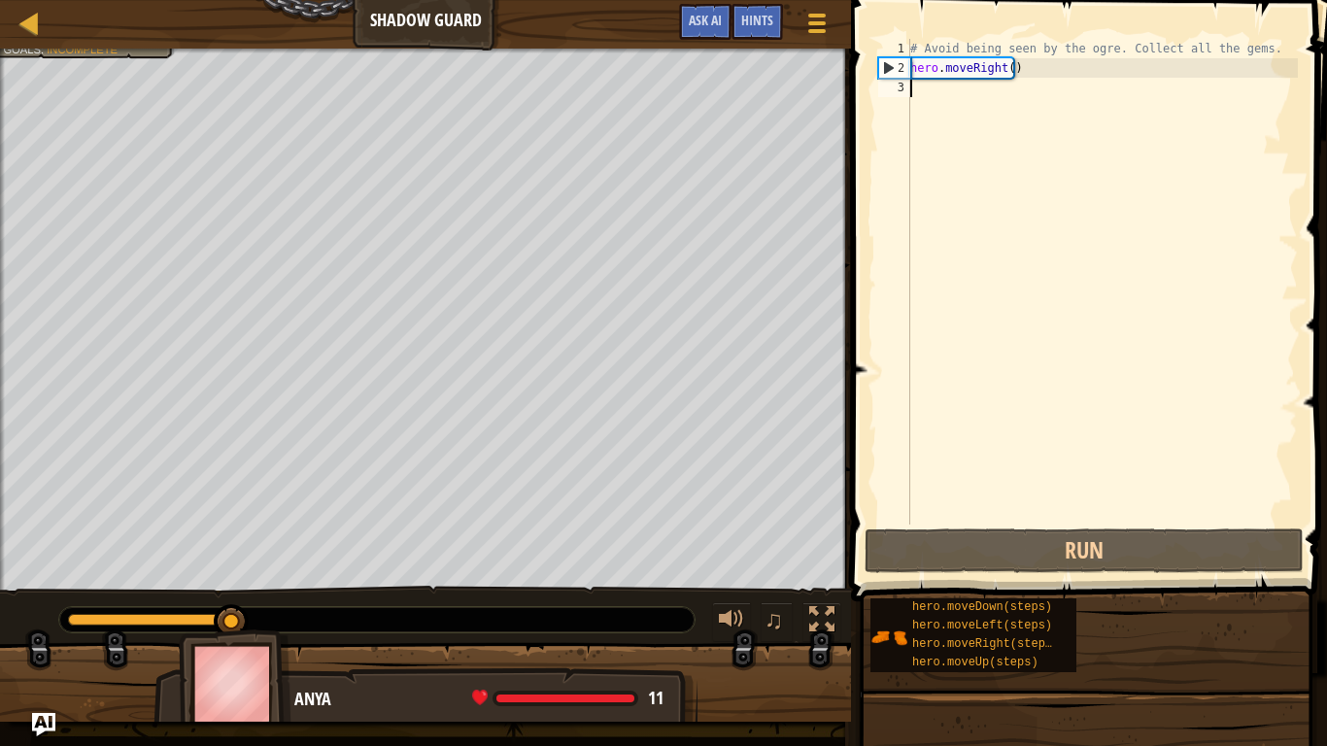
click at [1000, 112] on div "# Avoid being seen by the ogre. Collect all the gems. hero . moveRight ( )" at bounding box center [1101, 301] width 391 height 524
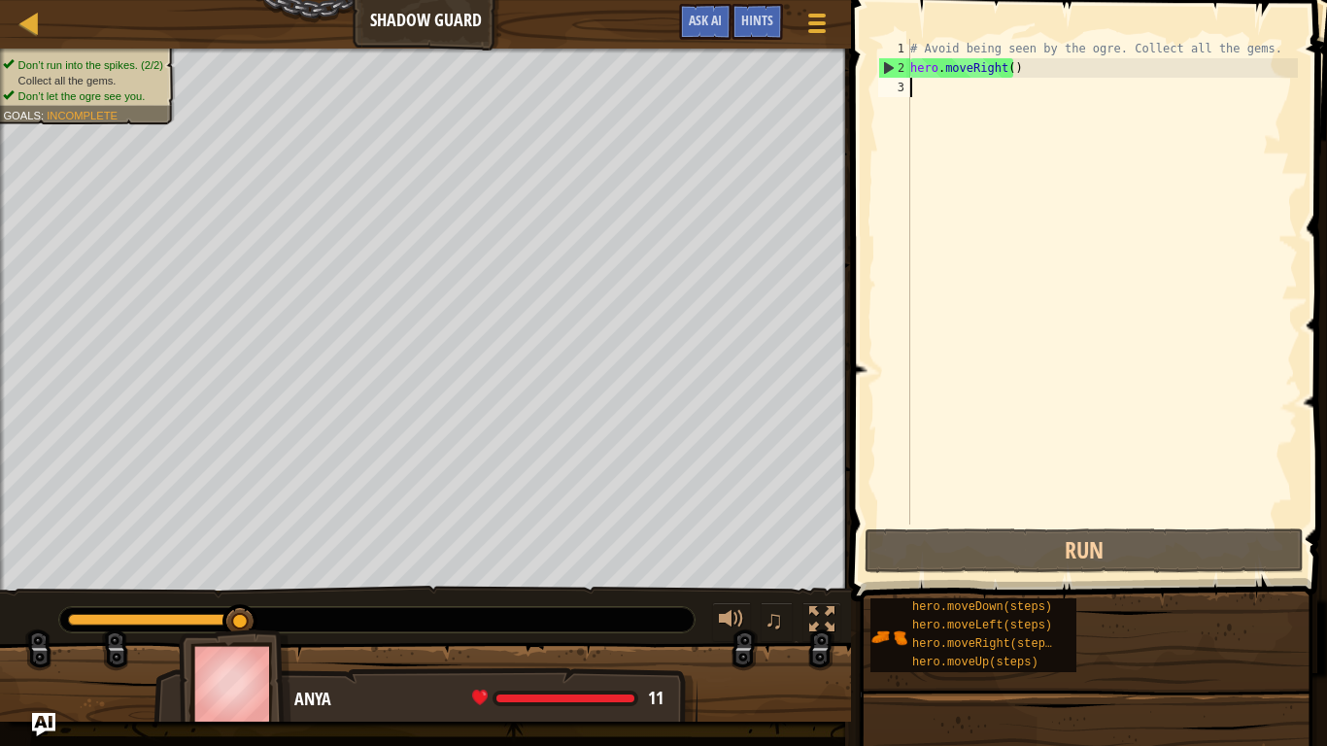
type textarea "h"
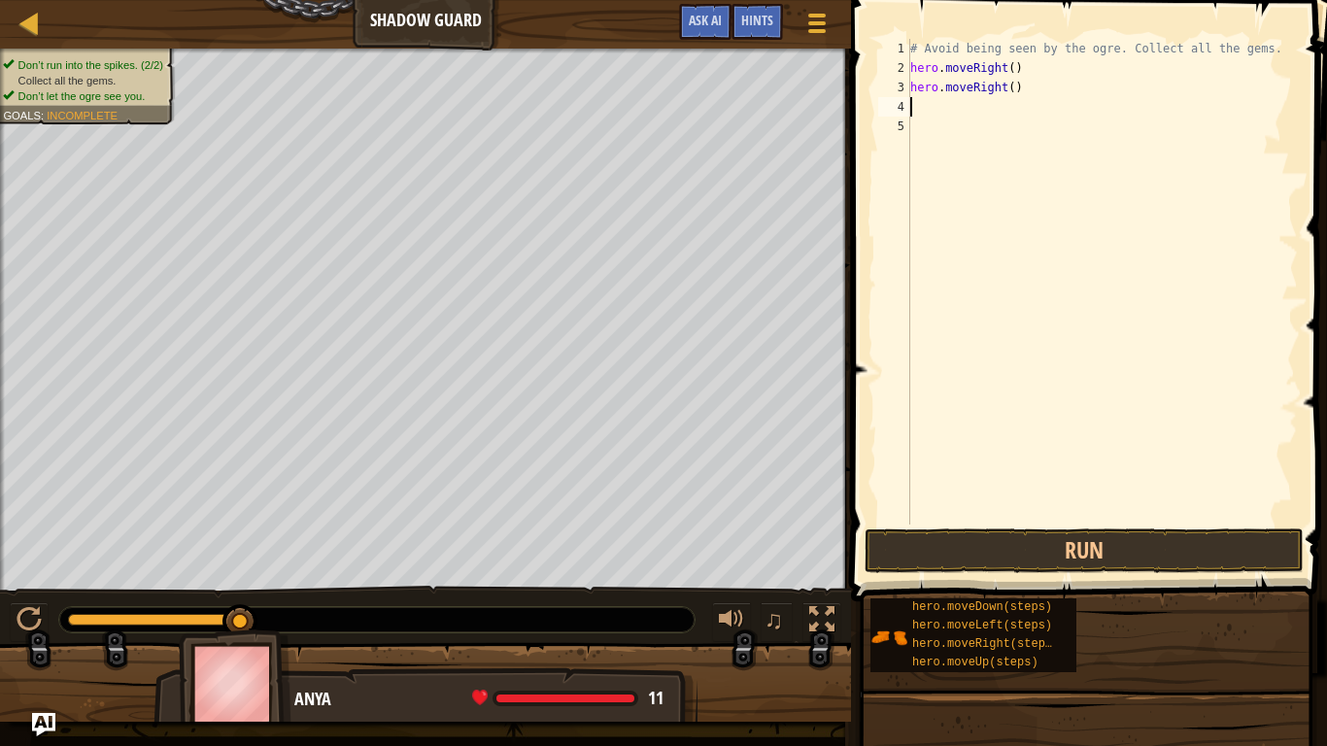
type textarea "m"
type textarea "h"
type textarea "m"
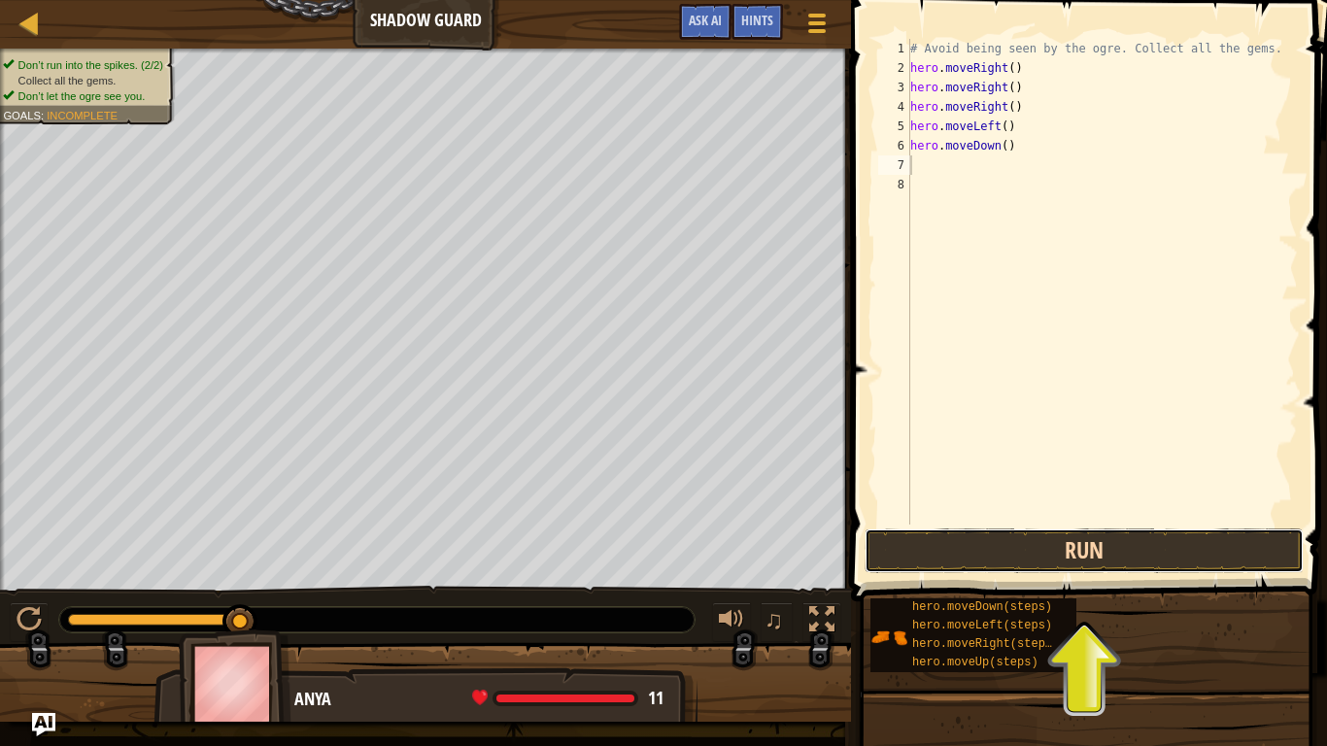
click at [1169, 545] on button "Run" at bounding box center [1083, 550] width 439 height 45
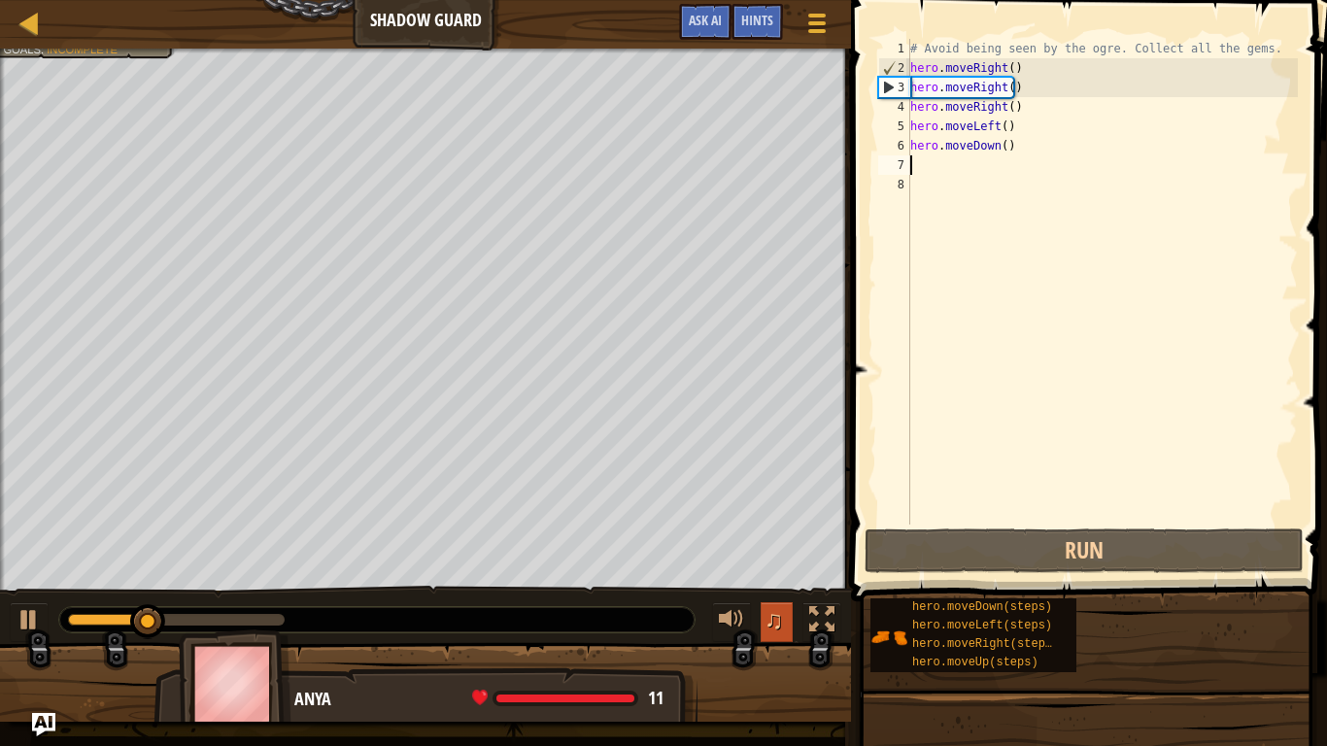
click at [771, 617] on span "♫" at bounding box center [773, 619] width 19 height 29
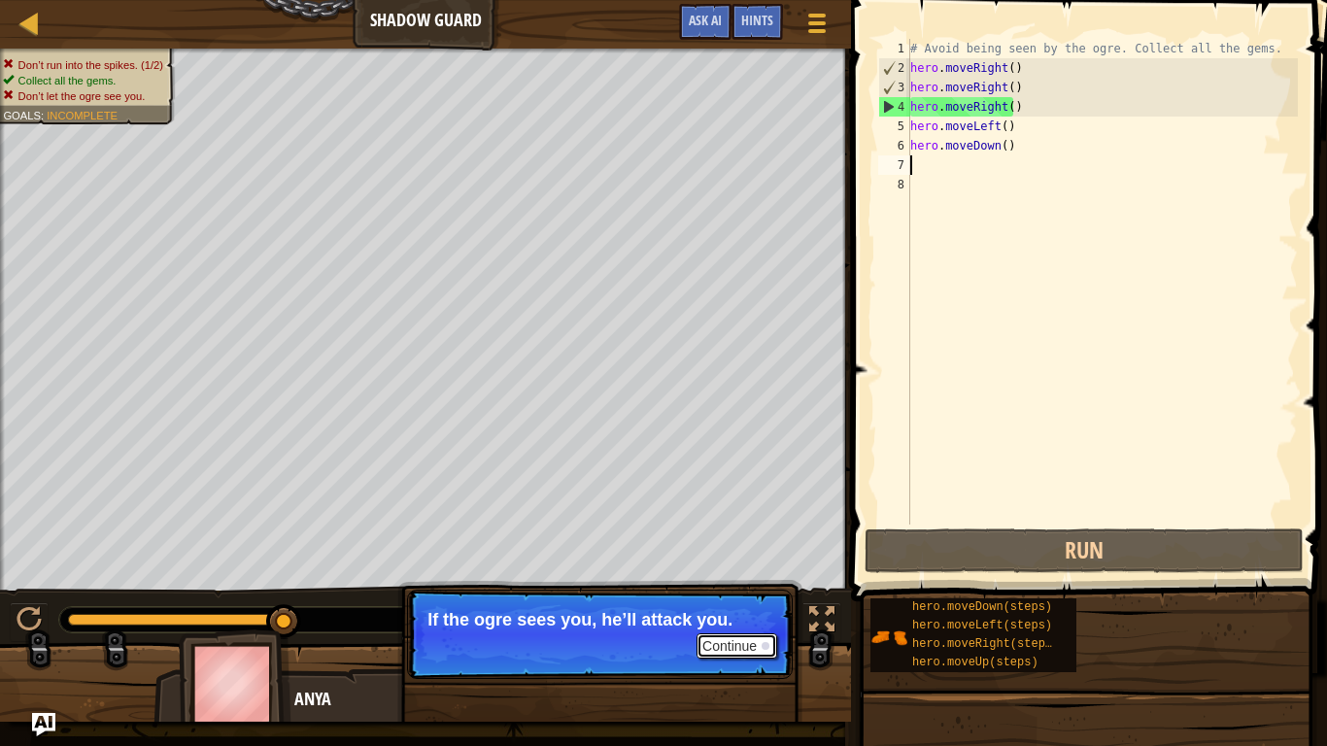
click at [729, 621] on button "Continue" at bounding box center [736, 645] width 81 height 25
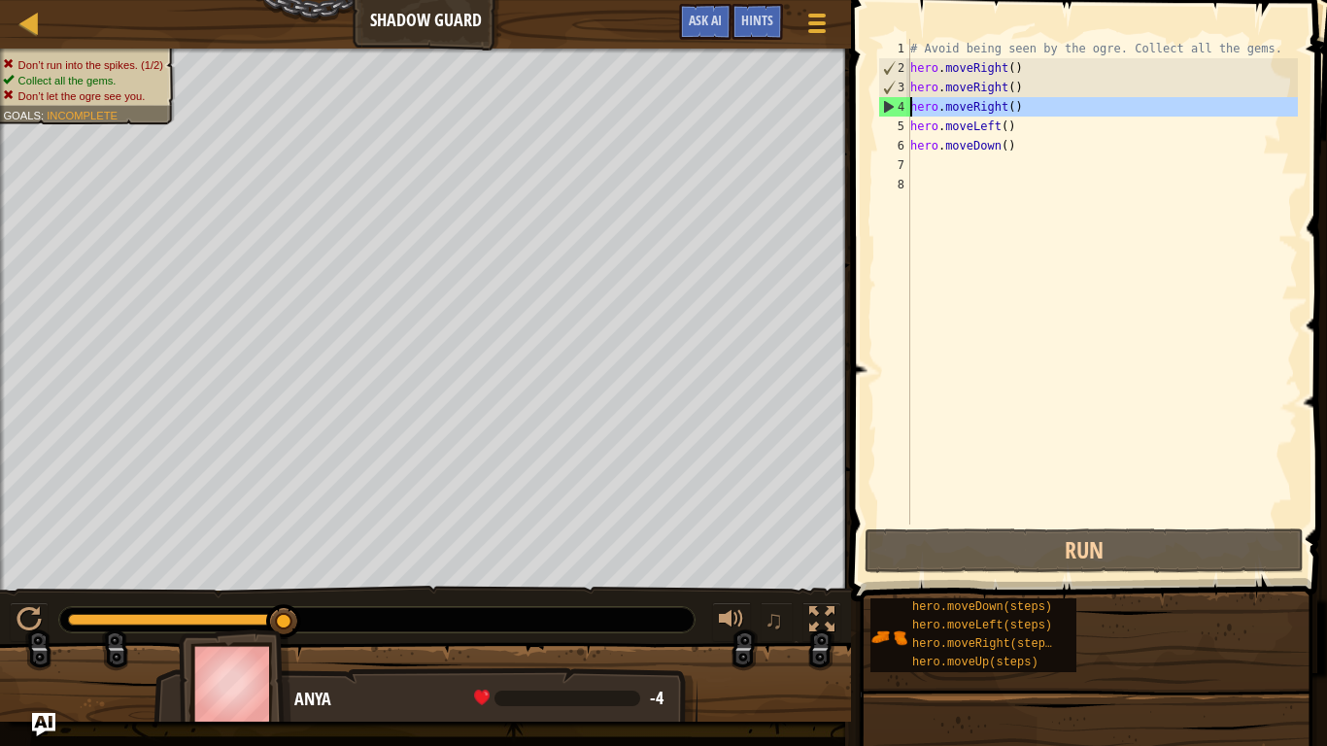
click at [882, 103] on div "4" at bounding box center [894, 106] width 31 height 19
click at [889, 108] on div "4" at bounding box center [894, 106] width 31 height 19
click at [884, 85] on div "3" at bounding box center [894, 87] width 31 height 19
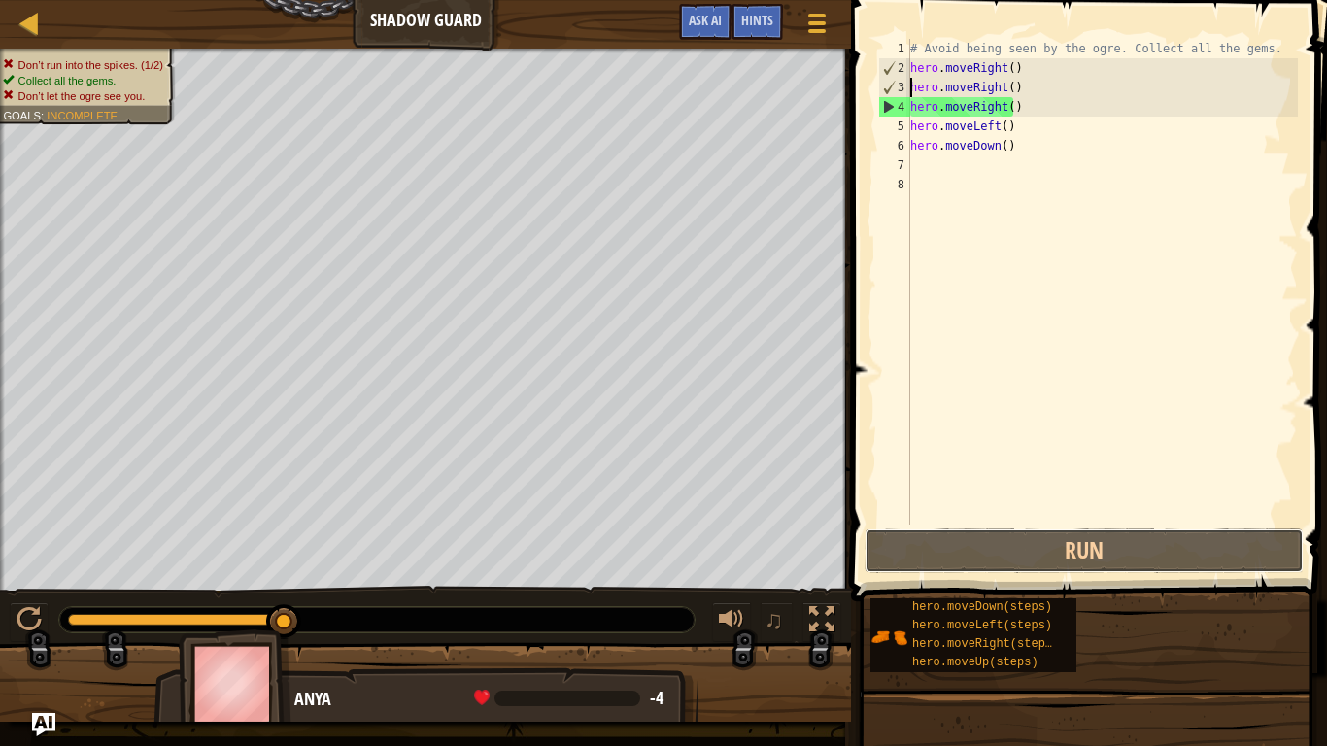
drag, startPoint x: 1061, startPoint y: 557, endPoint x: 1040, endPoint y: 506, distance: 55.7
click at [1052, 554] on button "Run" at bounding box center [1083, 550] width 439 height 45
click at [974, 155] on div "# Avoid being seen by the ogre. Collect all the gems. hero . moveRight ( ) hero…" at bounding box center [1101, 301] width 391 height 524
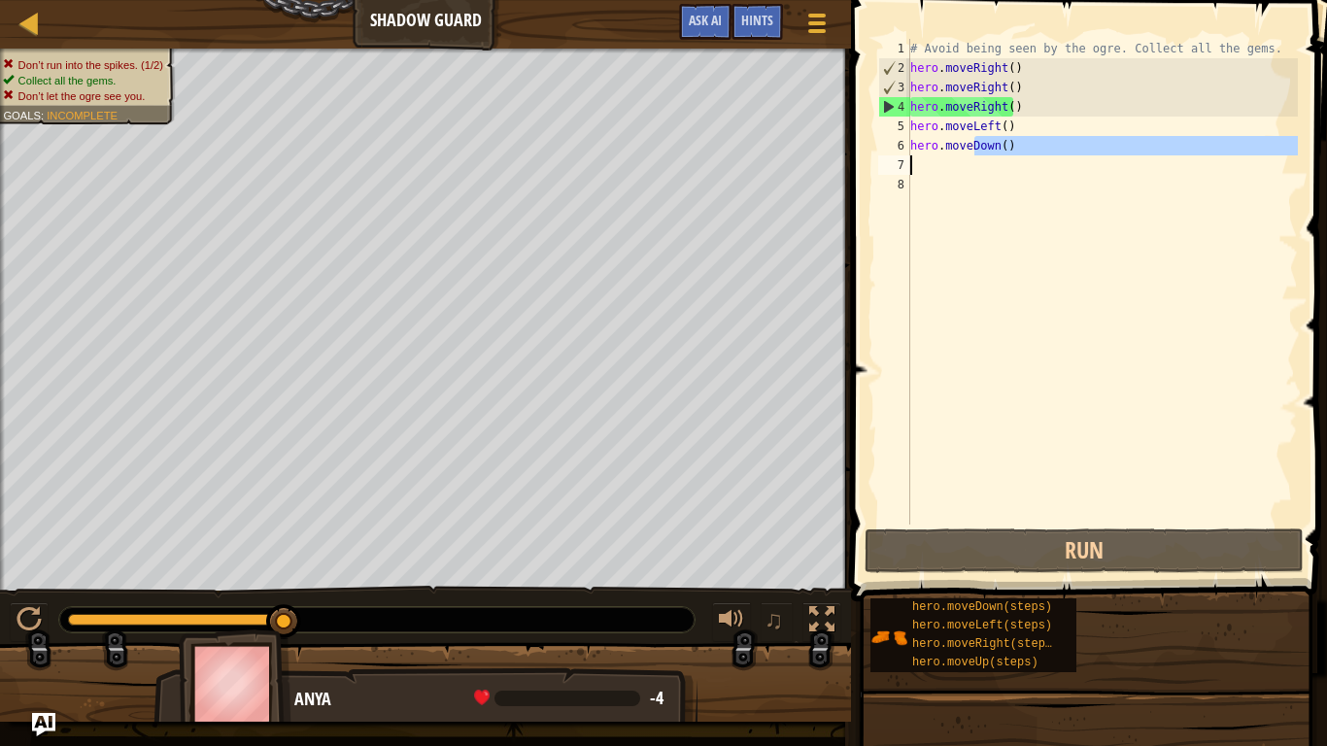
click at [993, 112] on div "# Avoid being seen by the ogre. Collect all the gems. hero . moveRight ( ) hero…" at bounding box center [1101, 301] width 391 height 524
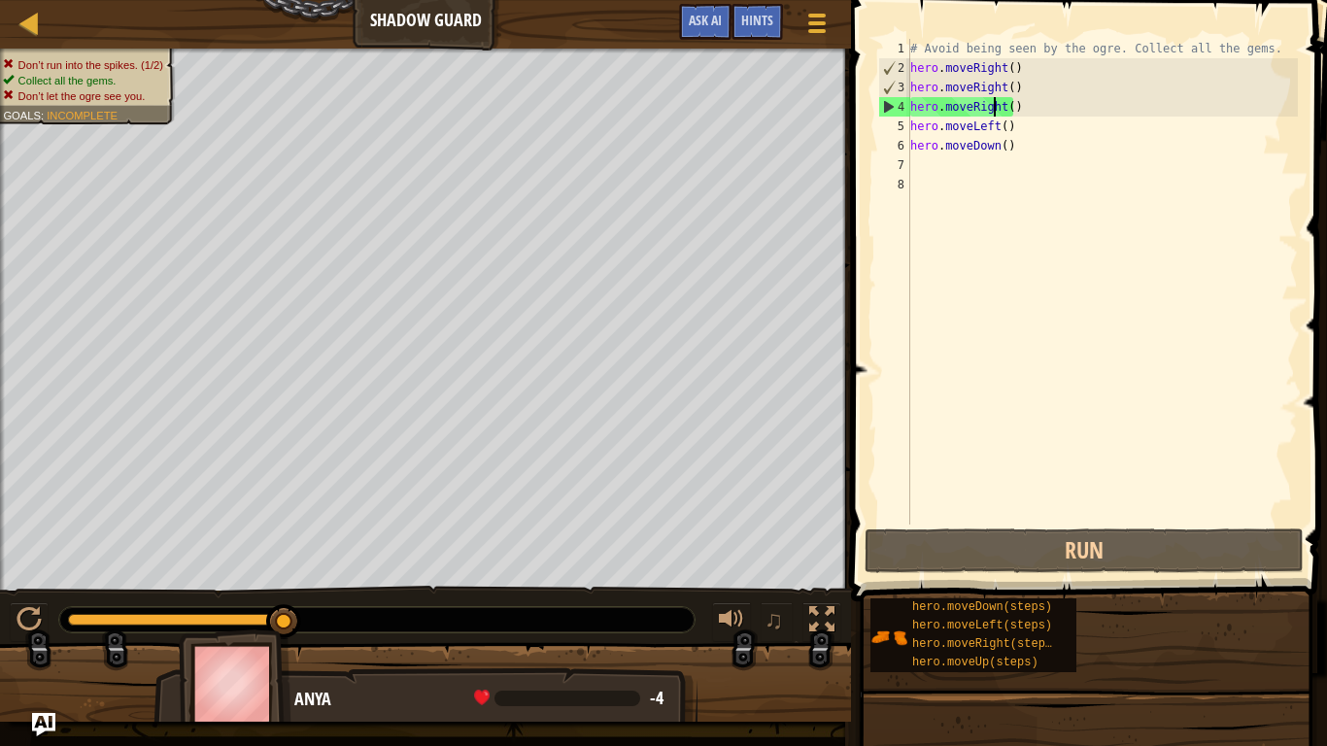
click at [1001, 118] on div "# Avoid being seen by the ogre. Collect all the gems. hero . moveRight ( ) hero…" at bounding box center [1101, 301] width 391 height 524
click at [1024, 69] on div "# Avoid being seen by the ogre. Collect all the gems. hero . moveRight ( ) hero…" at bounding box center [1101, 301] width 391 height 524
type textarea "hero.moveRight()"
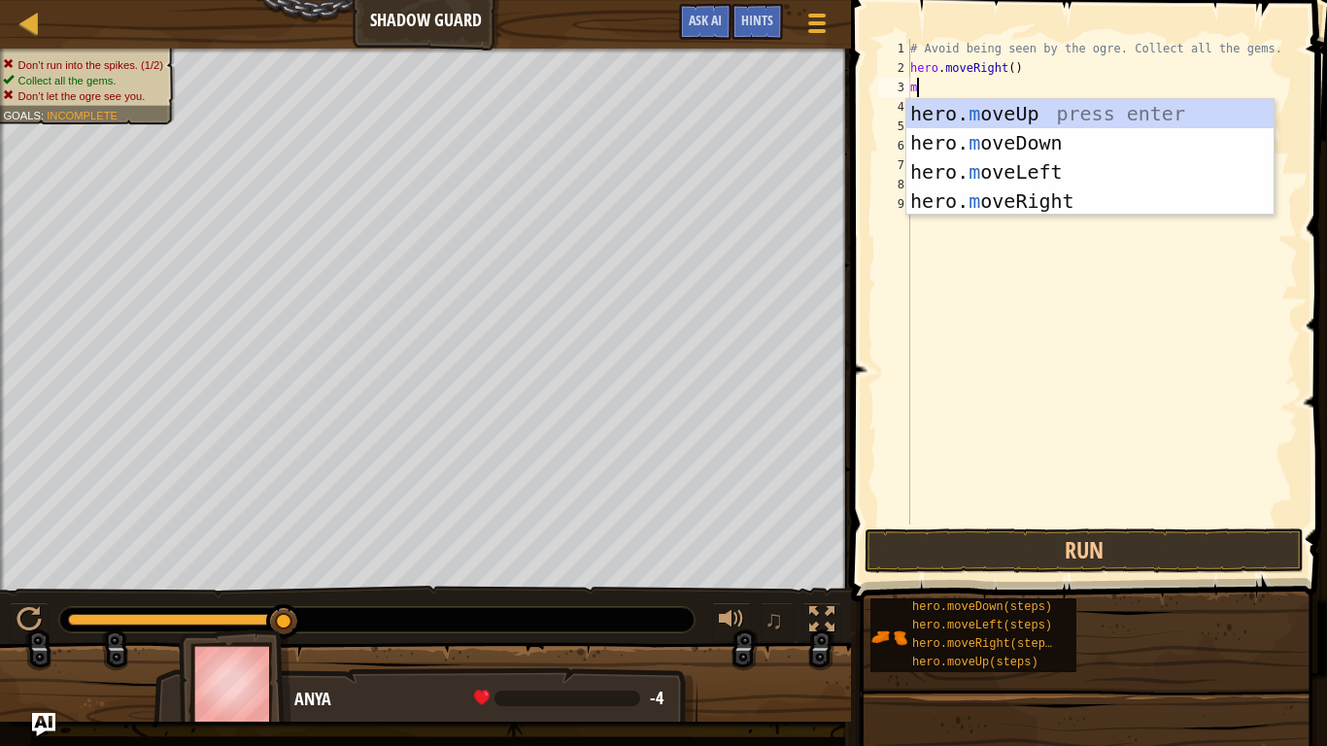
type textarea "mu"
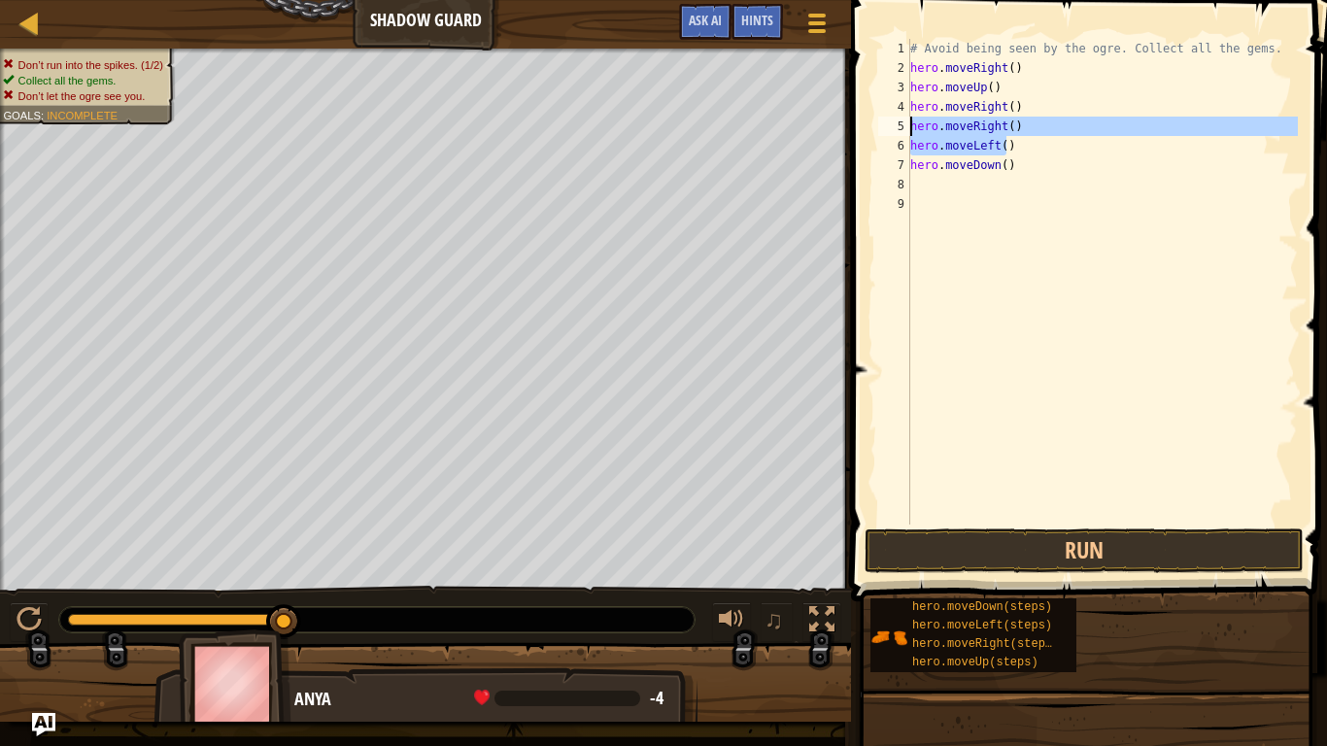
drag, startPoint x: 1037, startPoint y: 149, endPoint x: 906, endPoint y: 129, distance: 132.5
click at [906, 129] on div "hero.moveUp() 1 2 3 4 5 6 7 8 9 # Avoid being seen by the ogre. Collect all the…" at bounding box center [1085, 282] width 423 height 486
type textarea "hero.moveRight() hero.moveLeft()"
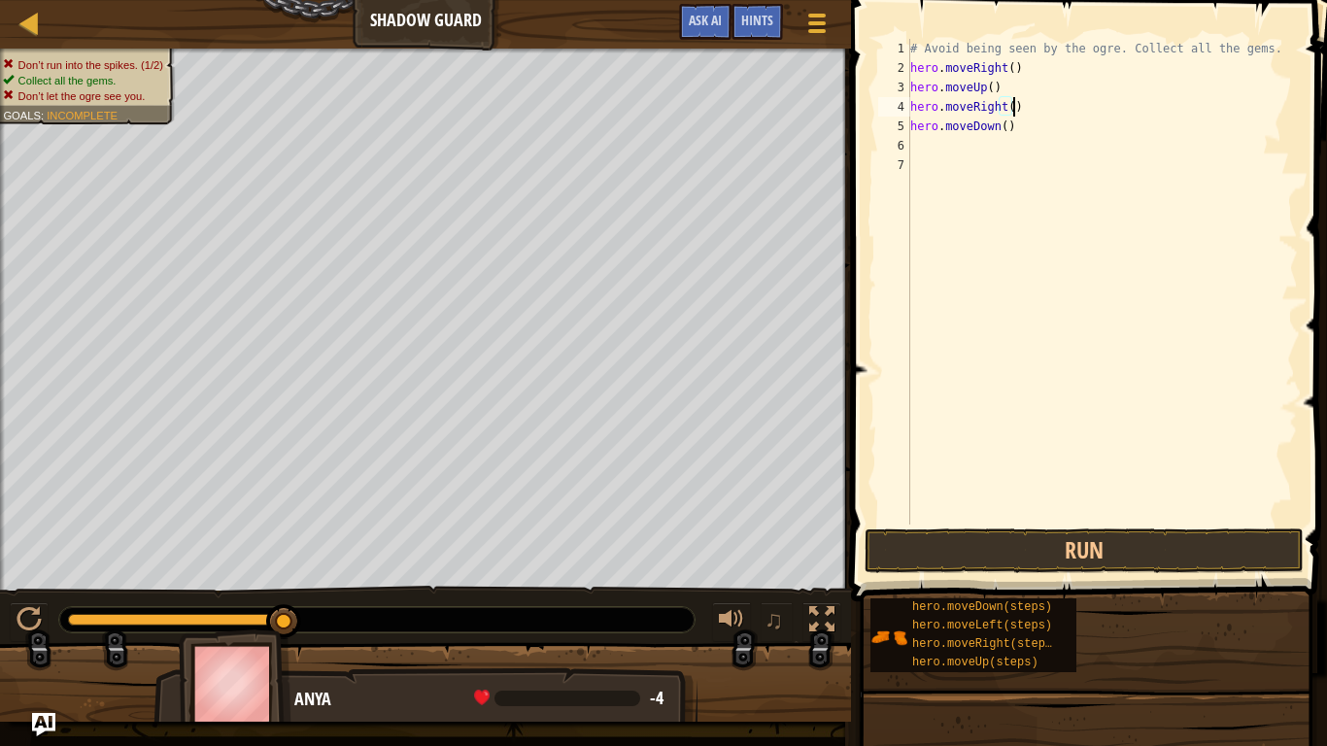
click at [1010, 134] on div "# Avoid being seen by the ogre. Collect all the gems. hero . moveRight ( ) hero…" at bounding box center [1101, 301] width 391 height 524
type textarea "hero.moveDown()"
type textarea "j"
type textarea "h"
click at [992, 535] on button "Run" at bounding box center [1083, 550] width 439 height 45
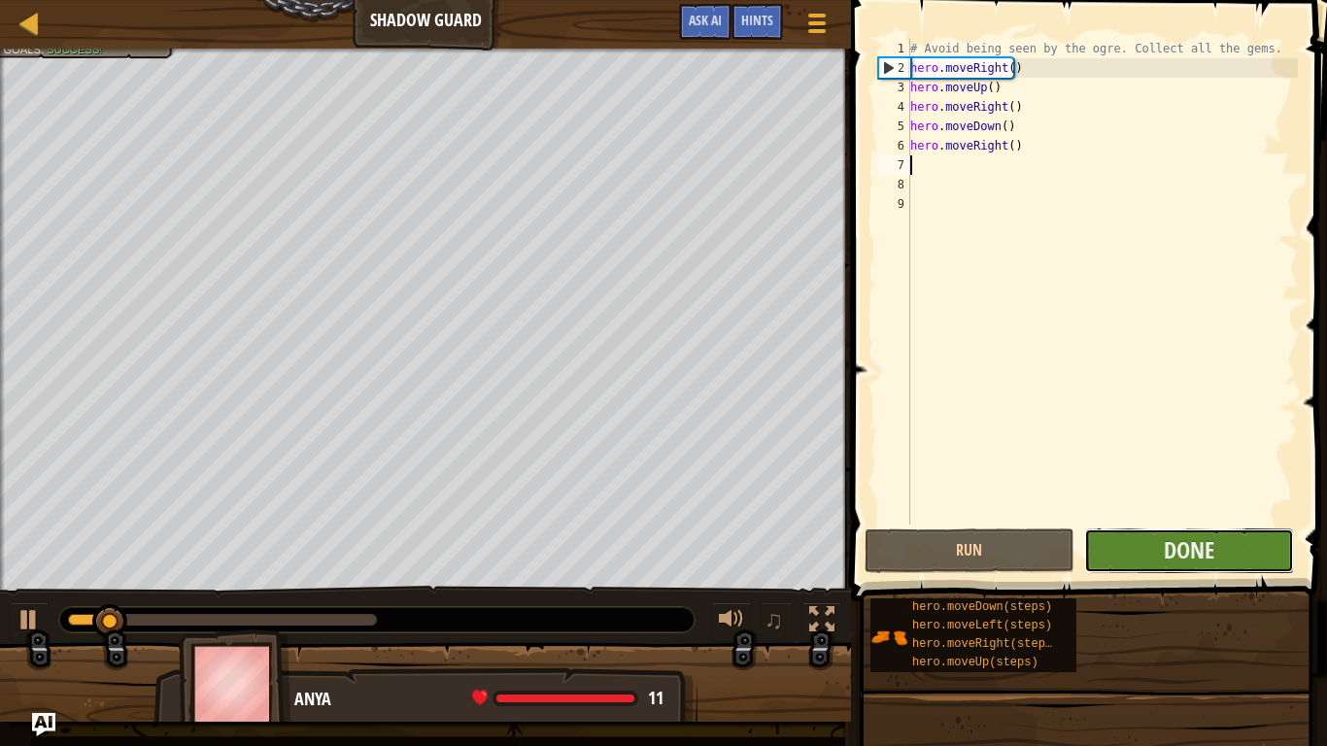
click at [1240, 558] on button "Done" at bounding box center [1189, 550] width 210 height 45
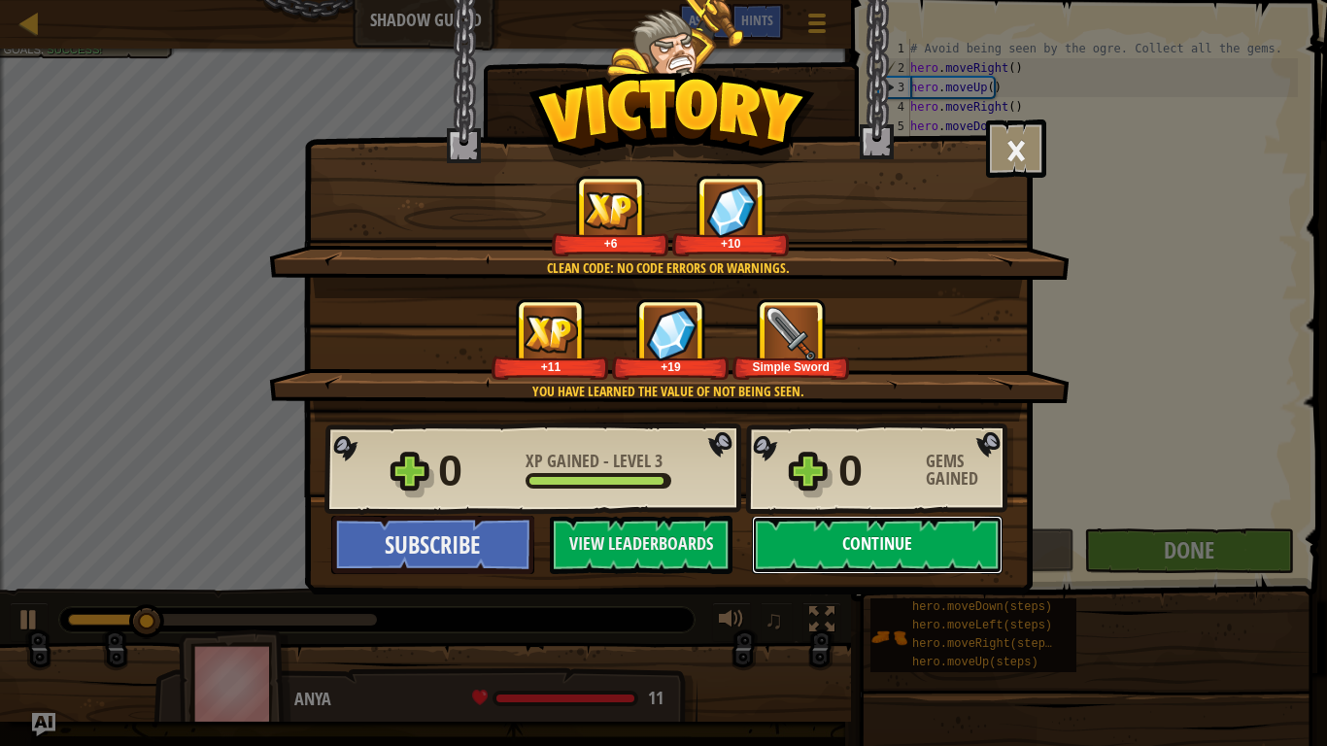
click at [952, 542] on button "Continue" at bounding box center [877, 545] width 251 height 58
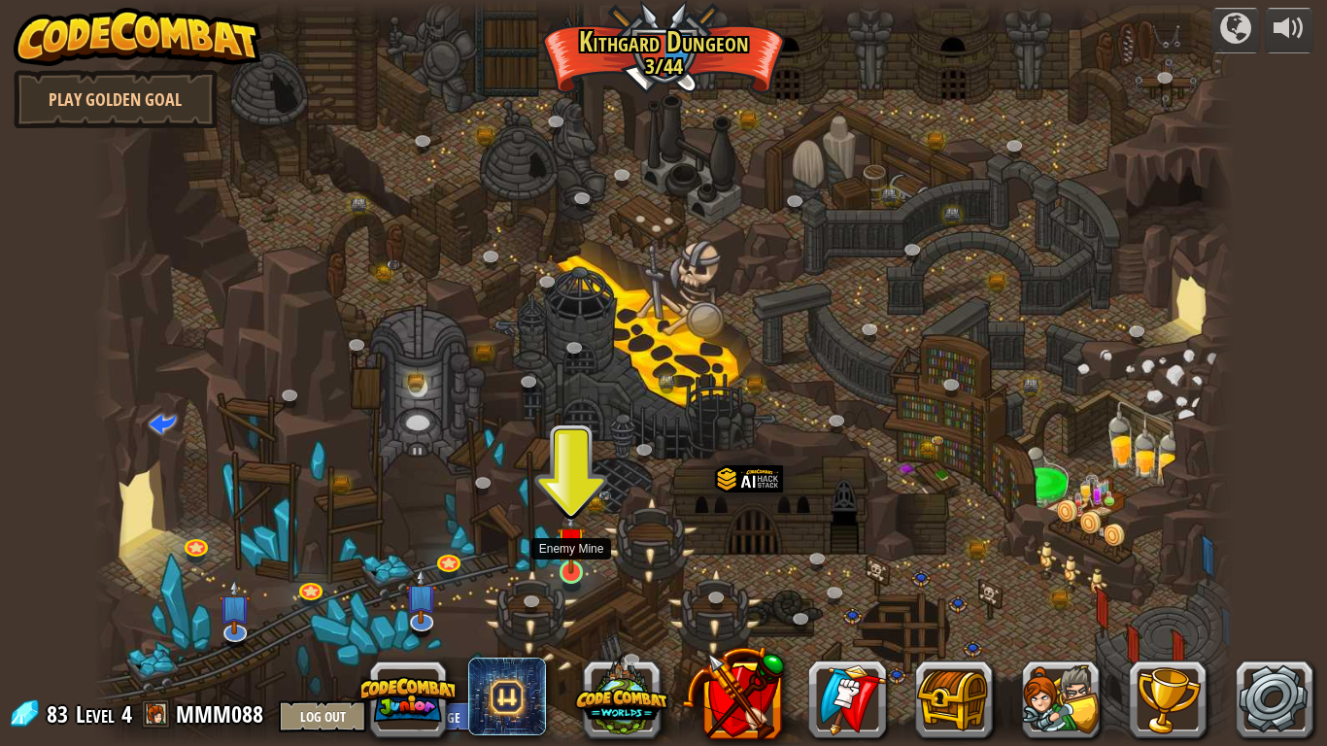
click at [569, 566] on img at bounding box center [570, 541] width 29 height 66
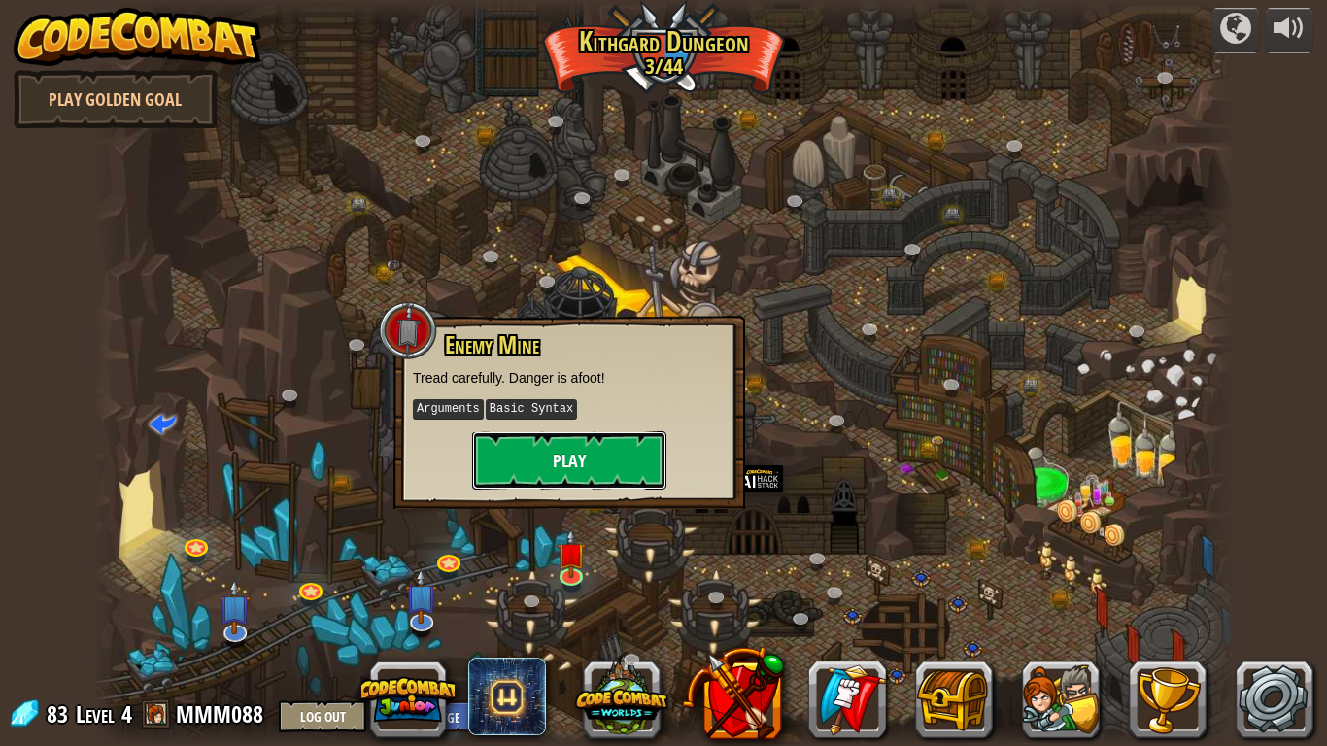
click at [602, 471] on button "Play" at bounding box center [569, 460] width 194 height 58
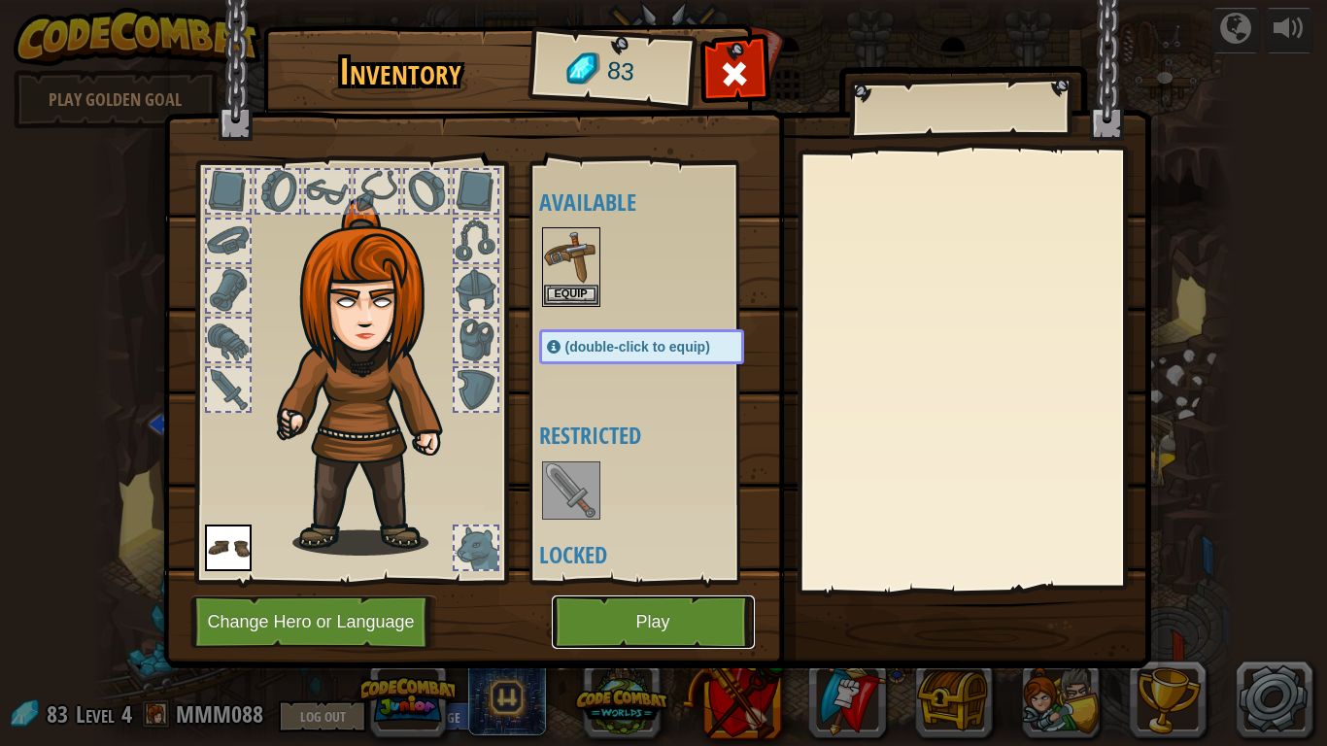
click at [700, 621] on button "Play" at bounding box center [653, 621] width 203 height 53
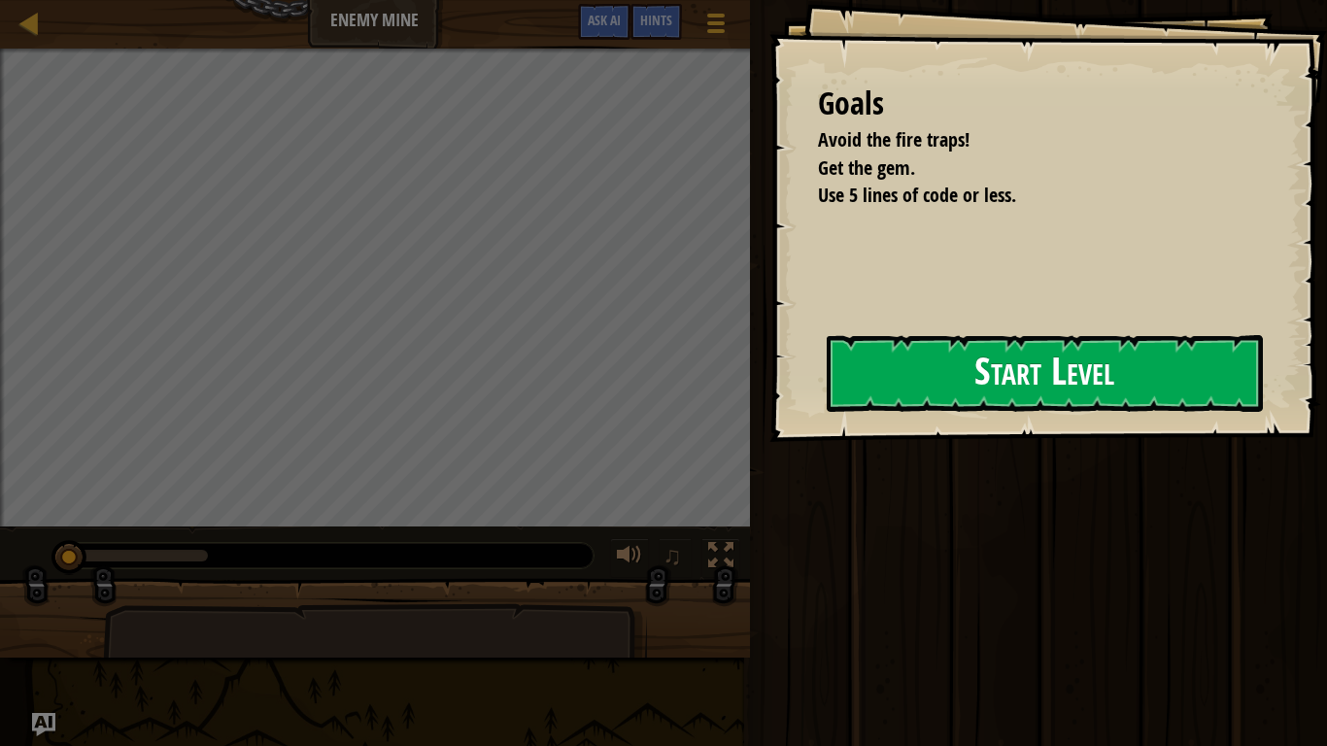
click at [923, 382] on button "Start Level" at bounding box center [1044, 373] width 436 height 77
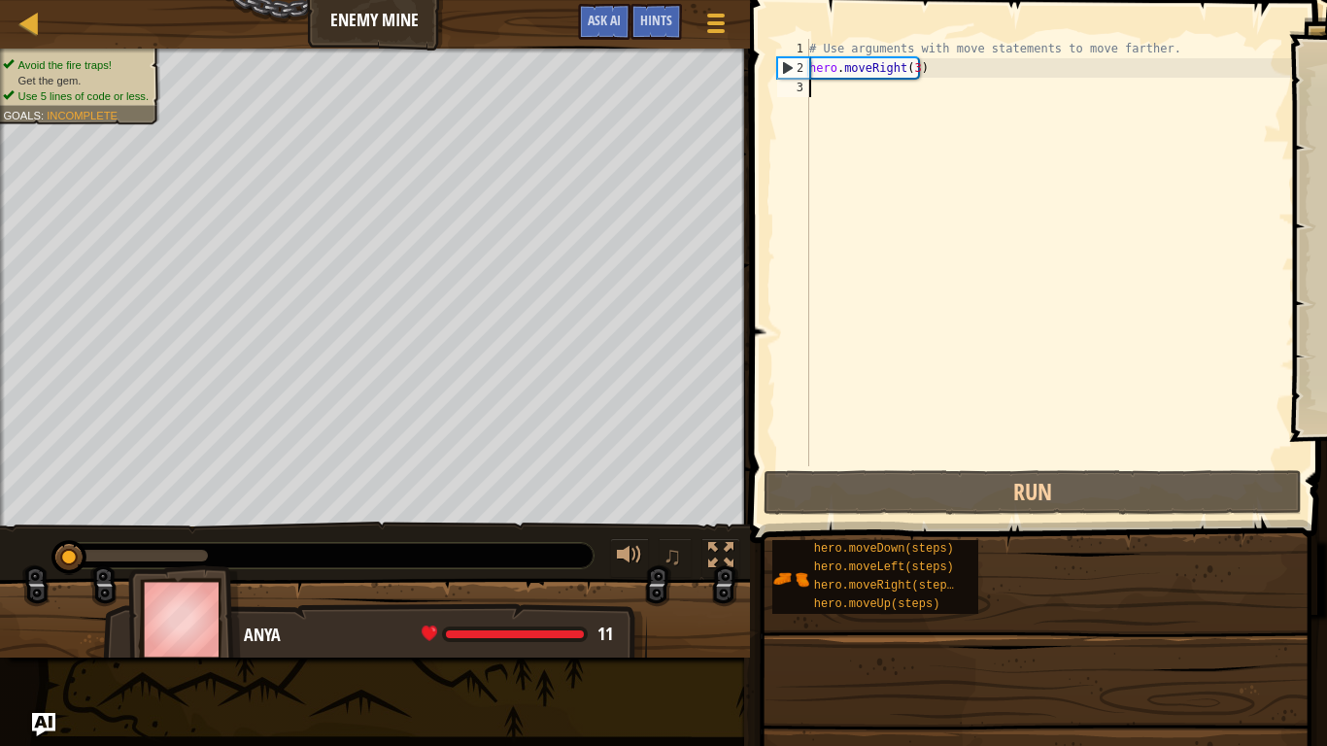
click at [942, 131] on div "# Use arguments with move statements to move farther. hero . moveRight ( 3 )" at bounding box center [1051, 272] width 492 height 466
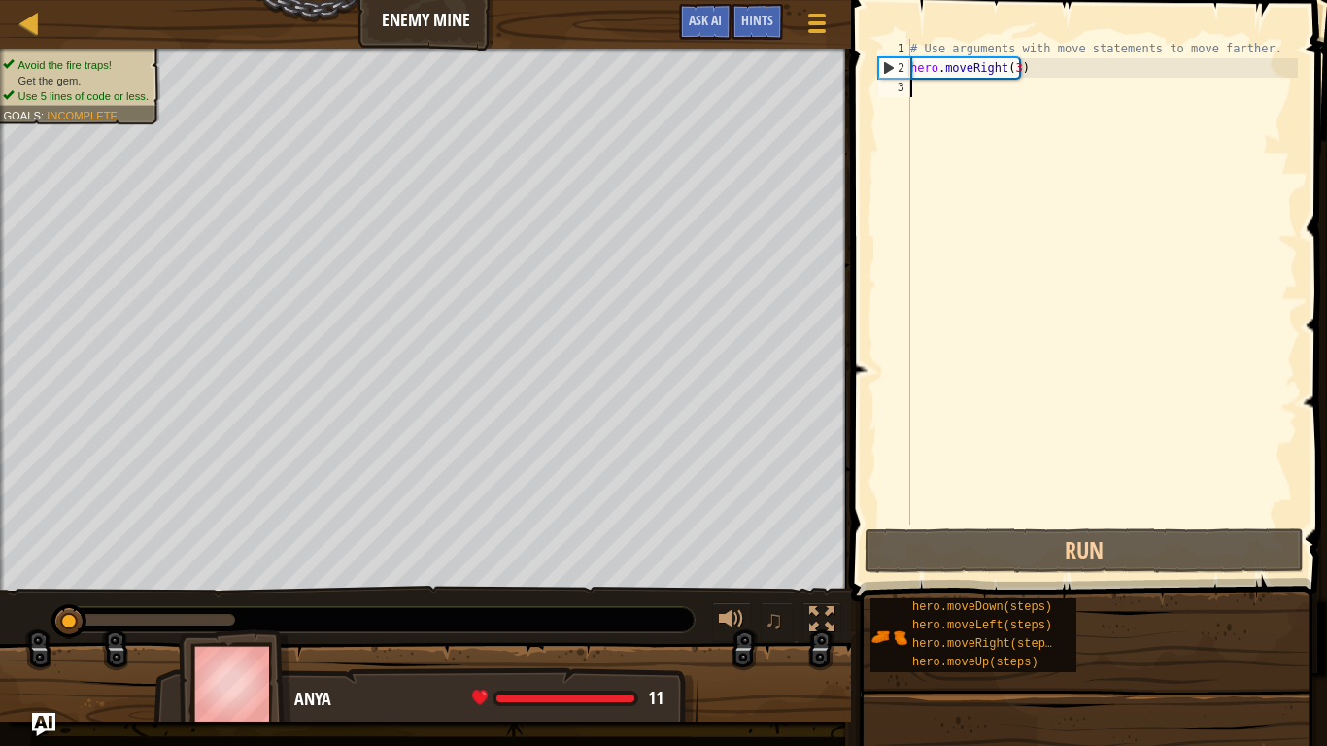
type textarea "h"
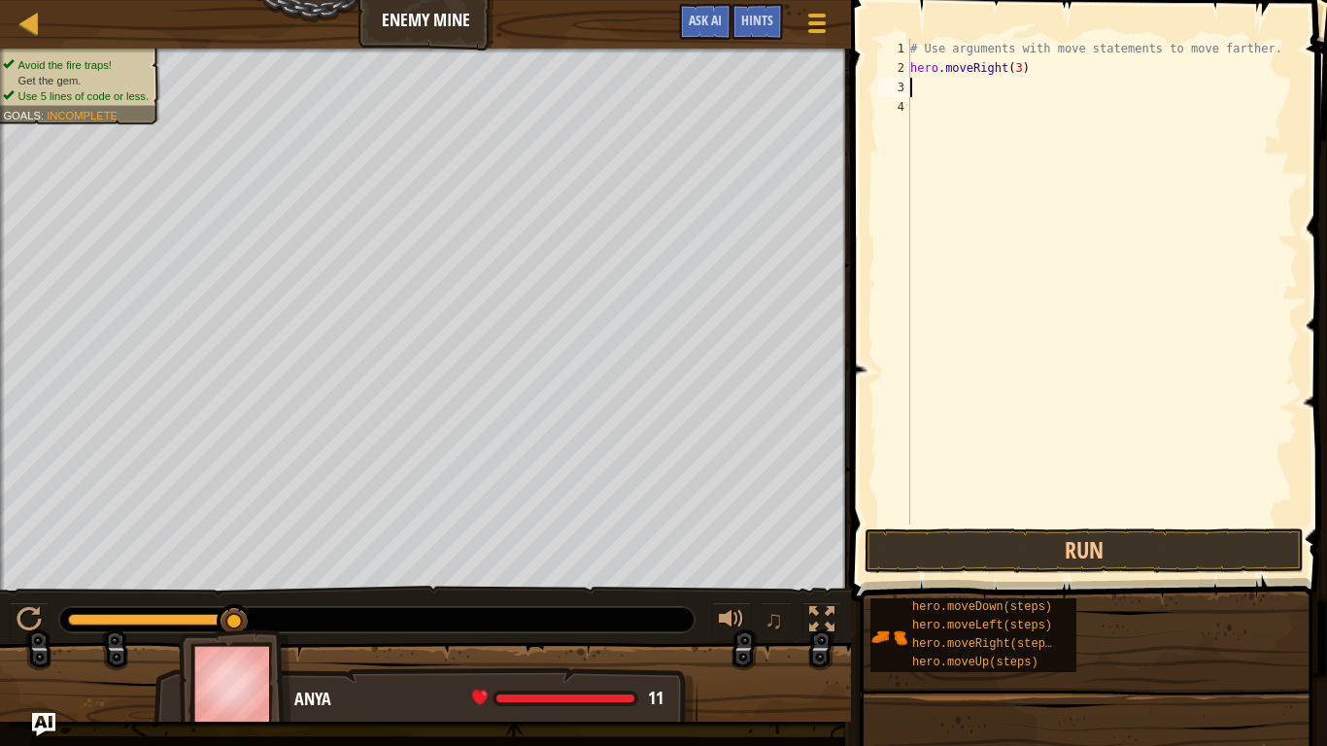
type textarea "h"
type textarea "m"
type textarea "h"
type textarea "hero.moveDown(3)"
type textarea "m"
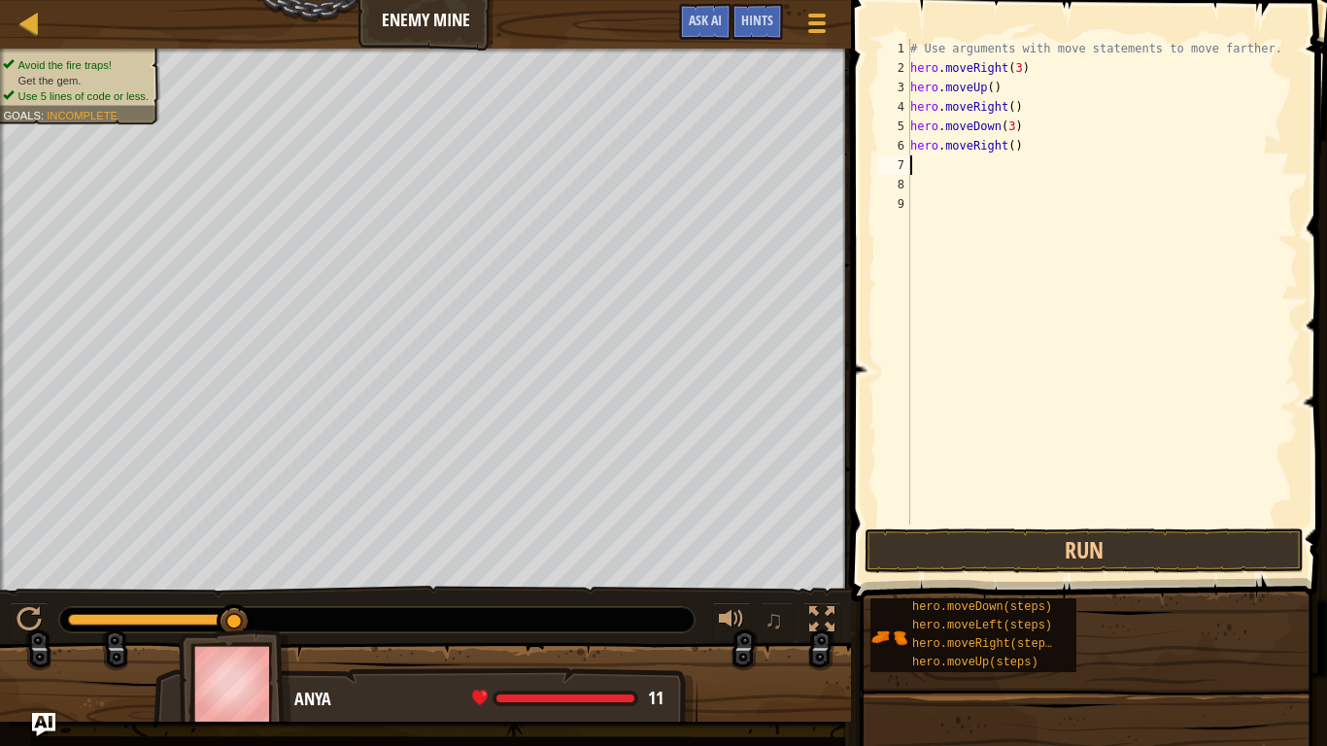
click at [1000, 148] on div "# Use arguments with move statements to move farther. hero . moveRight ( 3 ) he…" at bounding box center [1101, 301] width 391 height 524
click at [1003, 149] on div "# Use arguments with move statements to move farther. hero . moveRight ( 3 ) he…" at bounding box center [1101, 301] width 391 height 524
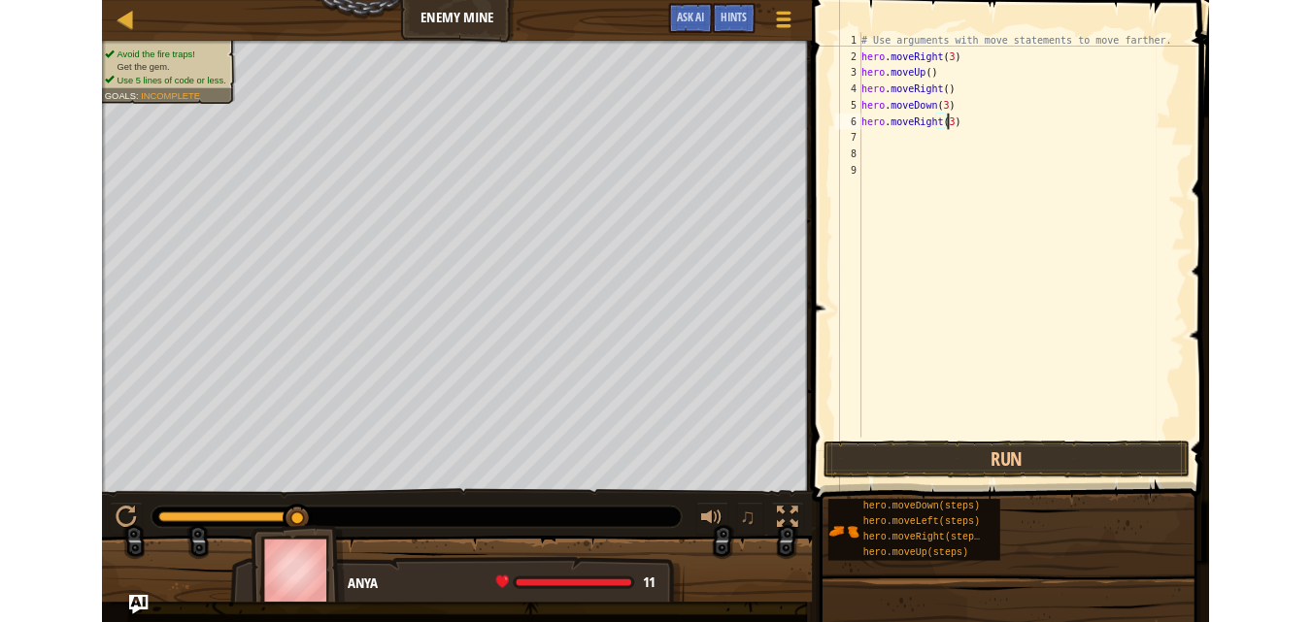
scroll to position [9, 8]
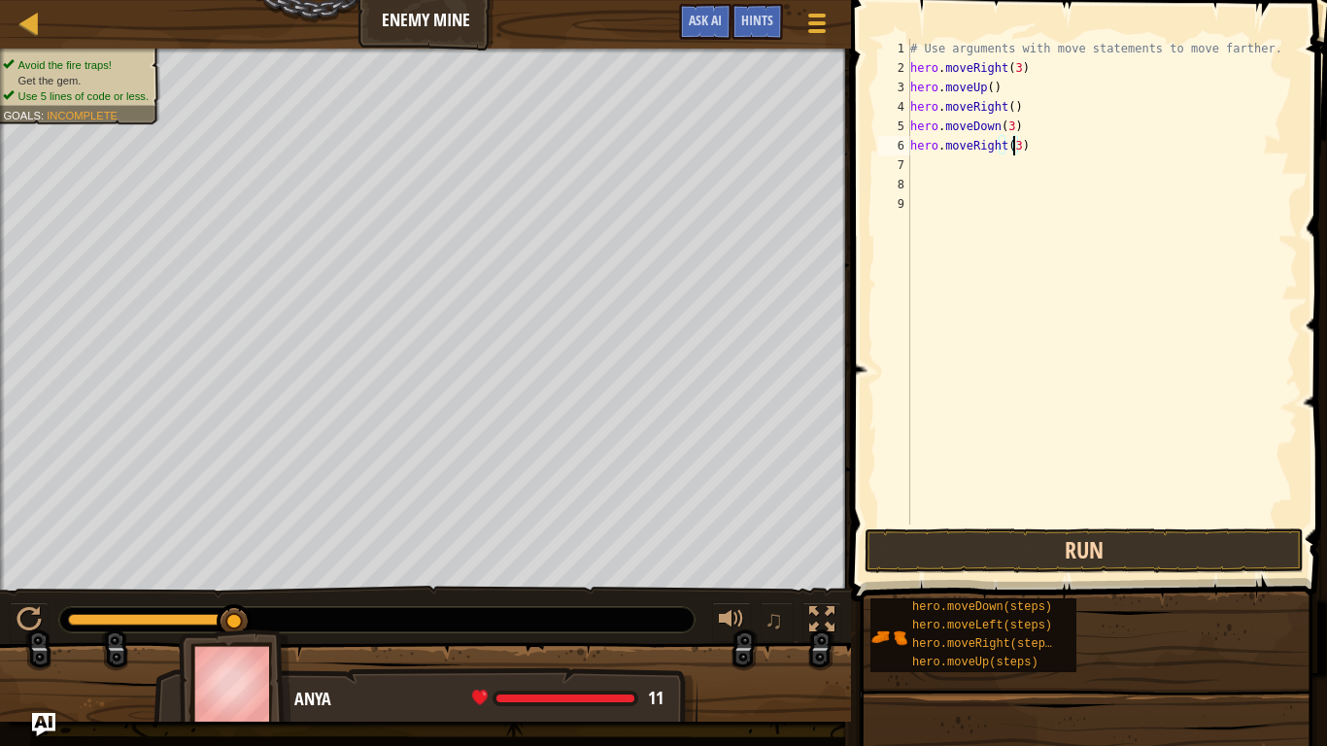
type textarea "hero.moveRight(3)"
click at [1032, 558] on button "Run" at bounding box center [1083, 550] width 439 height 45
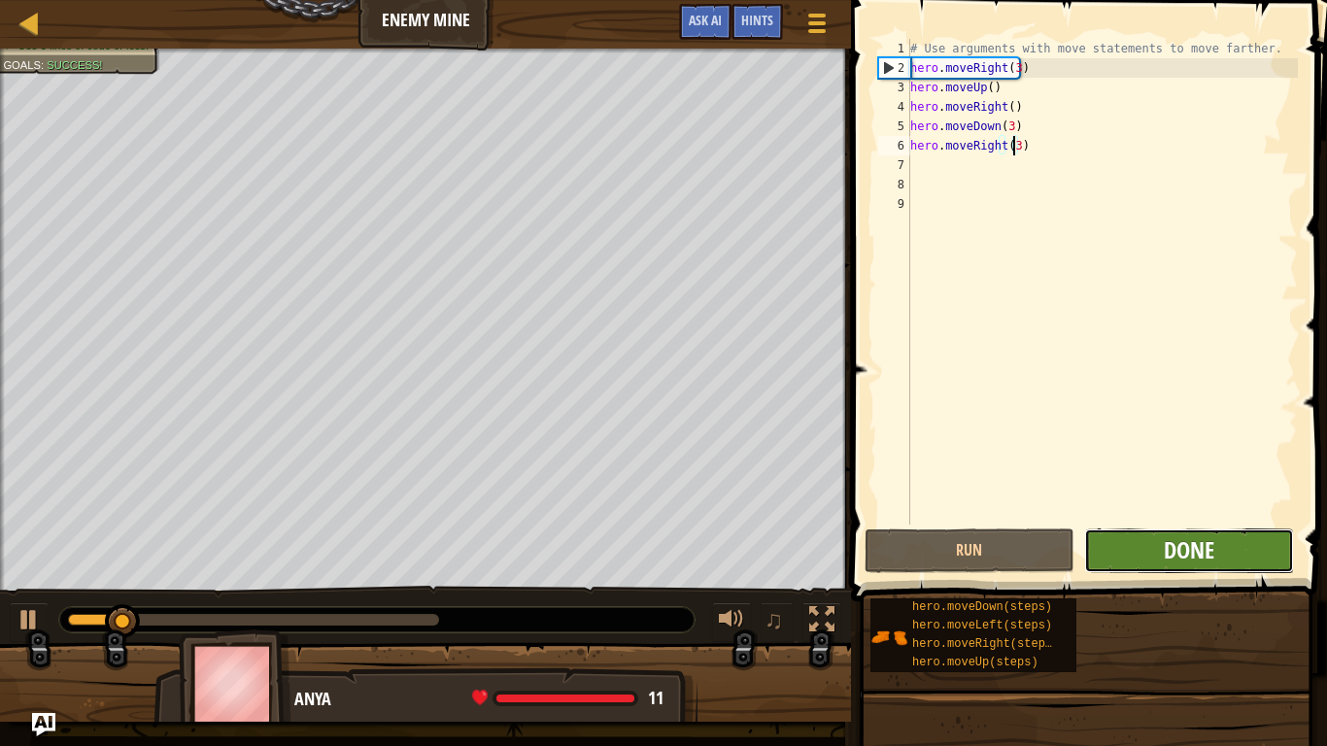
click at [1196, 548] on span "Done" at bounding box center [1188, 549] width 50 height 31
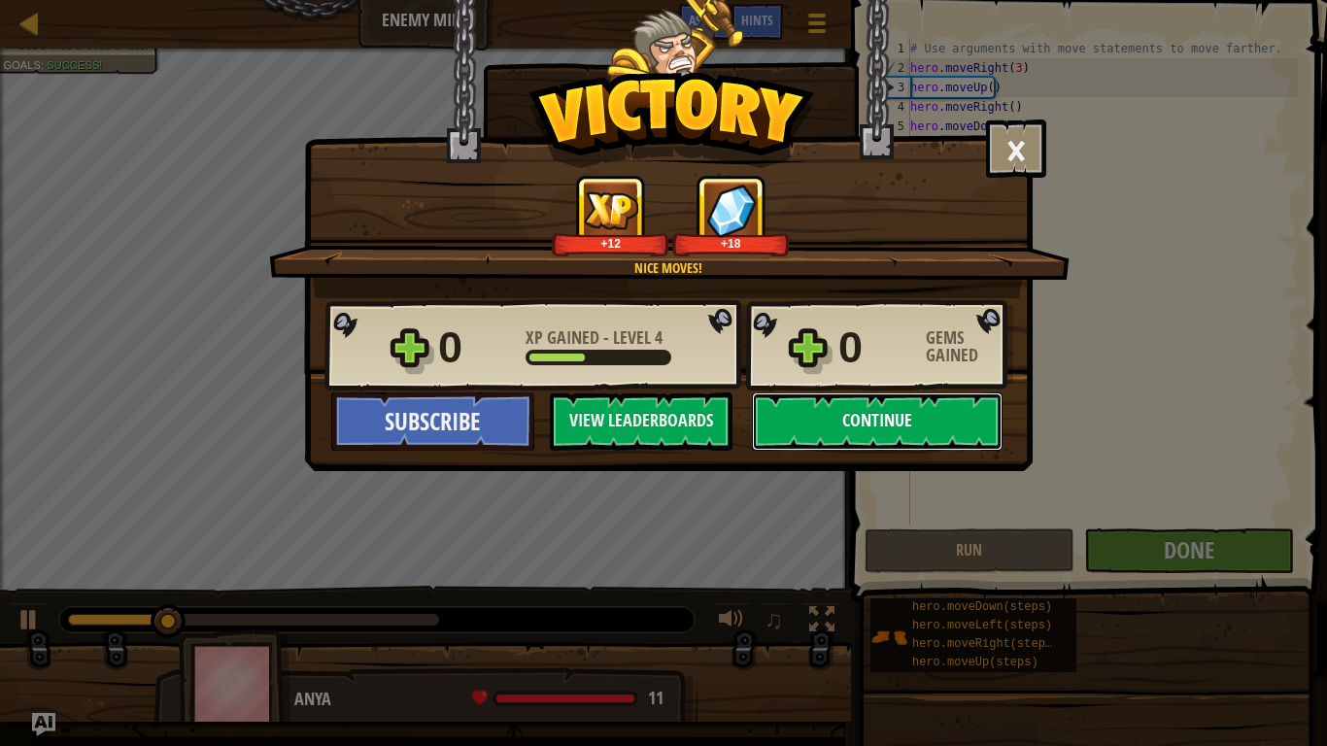
click at [941, 427] on button "Continue" at bounding box center [877, 421] width 251 height 58
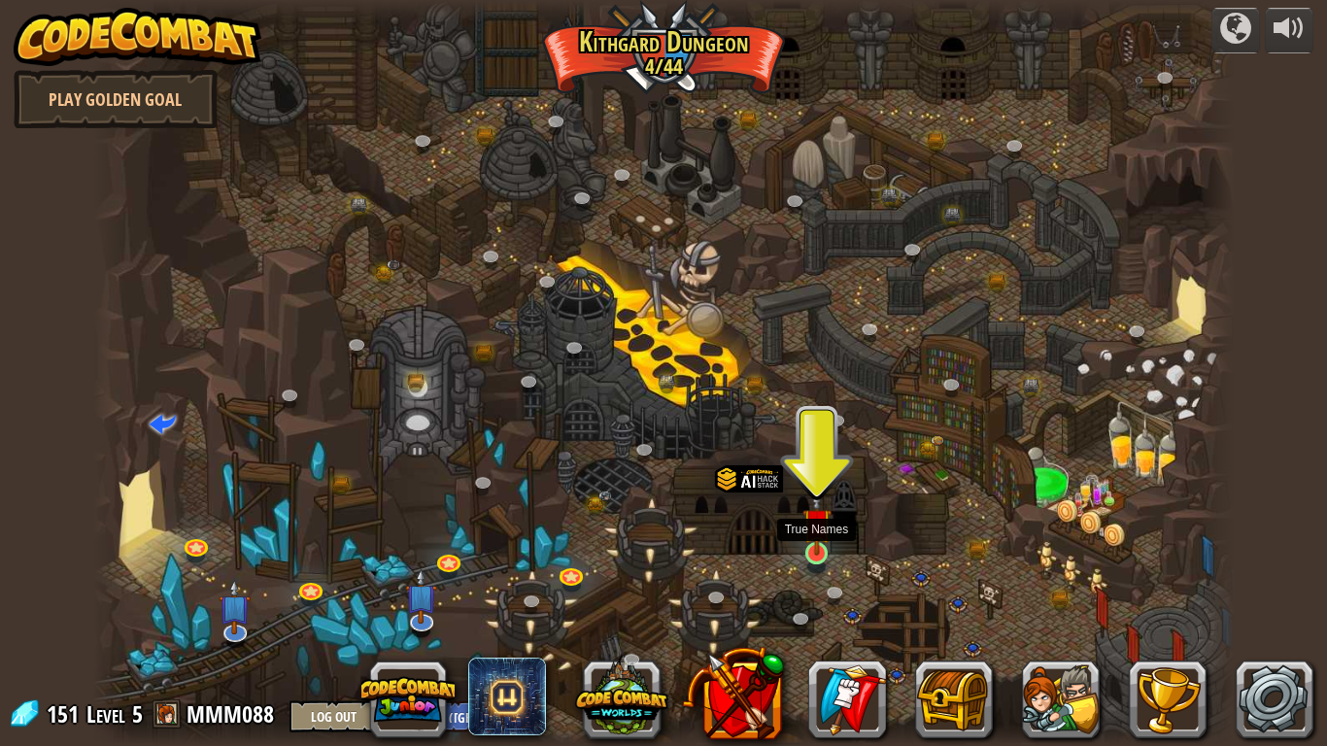
click at [815, 552] on img at bounding box center [816, 522] width 29 height 66
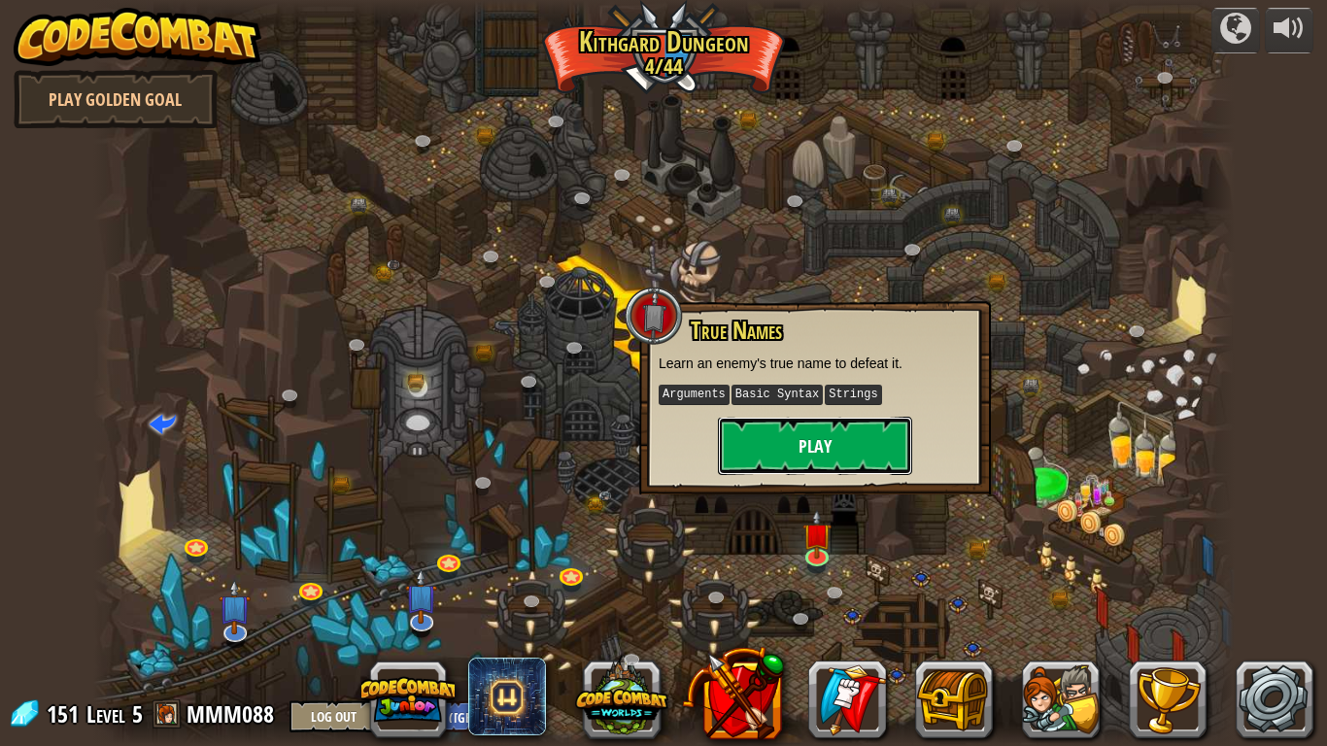
click at [821, 450] on button "Play" at bounding box center [815, 446] width 194 height 58
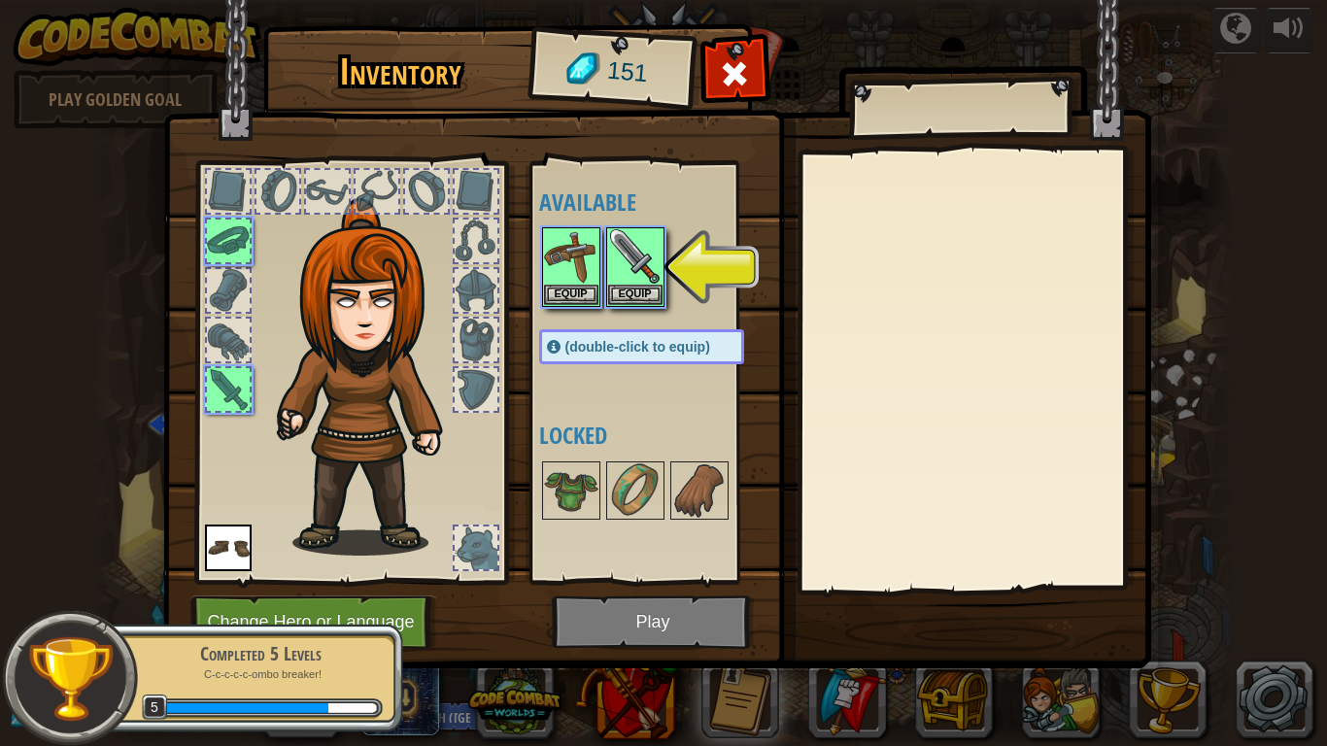
click at [691, 621] on img at bounding box center [657, 315] width 988 height 705
click at [637, 280] on img at bounding box center [635, 256] width 54 height 54
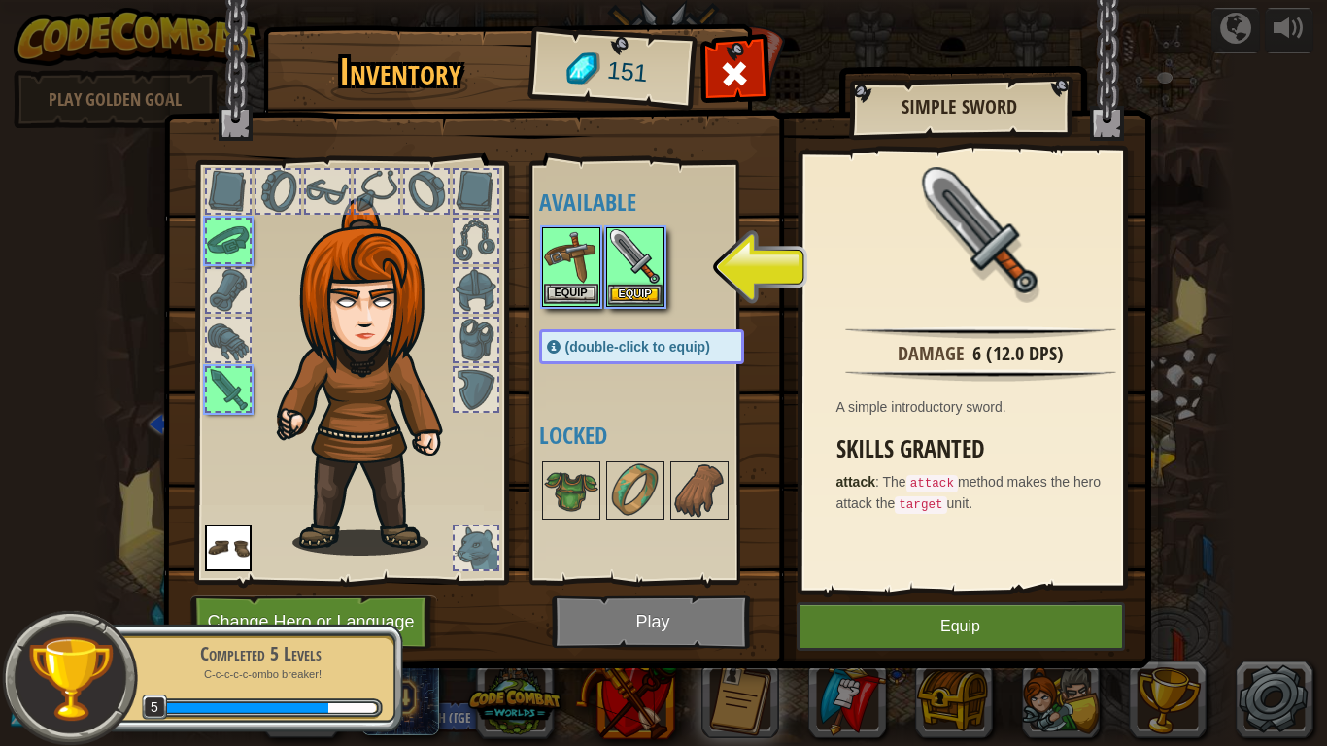
click at [573, 282] on img at bounding box center [571, 256] width 54 height 54
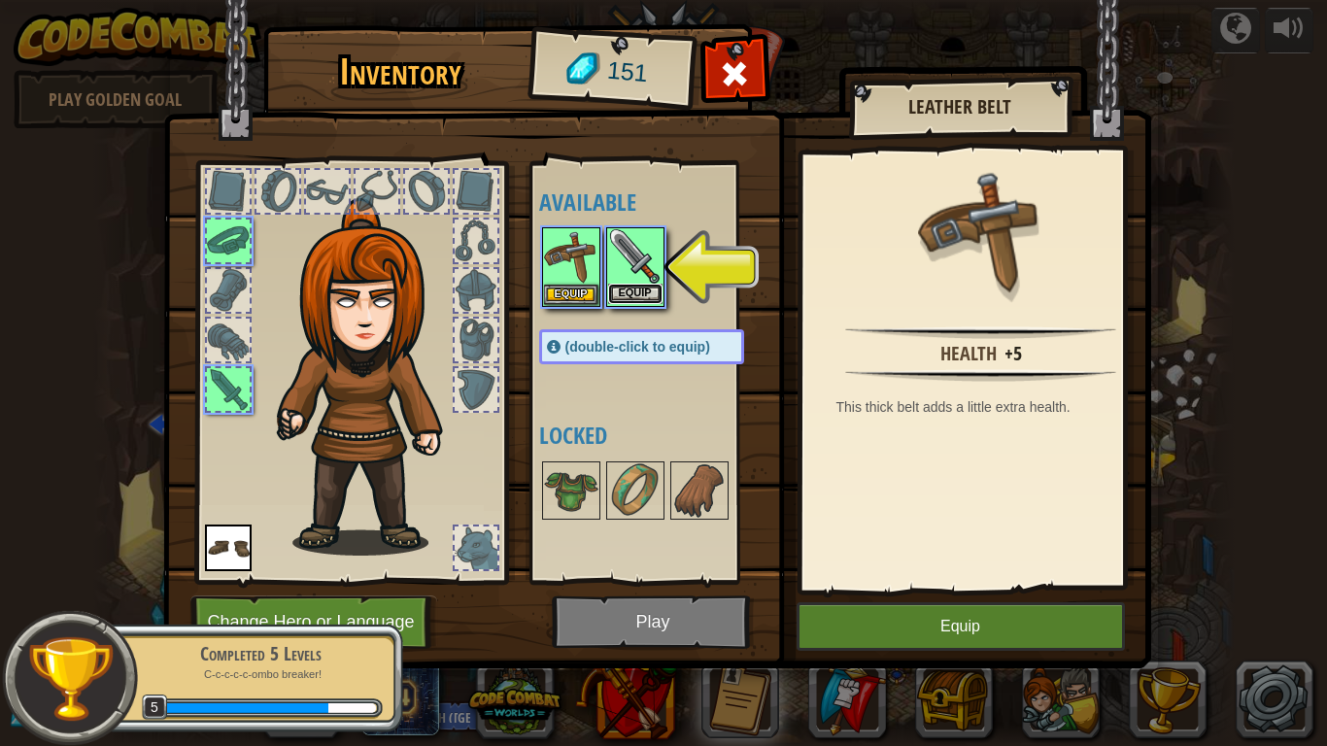
click at [652, 284] on button "Equip" at bounding box center [635, 294] width 54 height 20
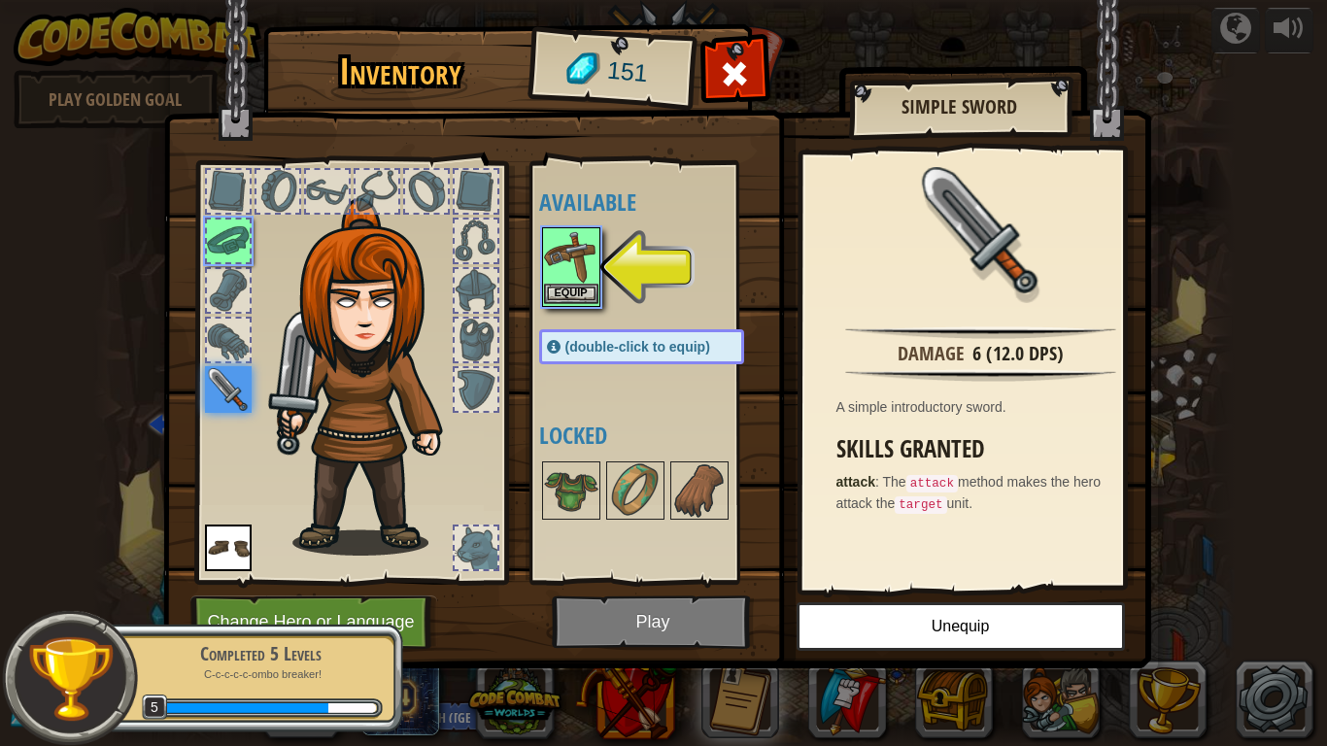
click at [583, 261] on img at bounding box center [571, 256] width 54 height 54
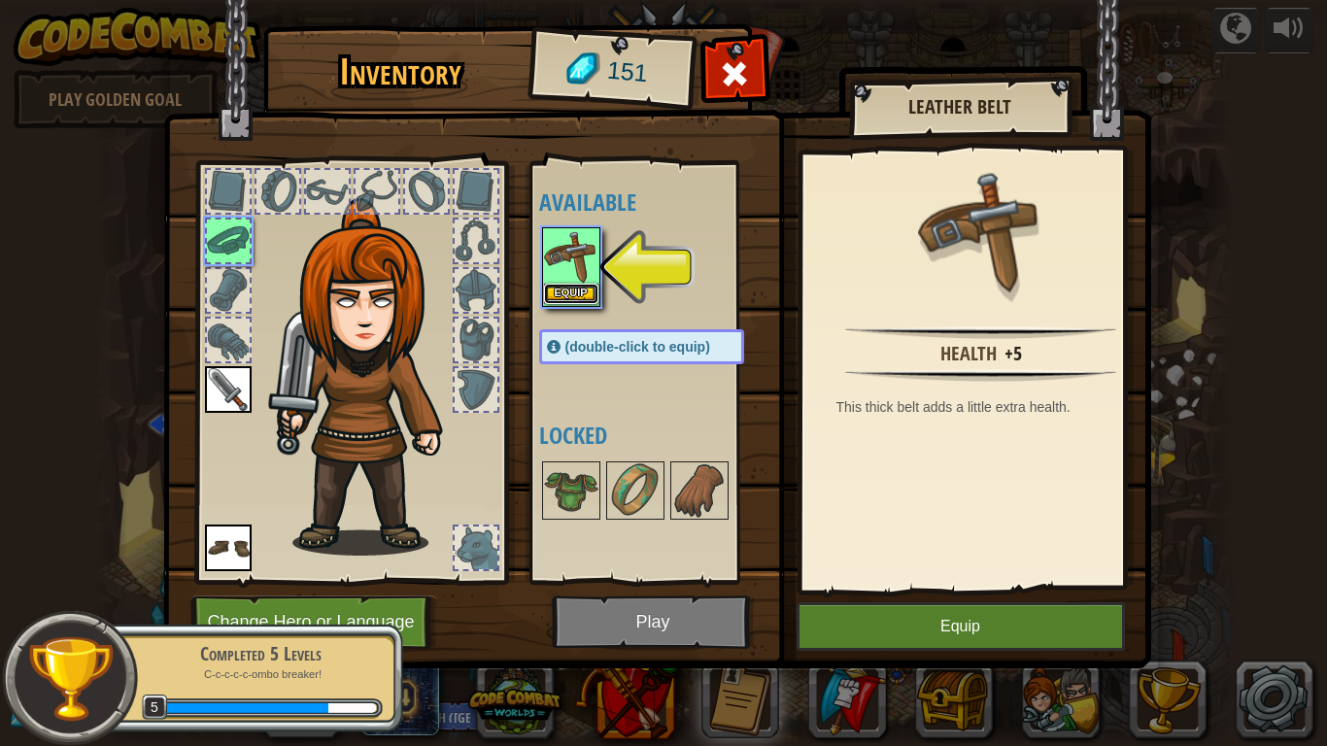
click at [583, 299] on button "Equip" at bounding box center [571, 294] width 54 height 20
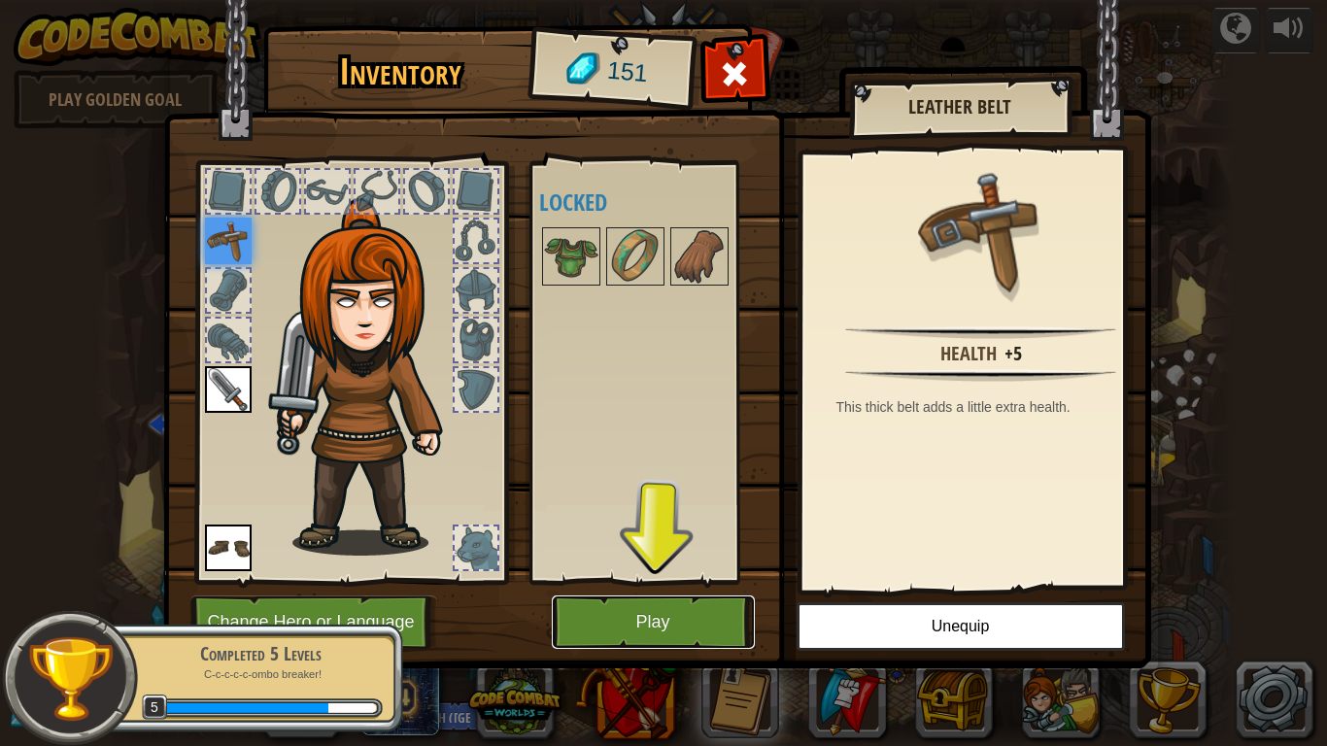
click at [668, 614] on button "Play" at bounding box center [653, 621] width 203 height 53
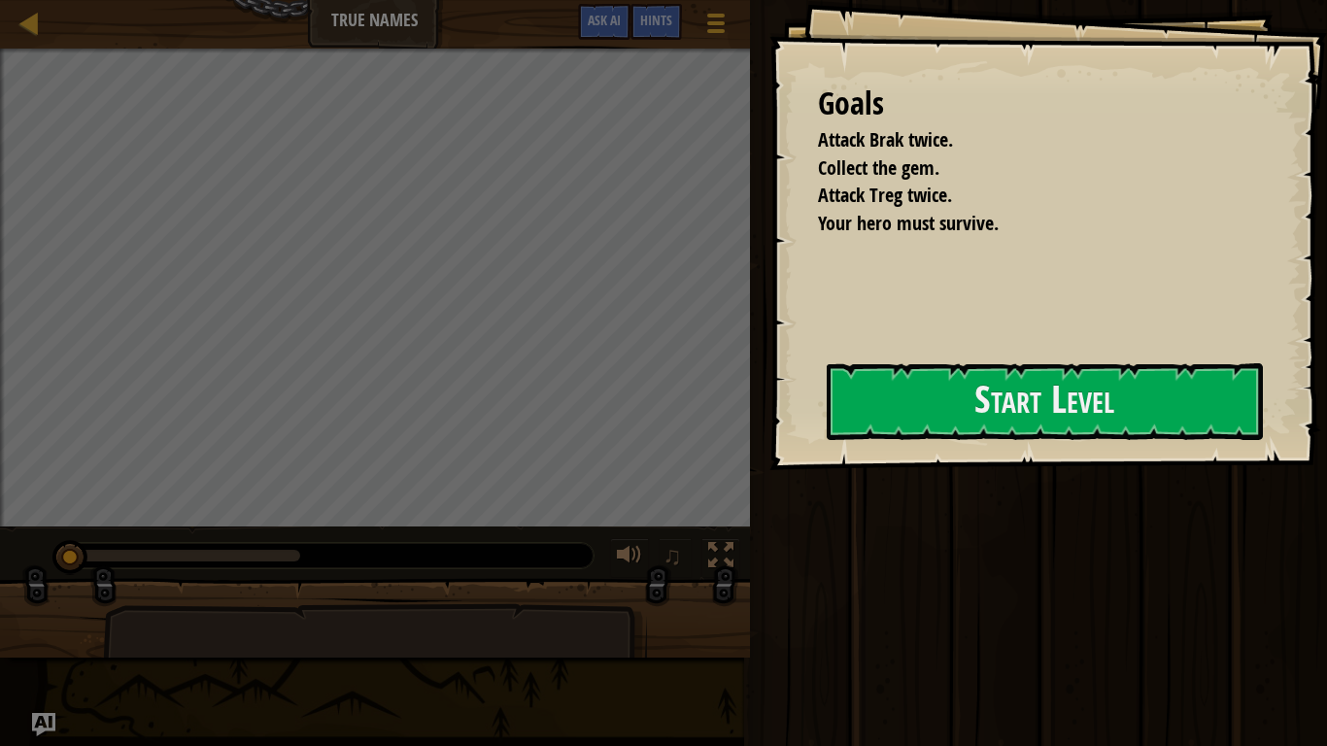
click at [0, 0] on div at bounding box center [0, 0] width 0 height 0
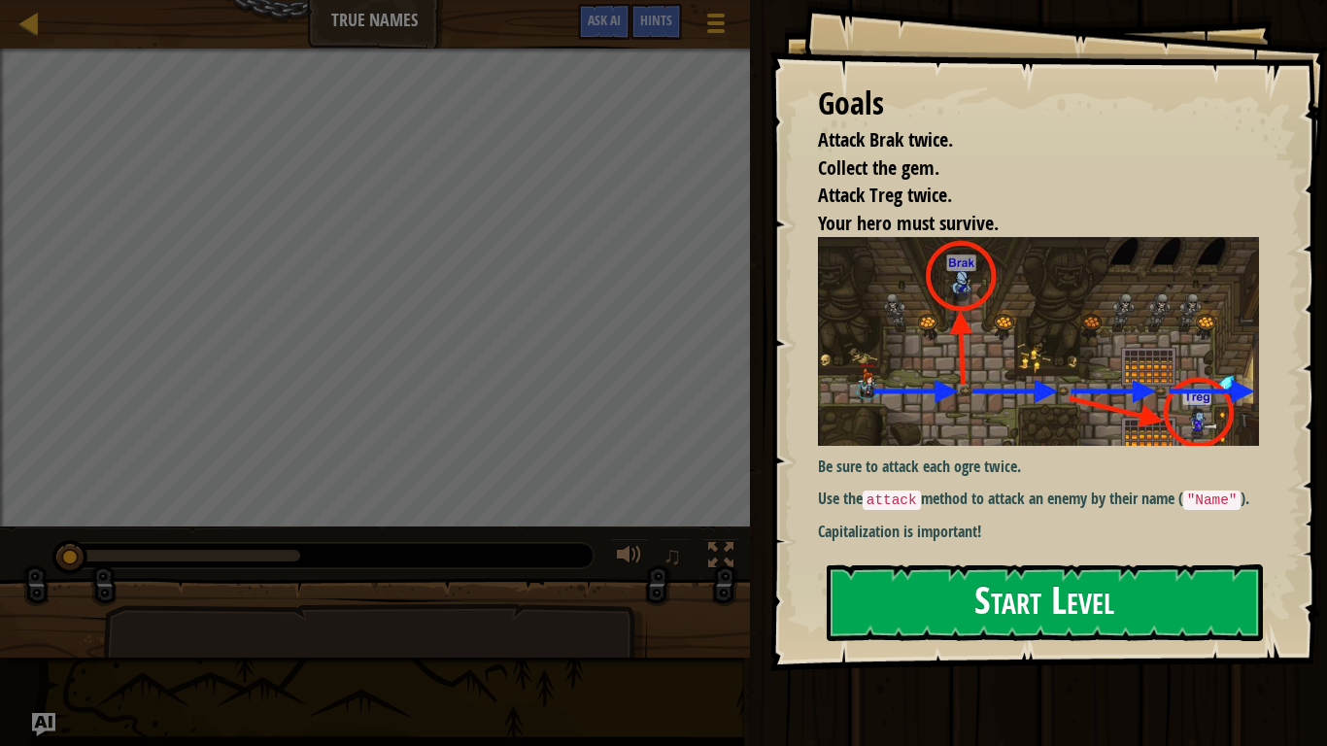
click at [1034, 611] on button "Start Level" at bounding box center [1044, 602] width 436 height 77
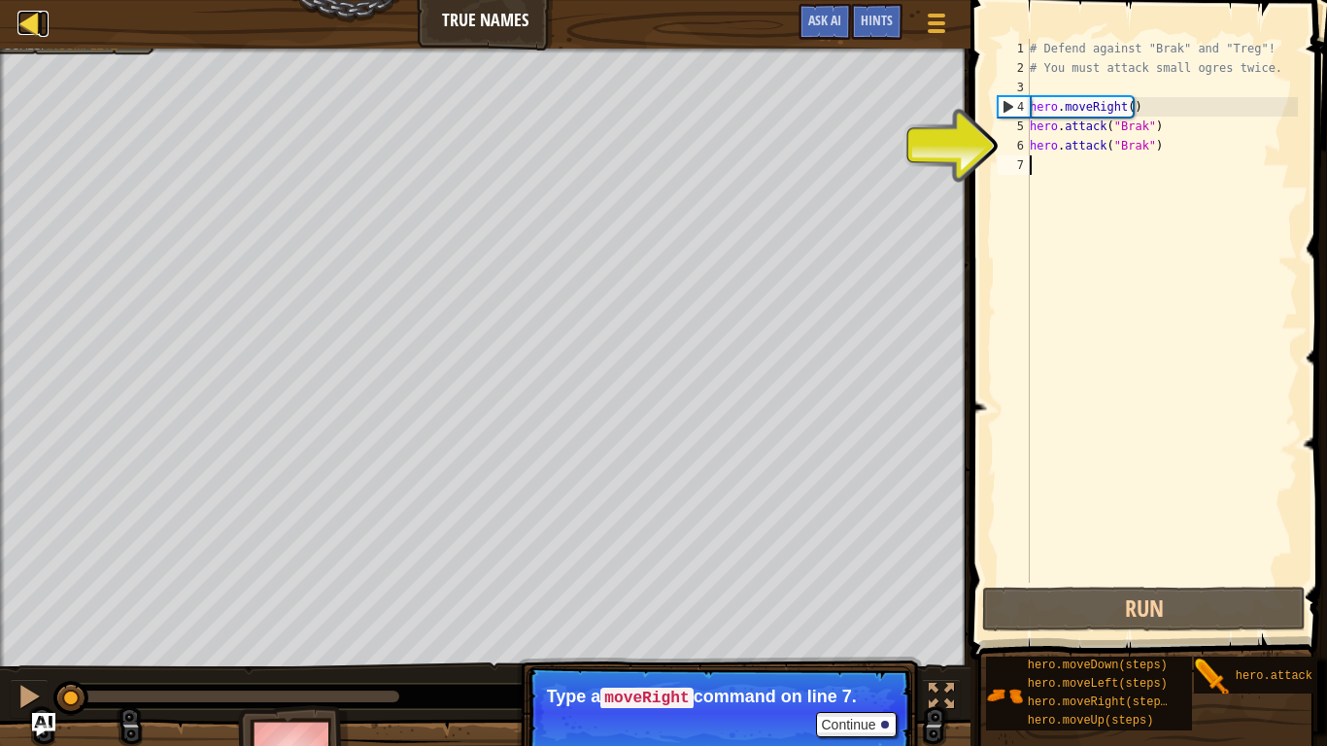
click at [31, 18] on div at bounding box center [29, 23] width 24 height 24
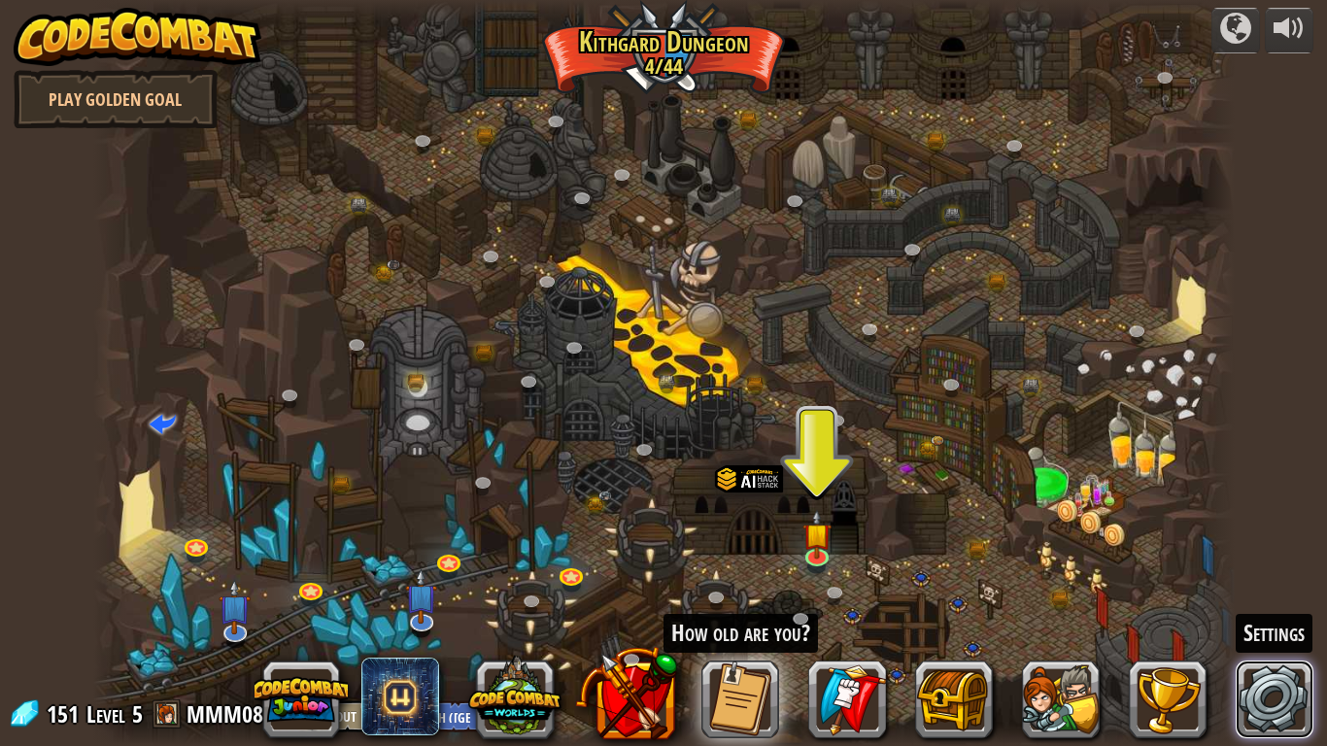
click at [1271, 621] on link at bounding box center [1274, 699] width 78 height 78
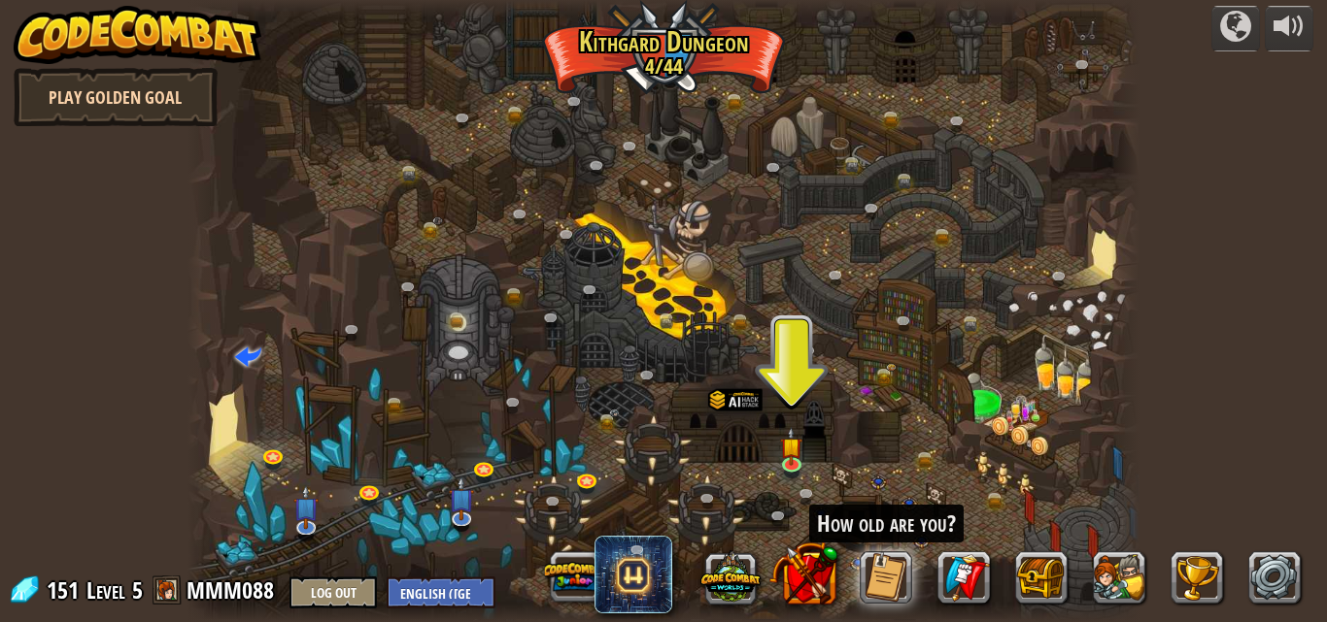
click at [86, 85] on link "Play Golden Goal" at bounding box center [116, 97] width 204 height 58
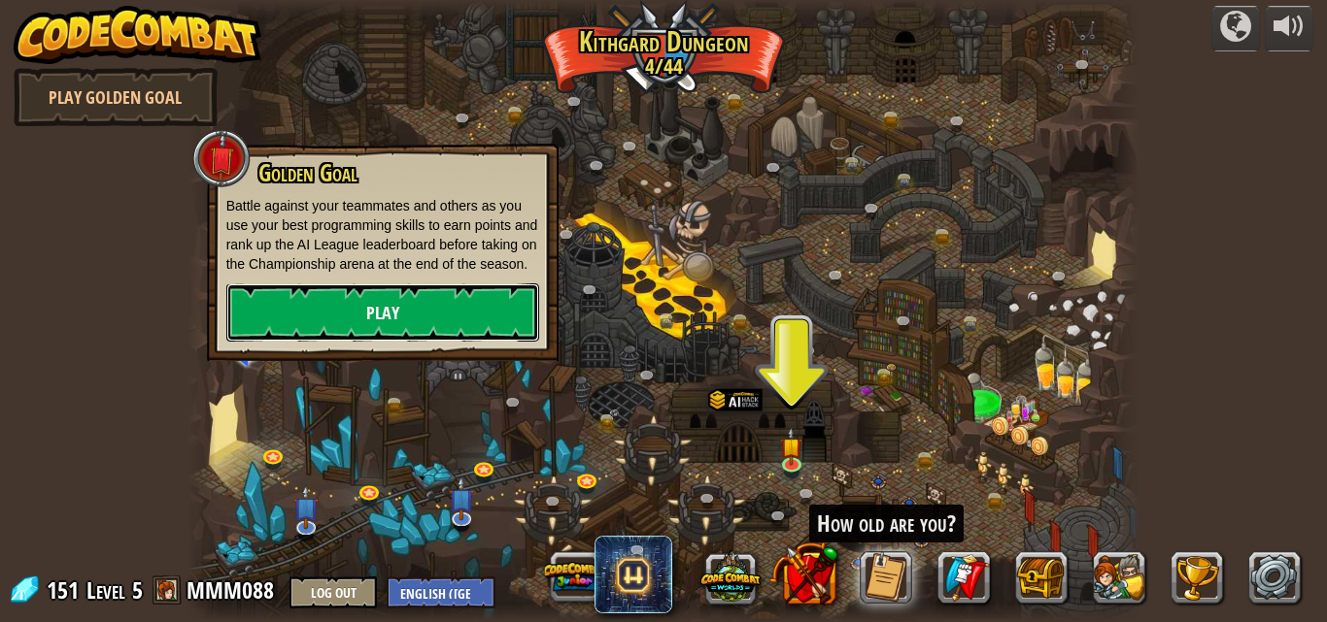
click at [339, 302] on link "Play" at bounding box center [382, 313] width 313 height 58
